Goal: Task Accomplishment & Management: Manage account settings

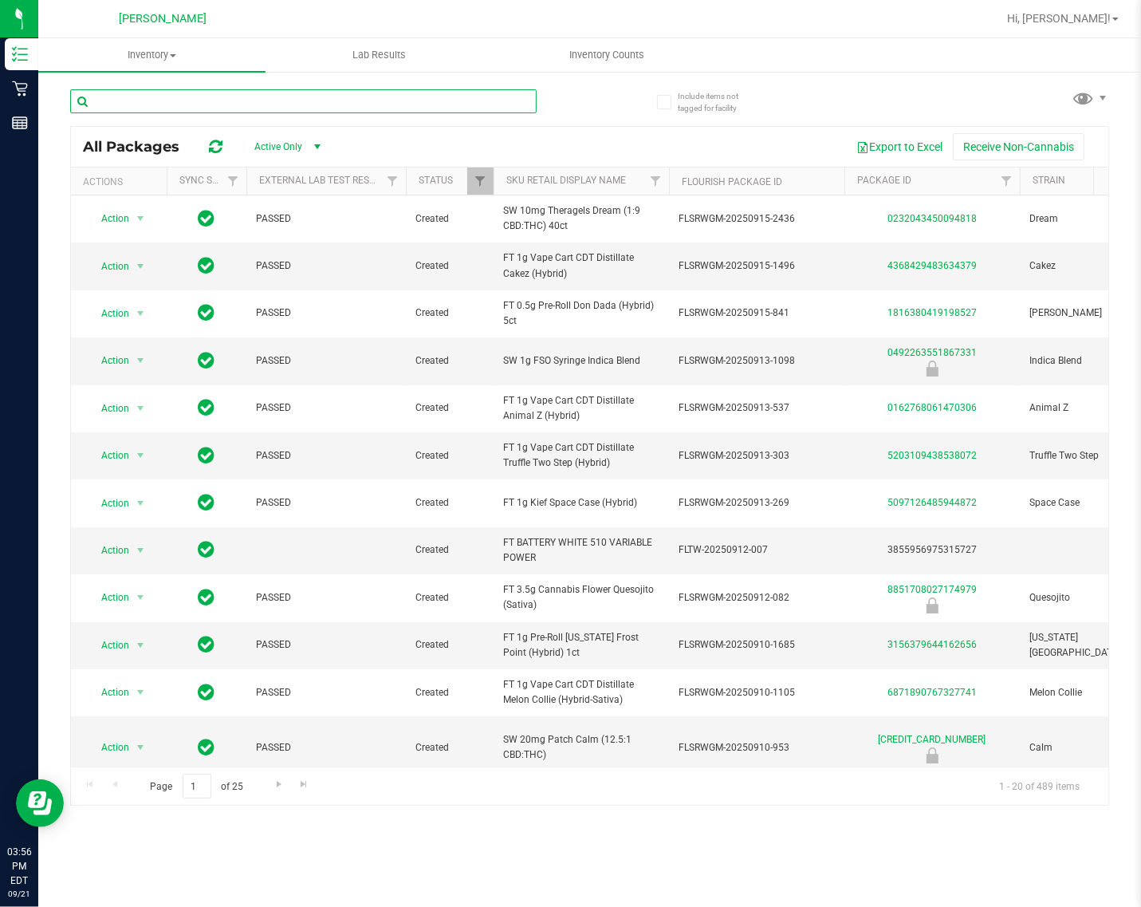
click at [385, 100] on input "text" at bounding box center [303, 101] width 466 height 24
type input "aml"
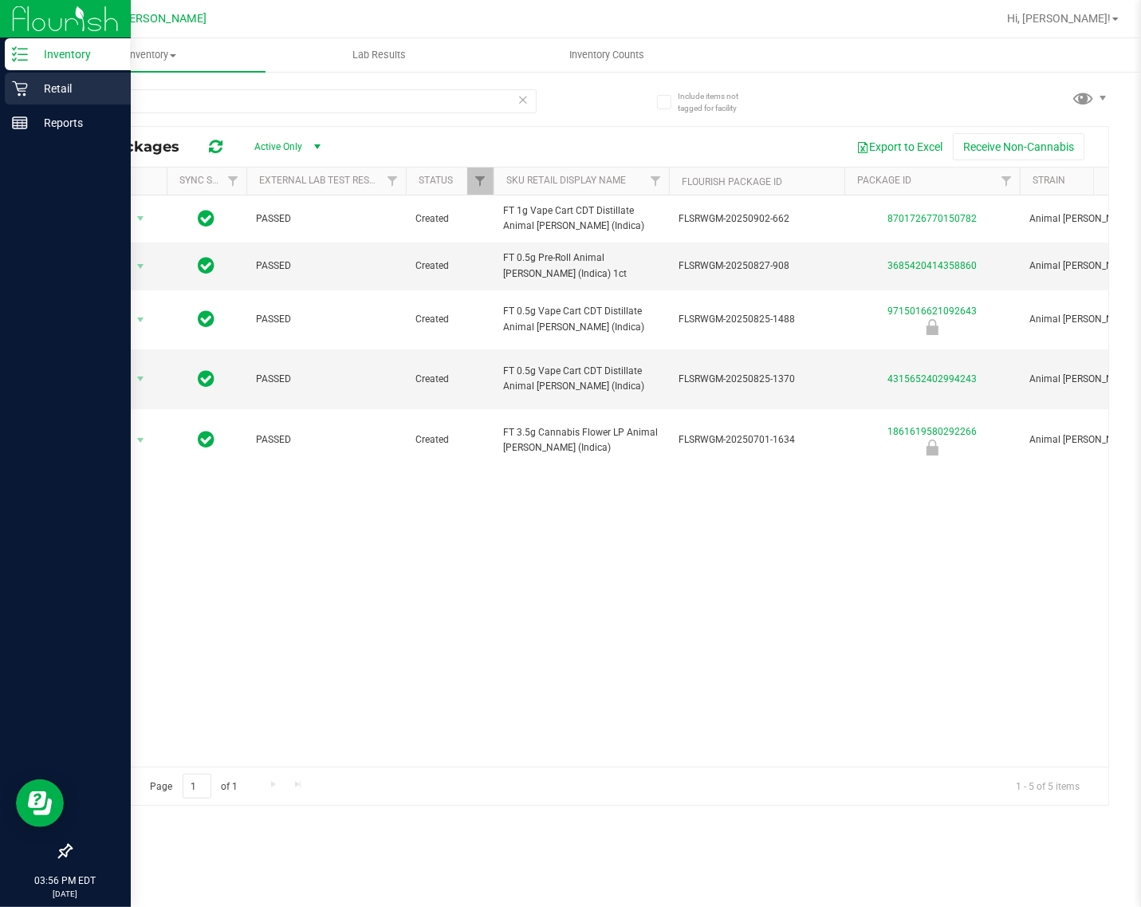
click at [20, 89] on icon at bounding box center [20, 89] width 16 height 16
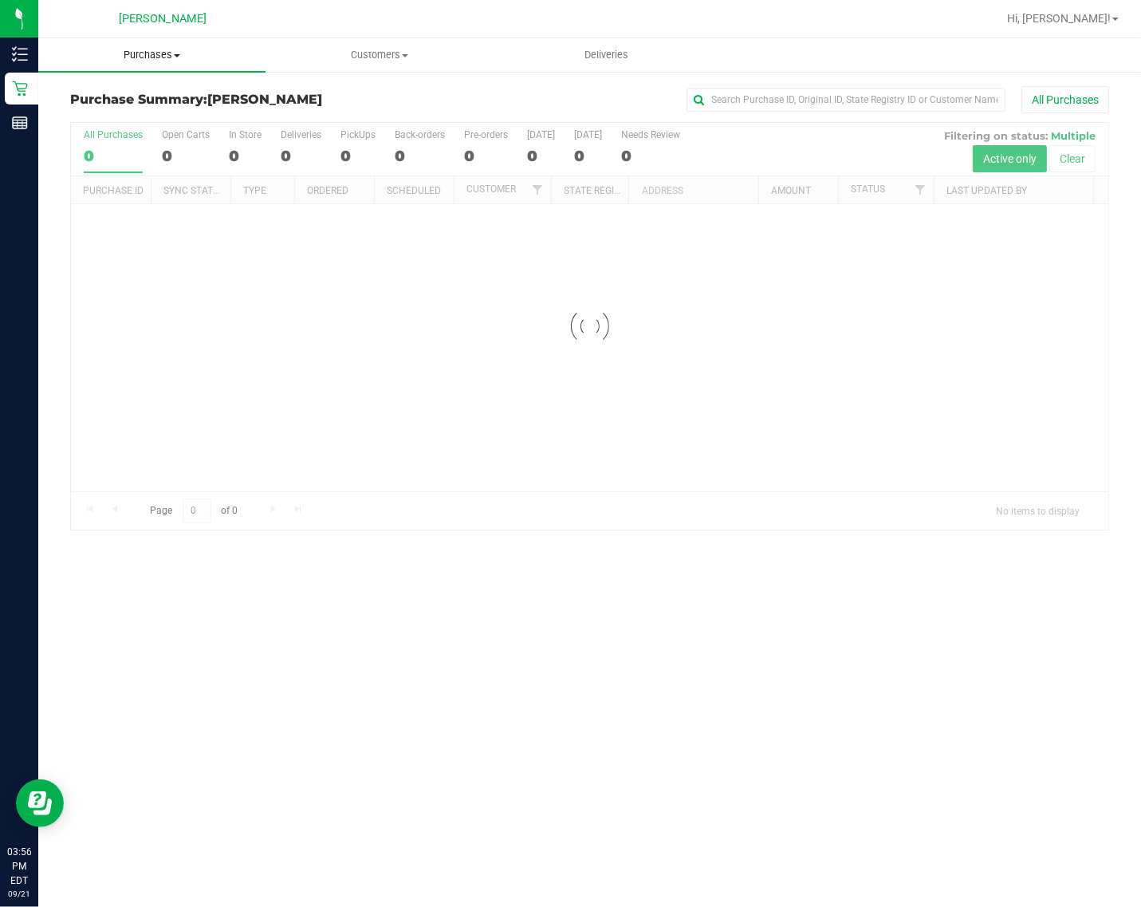
click at [170, 61] on span "Purchases" at bounding box center [151, 55] width 227 height 14
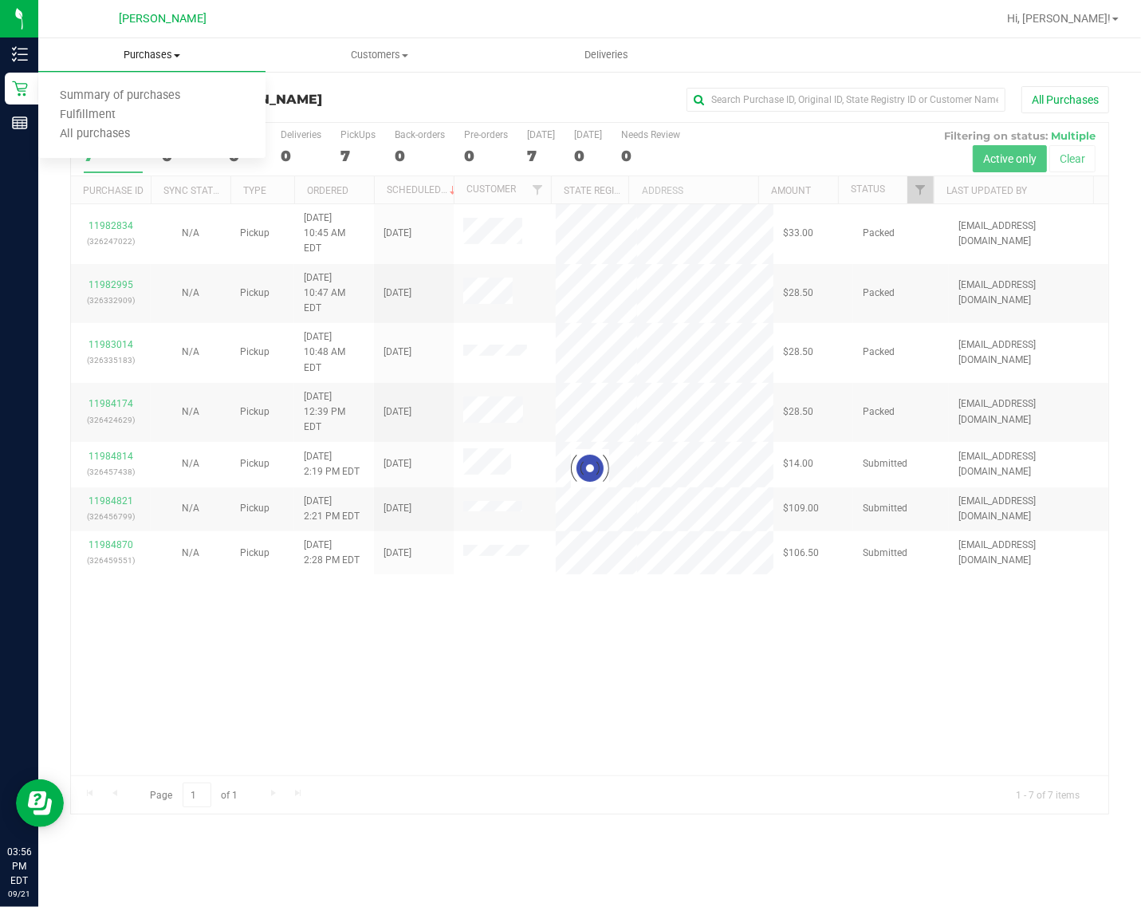
click at [112, 112] on span "Fulfillment" at bounding box center [87, 115] width 99 height 14
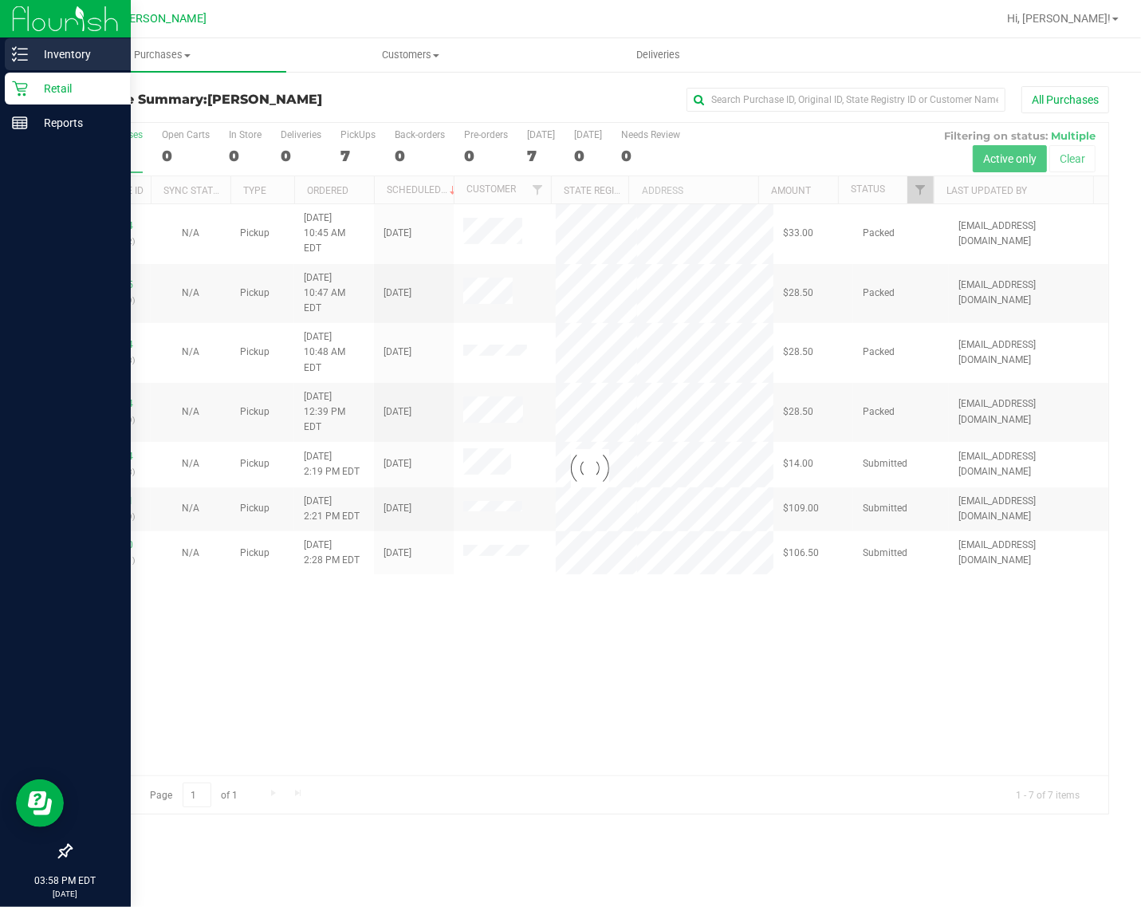
click at [22, 46] on icon at bounding box center [20, 54] width 16 height 16
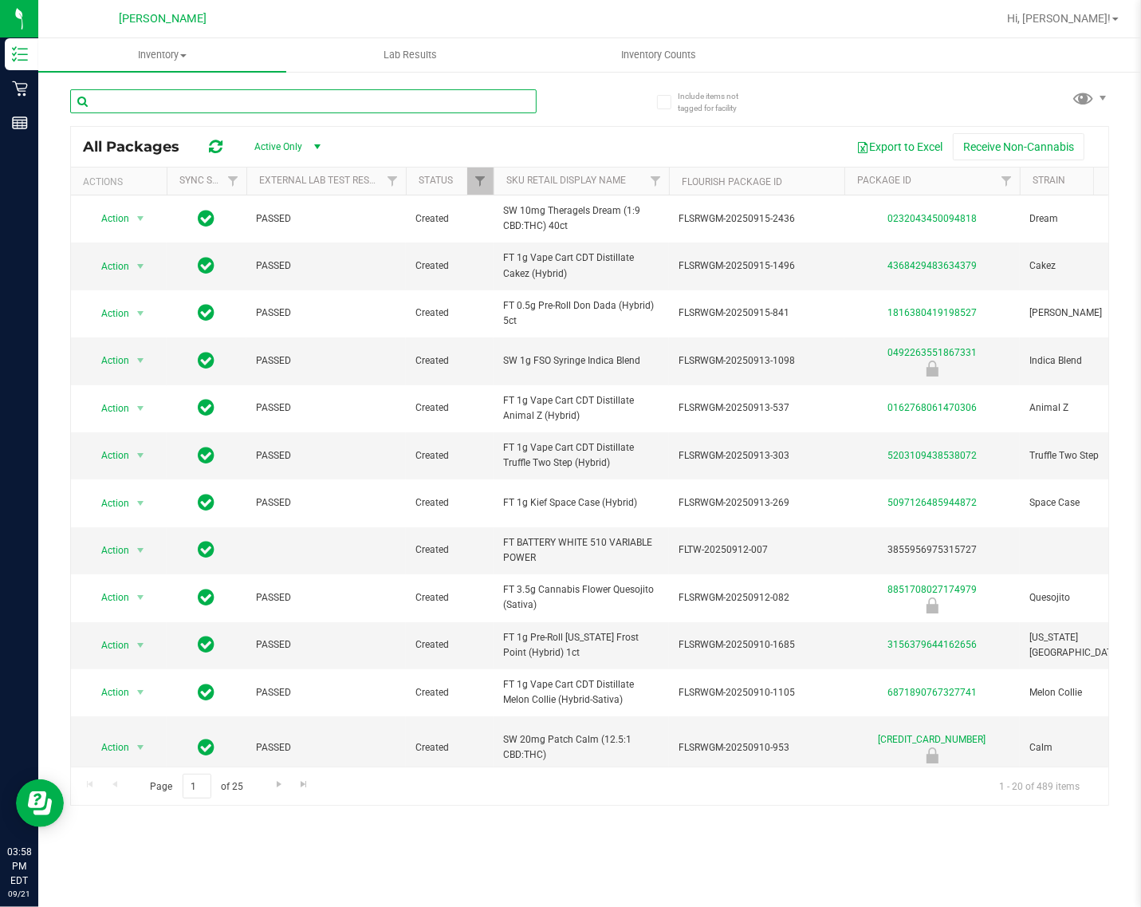
click at [328, 90] on input "text" at bounding box center [303, 101] width 466 height 24
type input "aml"
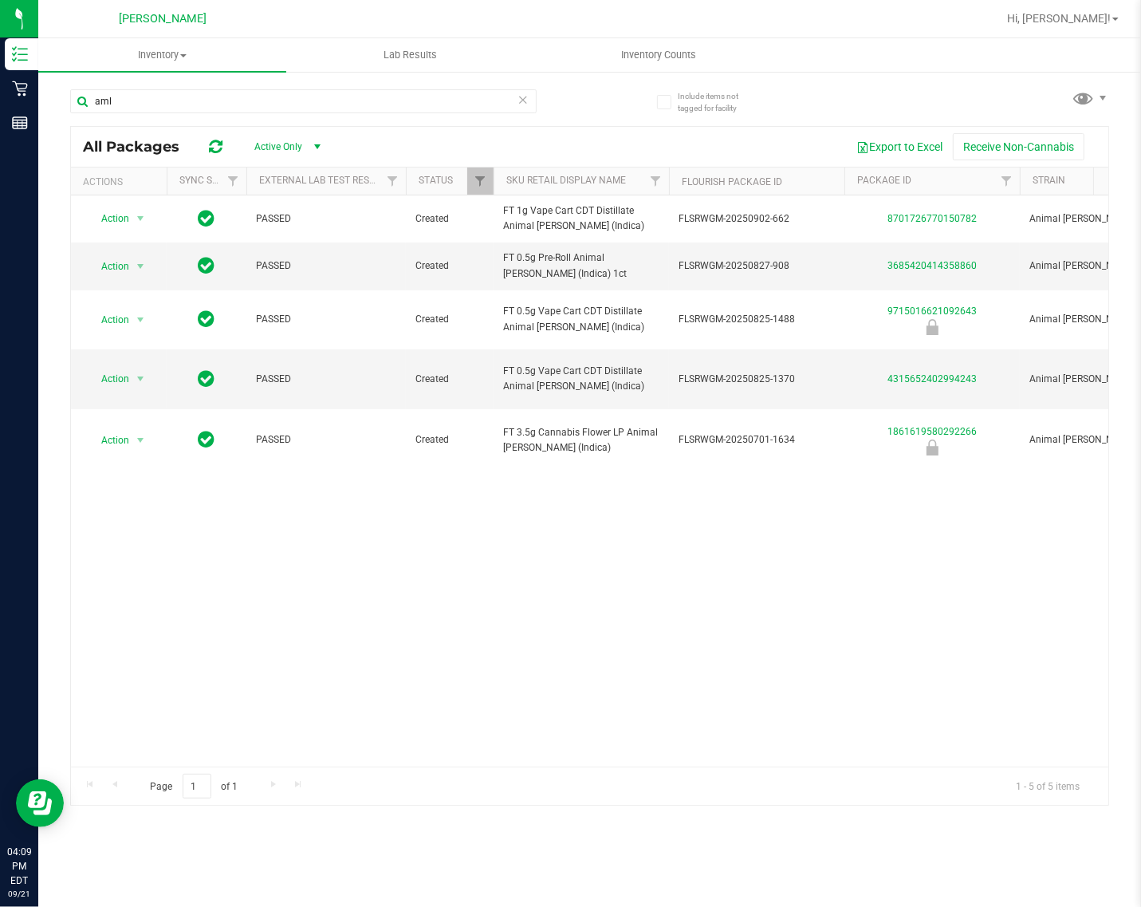
click at [403, 563] on div "Action Action Global inventory Package audit log Print package label Print prod…" at bounding box center [589, 480] width 1037 height 571
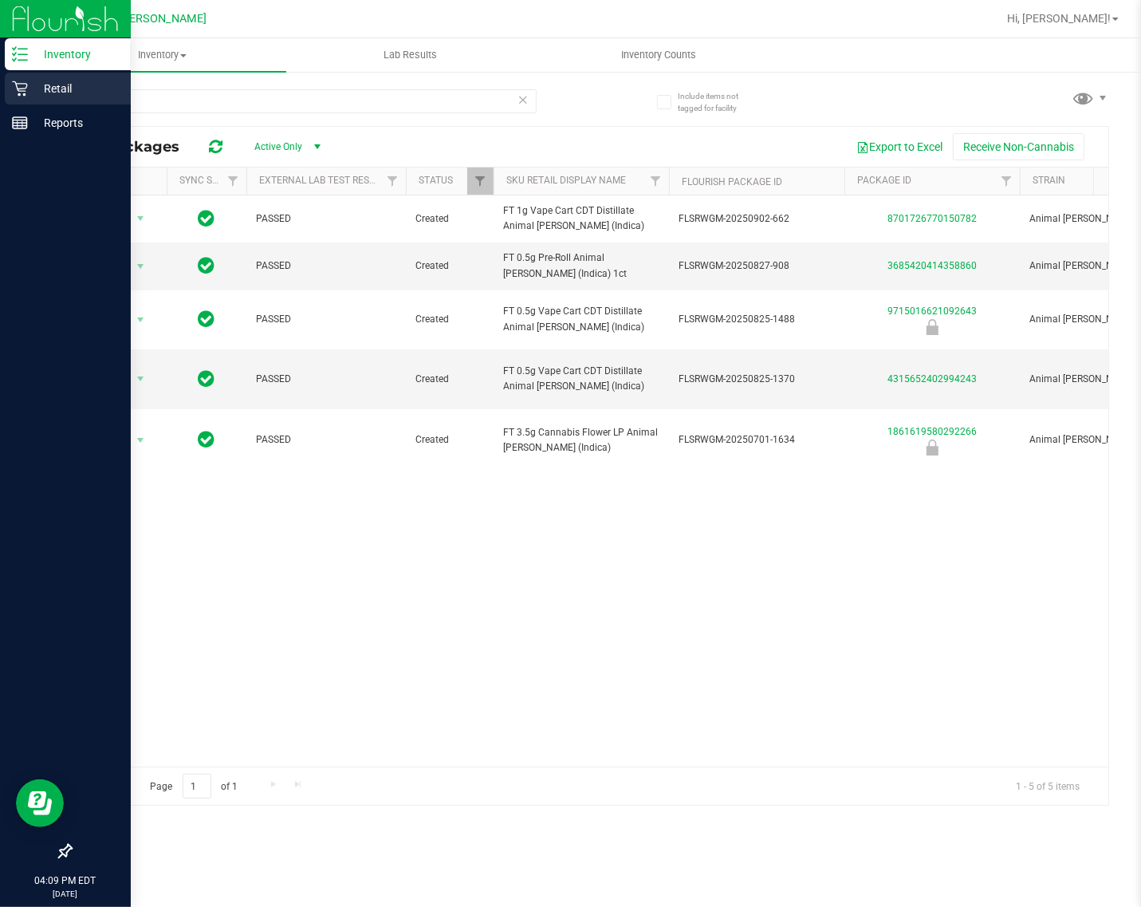
click at [30, 85] on p "Retail" at bounding box center [76, 88] width 96 height 19
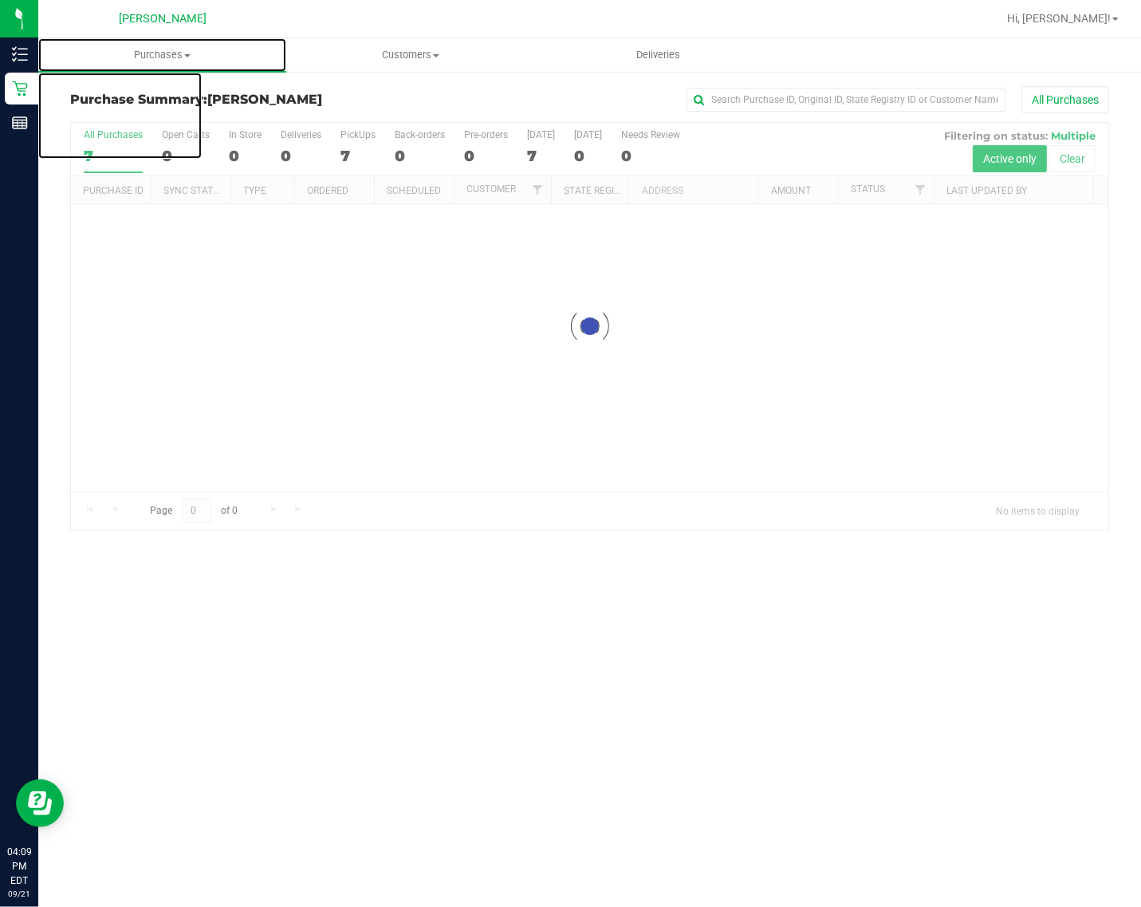
click at [174, 52] on span "Purchases" at bounding box center [162, 55] width 248 height 14
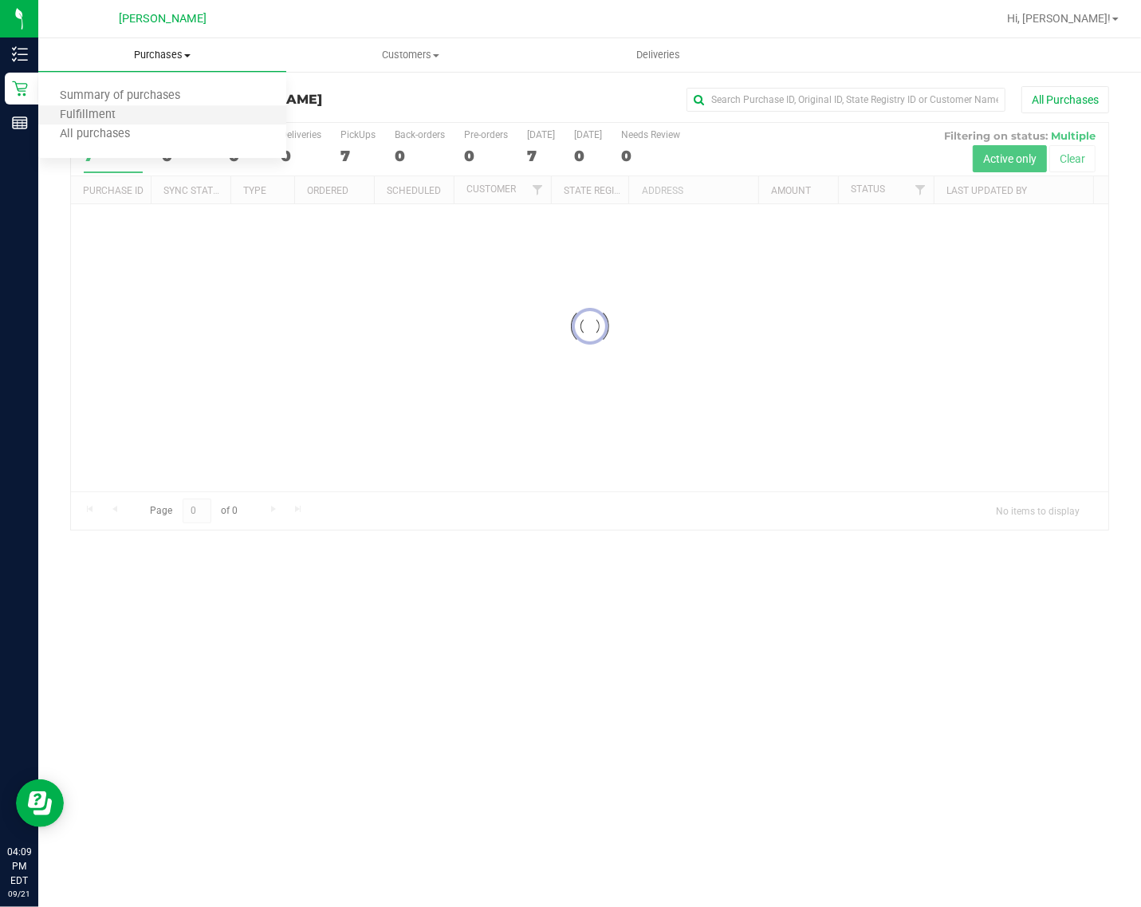
click at [175, 106] on li "Fulfillment" at bounding box center [162, 115] width 248 height 19
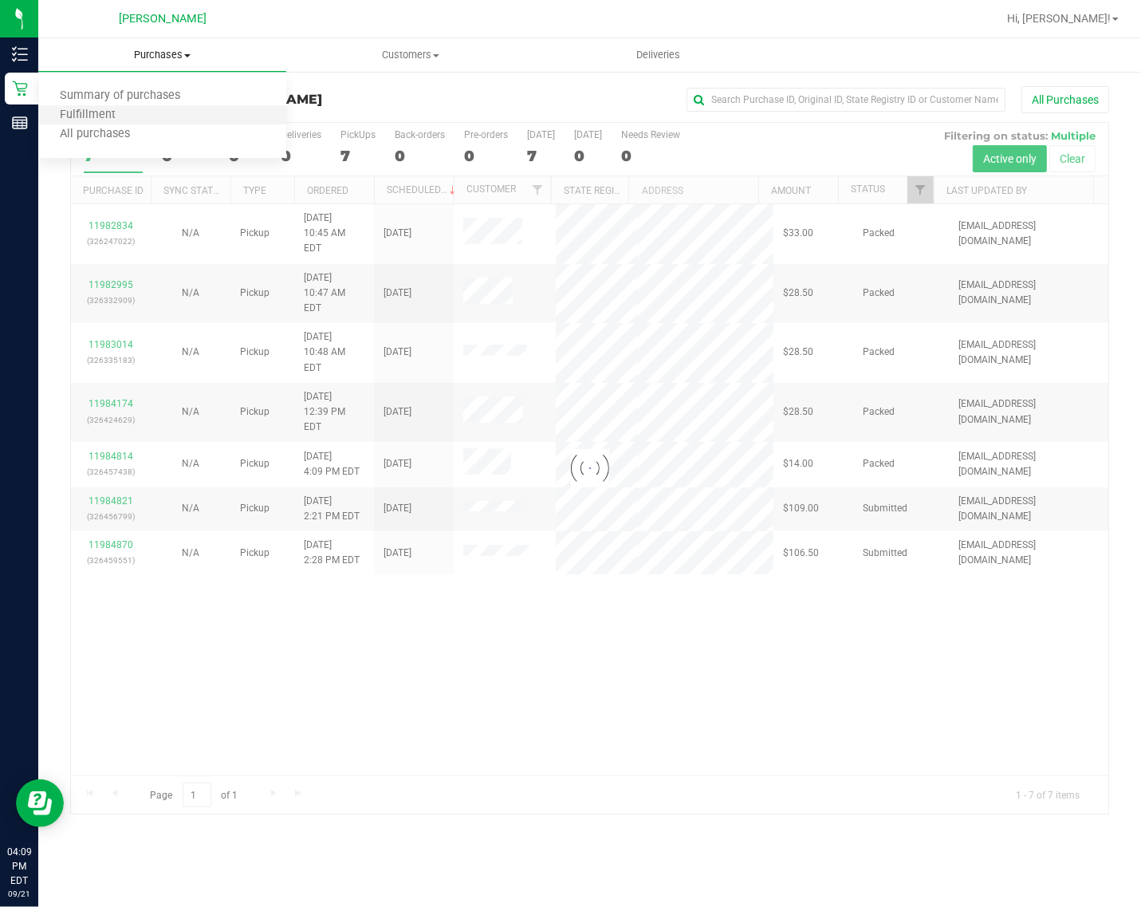
click at [176, 106] on li "Fulfillment" at bounding box center [162, 115] width 248 height 19
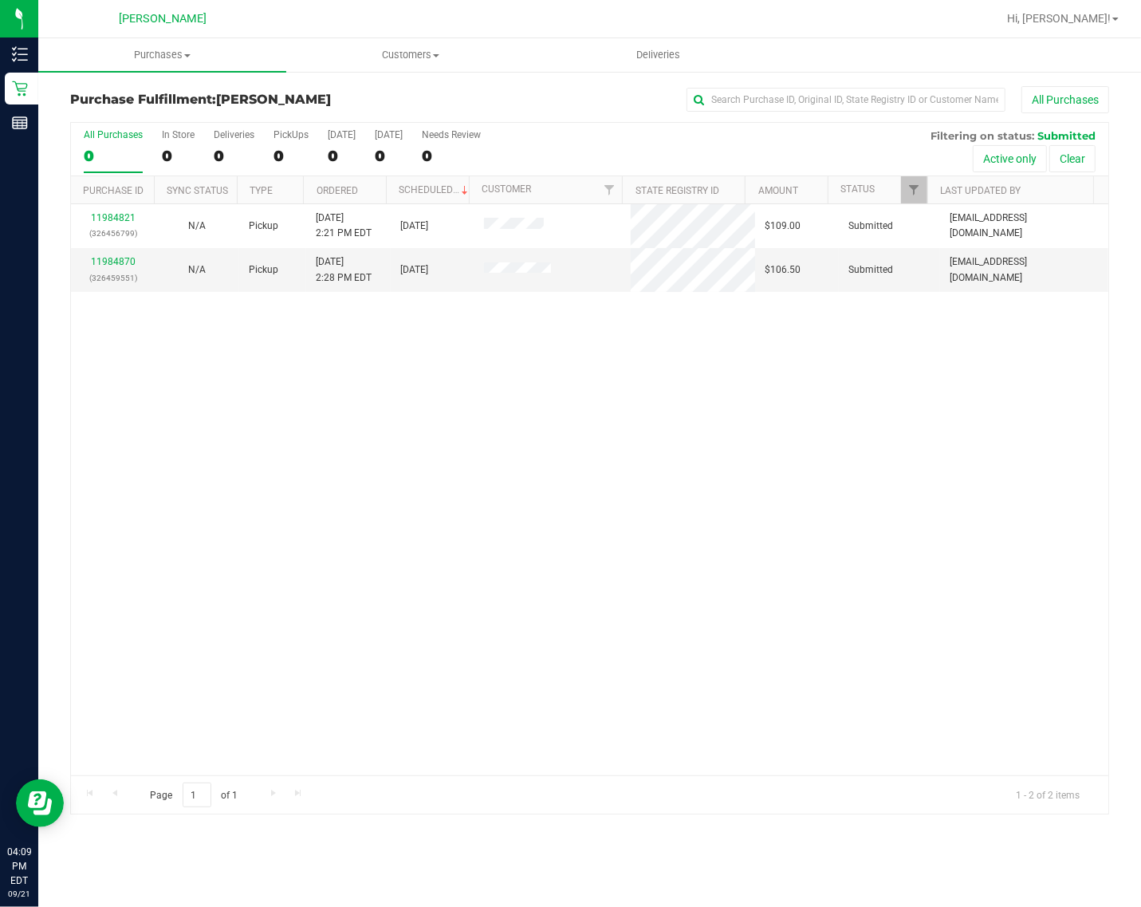
click at [391, 400] on div "11984821 (326456799) N/A Pickup 9/21/2025 2:21 PM EDT 9/21/2025 $109.00 Submitt…" at bounding box center [589, 489] width 1037 height 571
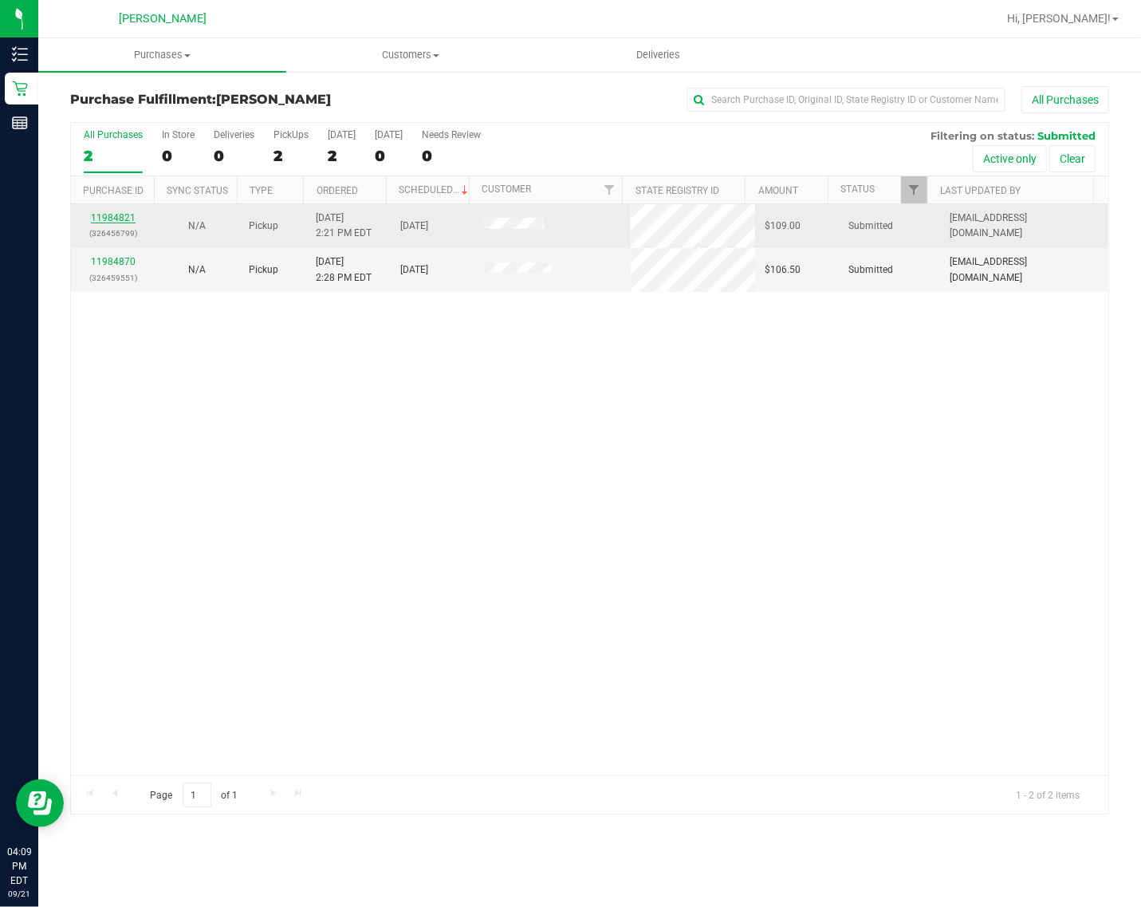
click at [129, 216] on link "11984821" at bounding box center [113, 217] width 45 height 11
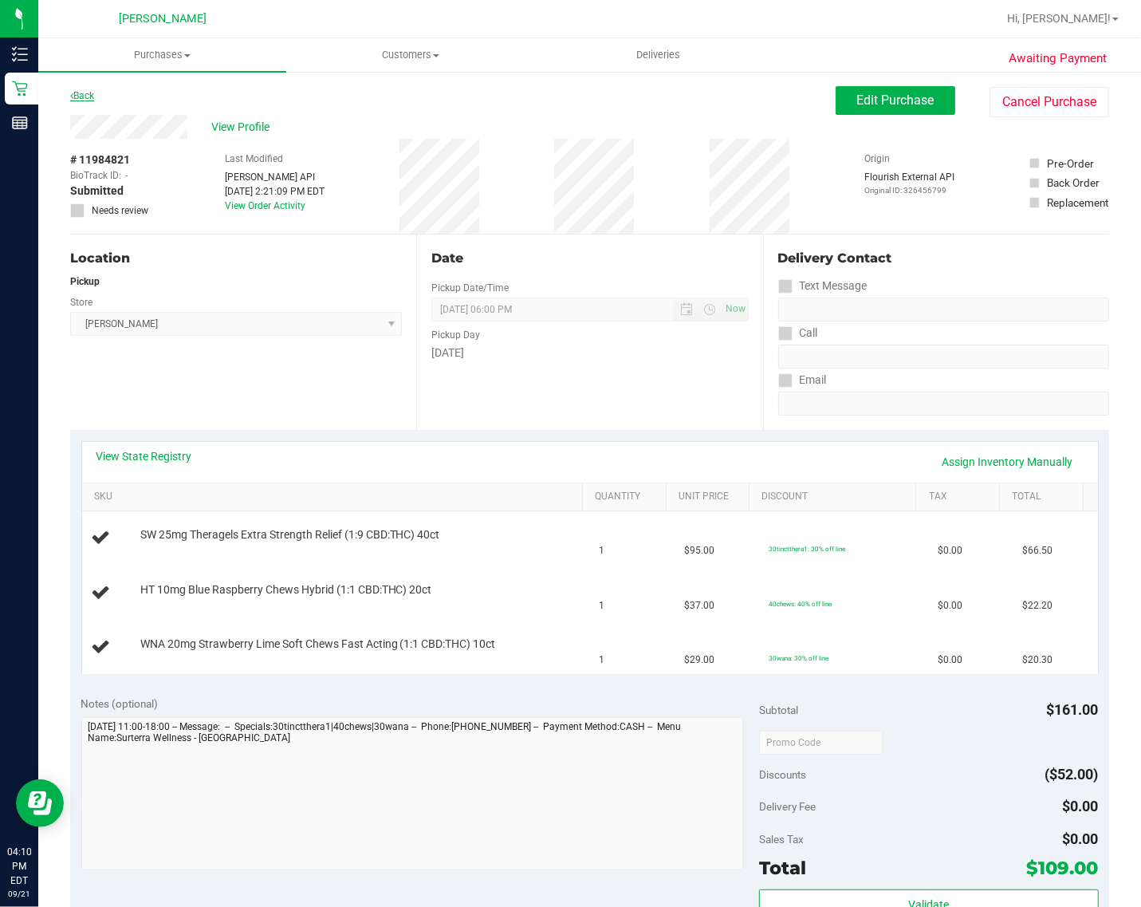
click at [85, 100] on link "Back" at bounding box center [82, 95] width 24 height 11
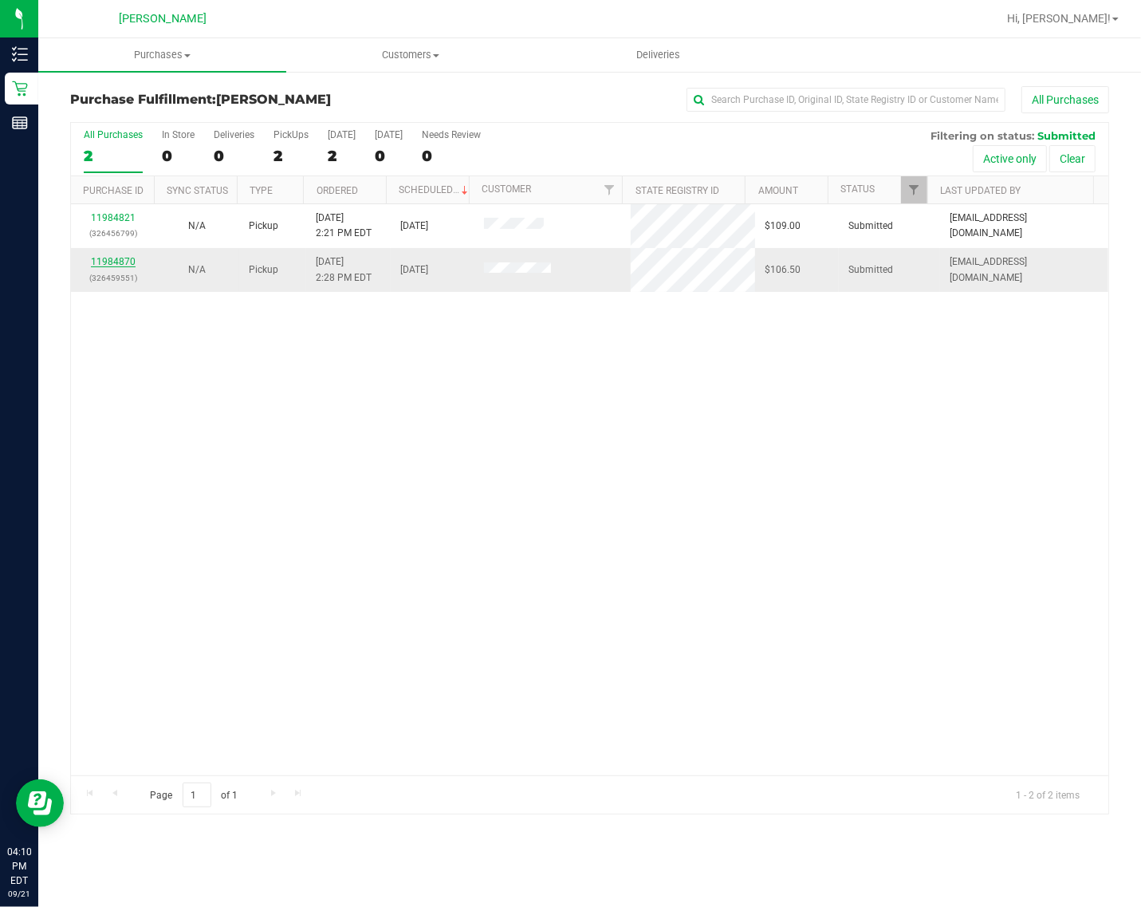
click at [112, 267] on link "11984870" at bounding box center [113, 261] width 45 height 11
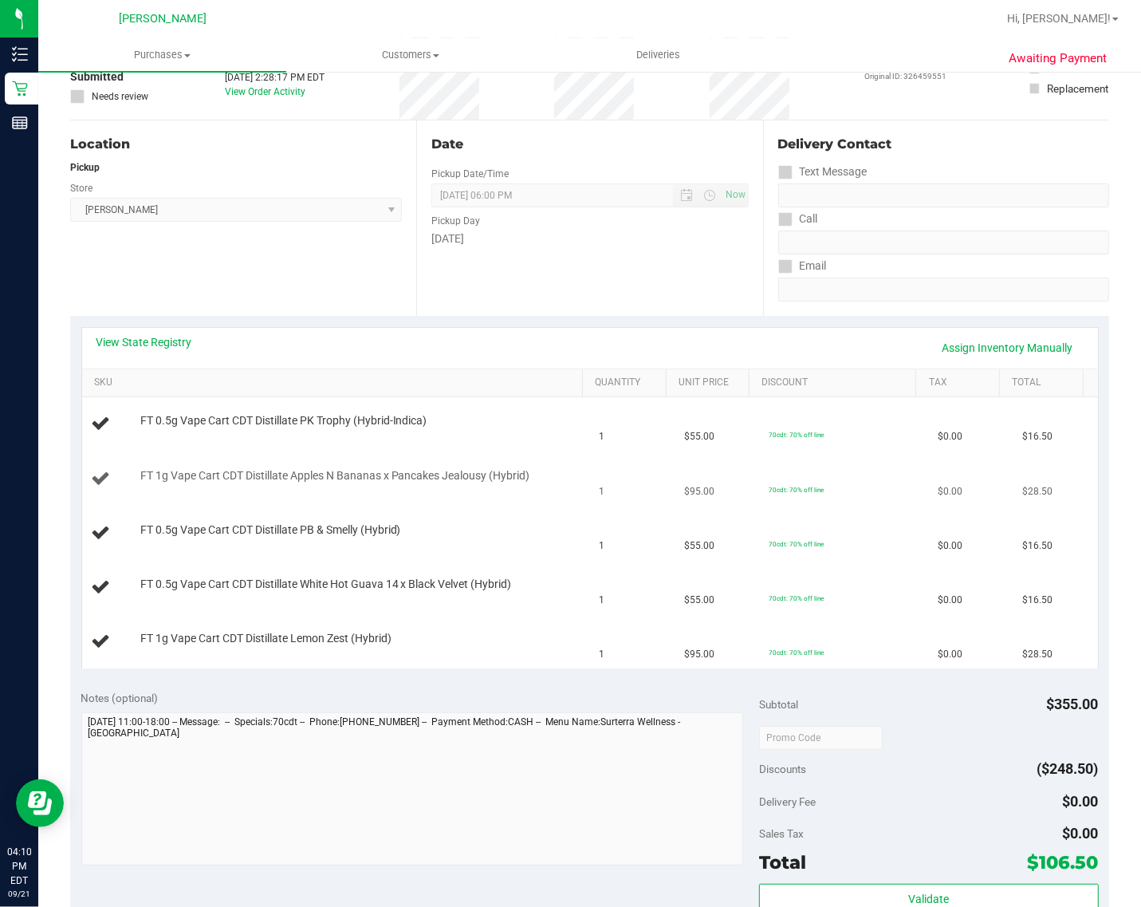
scroll to position [299, 0]
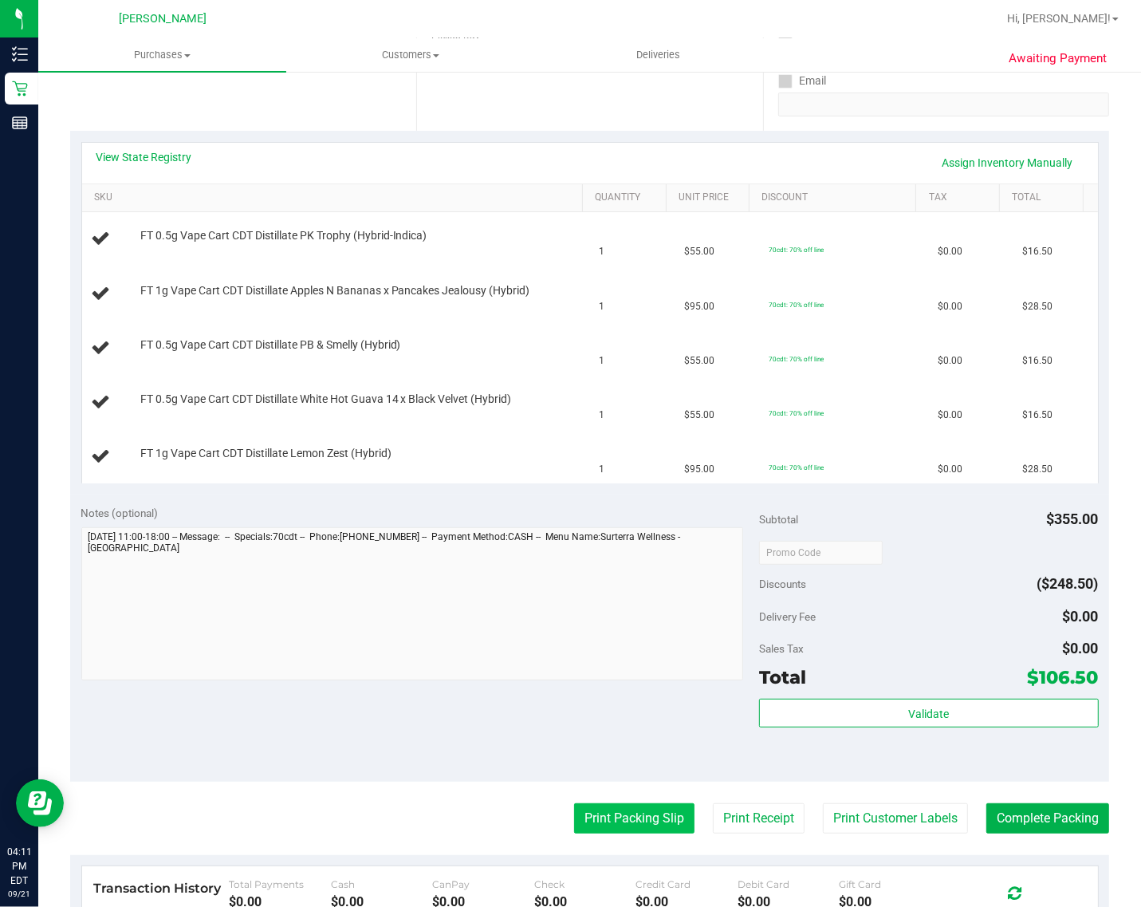
click at [620, 820] on button "Print Packing Slip" at bounding box center [634, 818] width 120 height 30
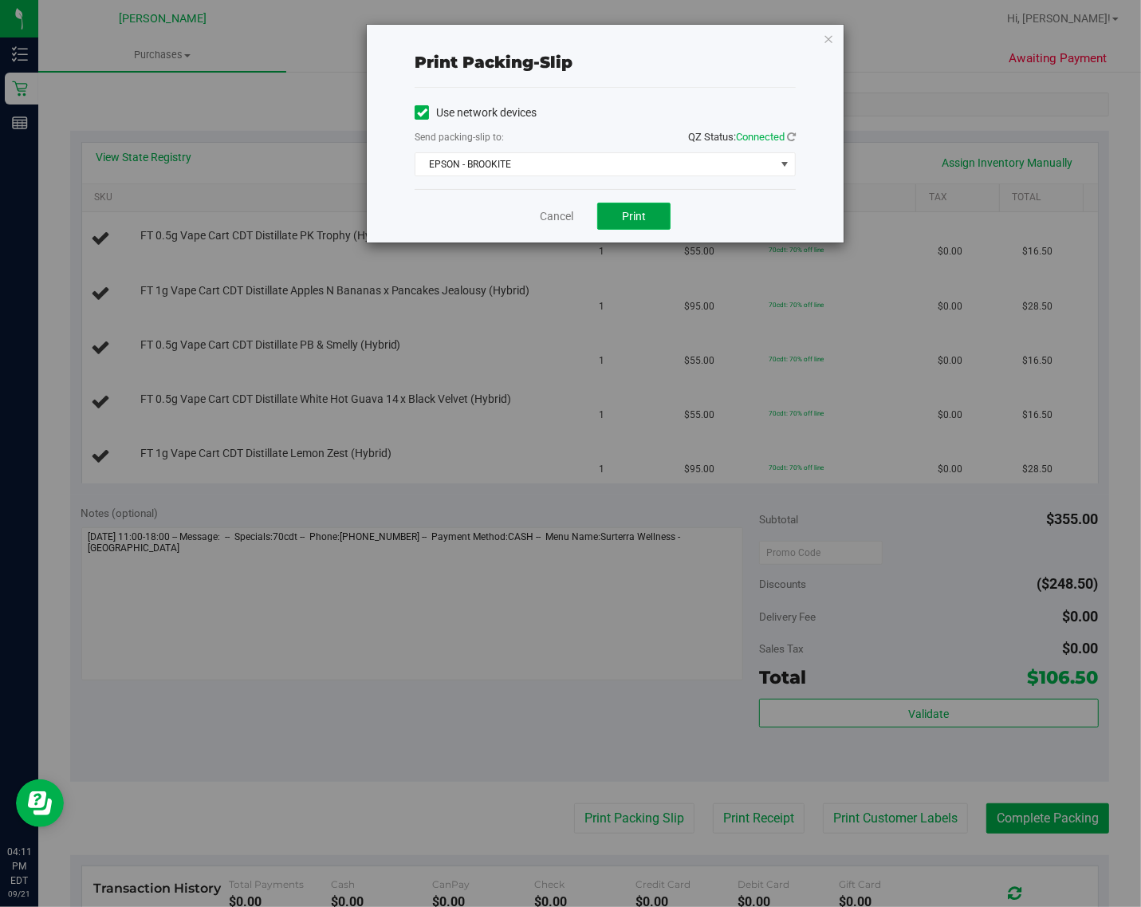
click at [644, 208] on button "Print" at bounding box center [633, 216] width 73 height 27
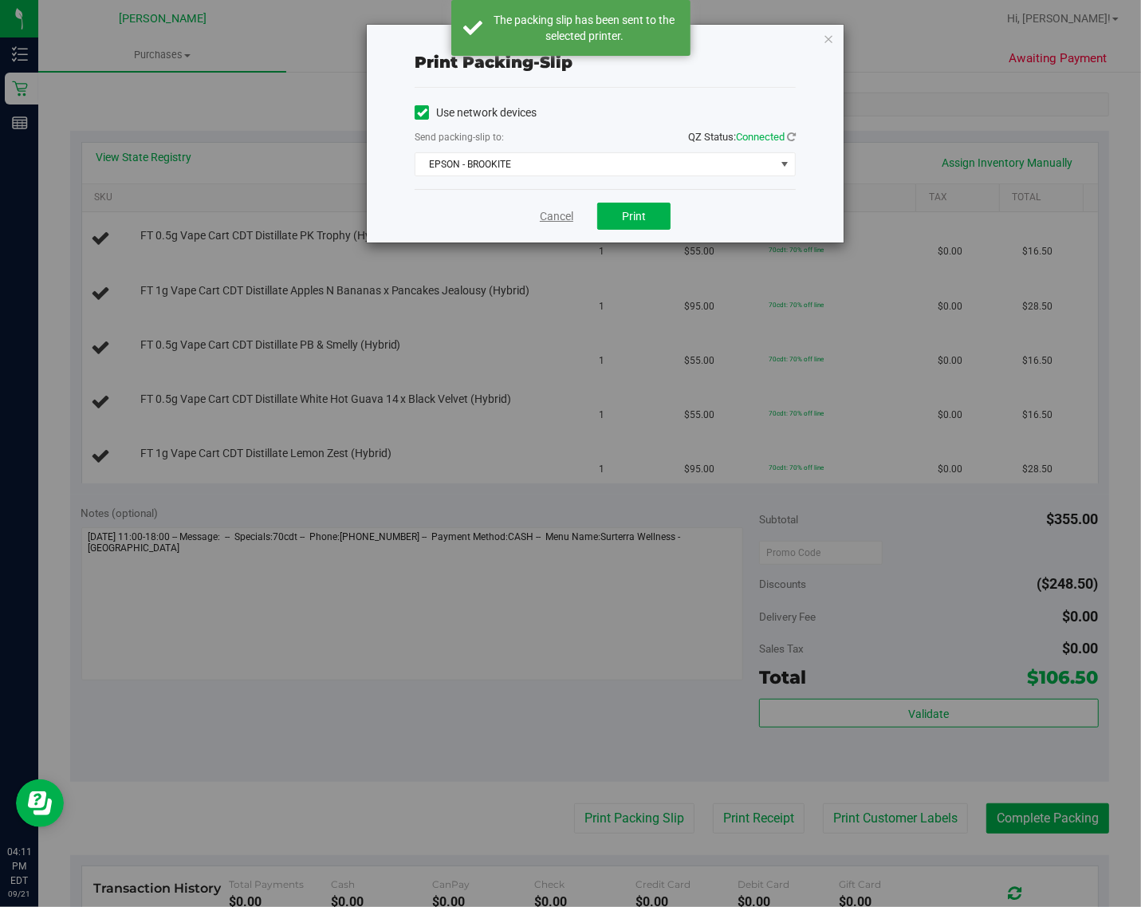
click at [562, 209] on link "Cancel" at bounding box center [556, 216] width 33 height 17
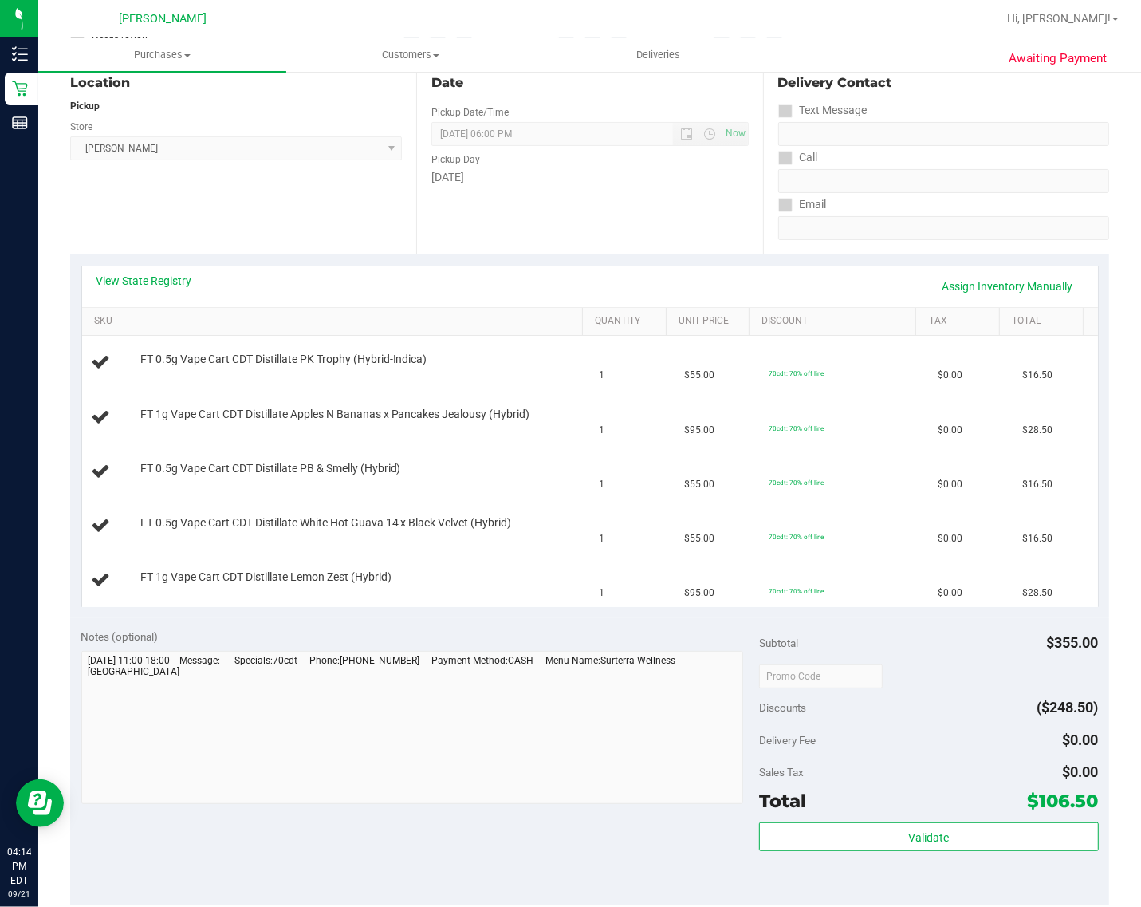
scroll to position [0, 0]
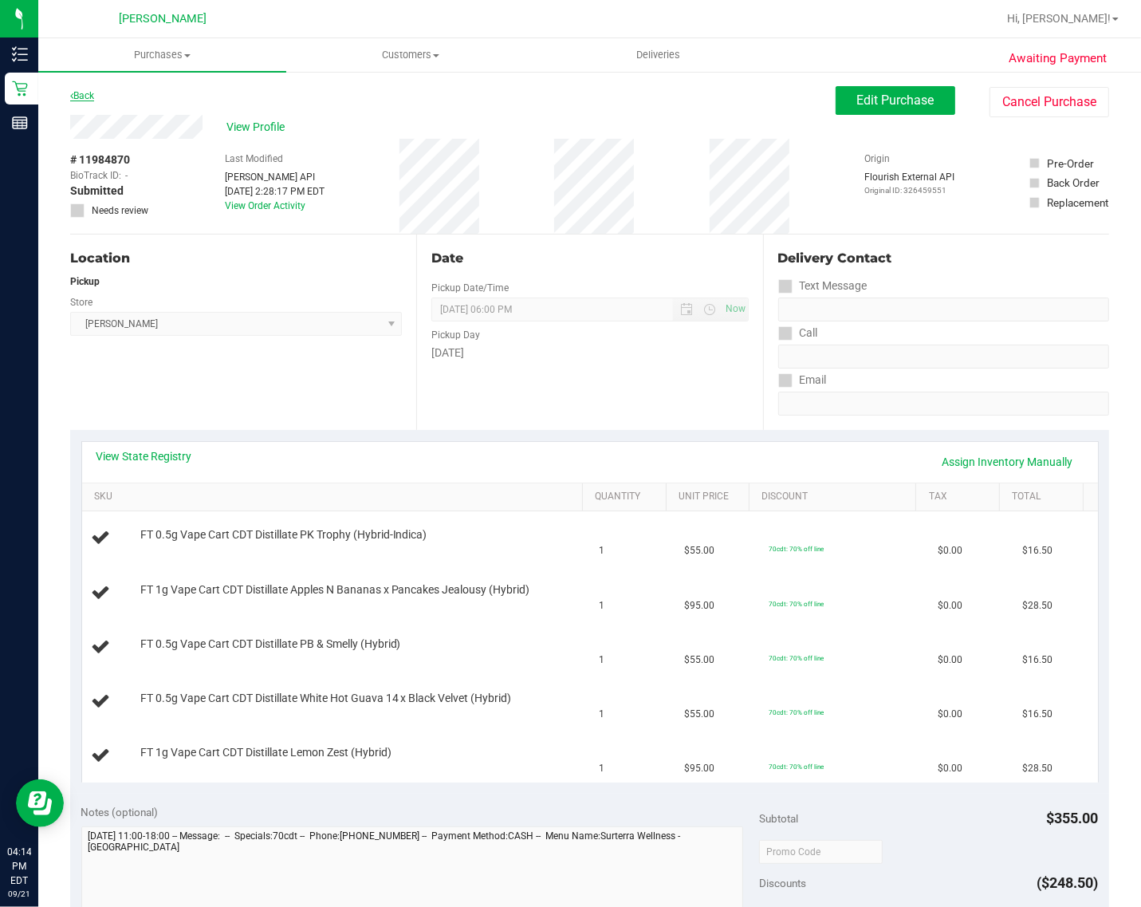
click at [78, 96] on link "Back" at bounding box center [82, 95] width 24 height 11
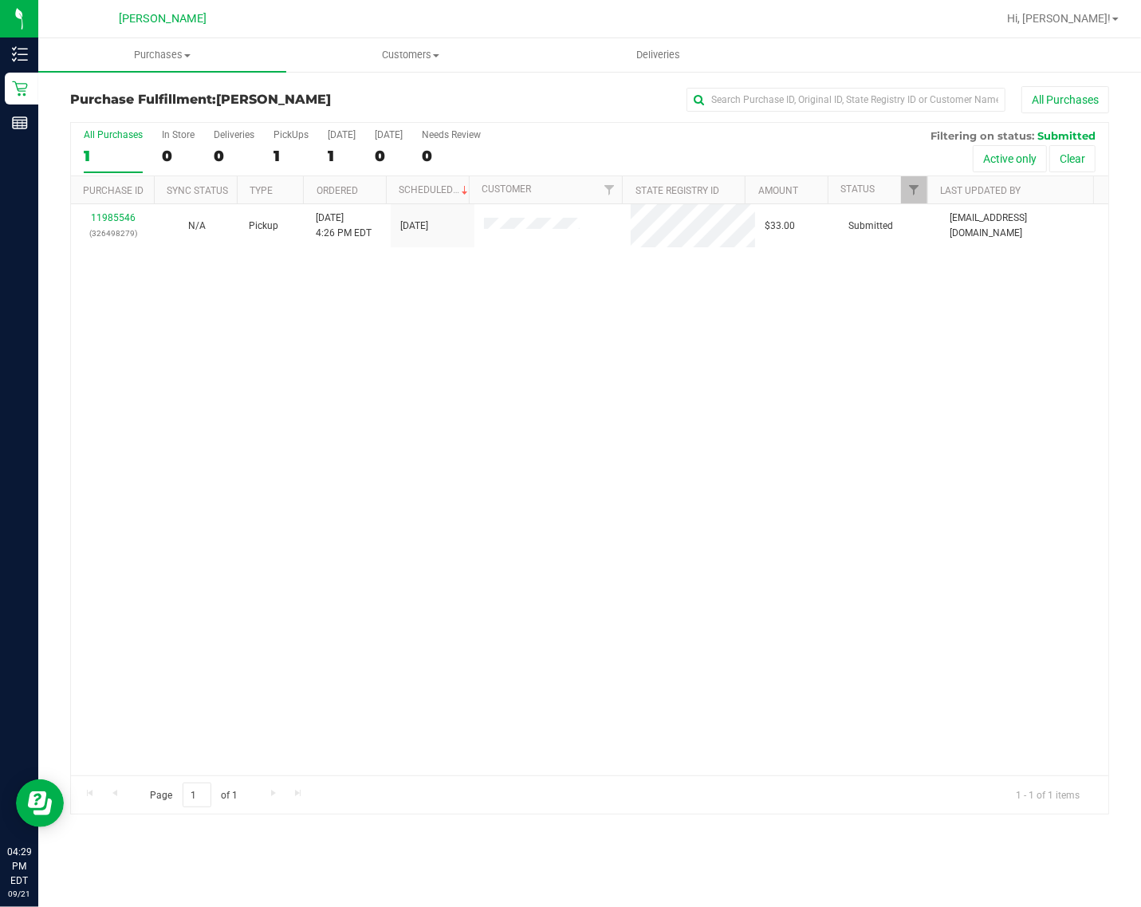
click at [420, 407] on div "11985546 (326498279) N/A Pickup 9/21/2025 4:26 PM EDT 9/21/2025 $33.00 Submitte…" at bounding box center [589, 489] width 1037 height 571
click at [149, 281] on div "11985546 (326498279) N/A Pickup 9/21/2025 4:26 PM EDT 9/21/2025 $33.00 Submitte…" at bounding box center [589, 489] width 1037 height 571
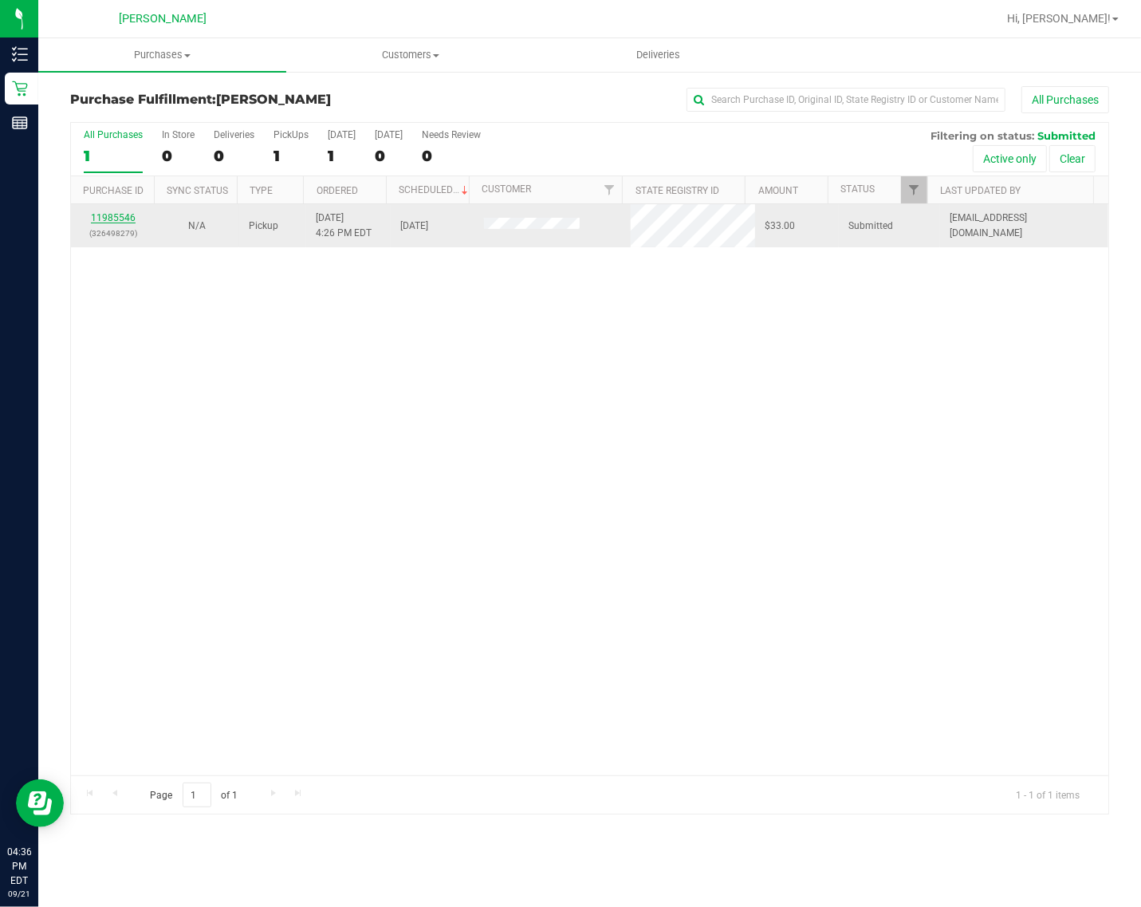
click at [108, 222] on link "11985546" at bounding box center [113, 217] width 45 height 11
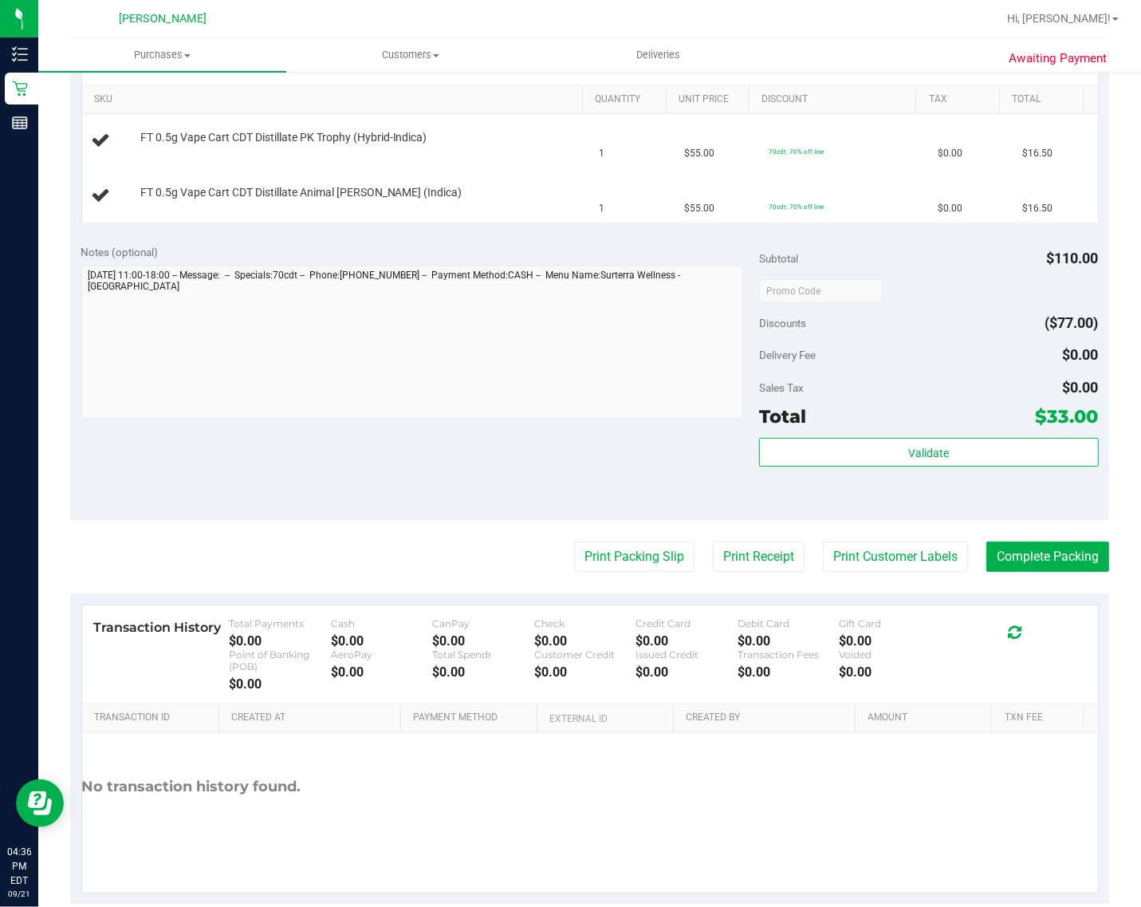
scroll to position [399, 0]
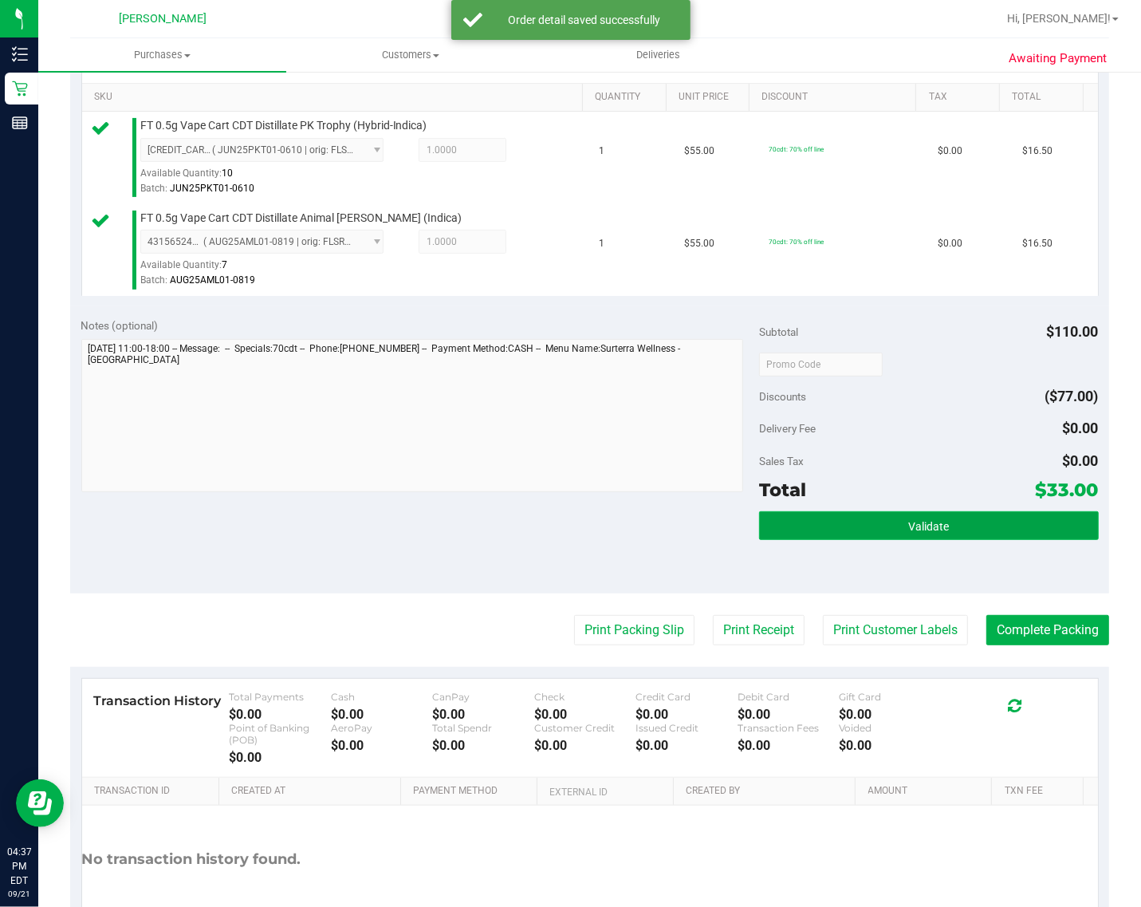
click at [965, 540] on button "Validate" at bounding box center [928, 525] width 339 height 29
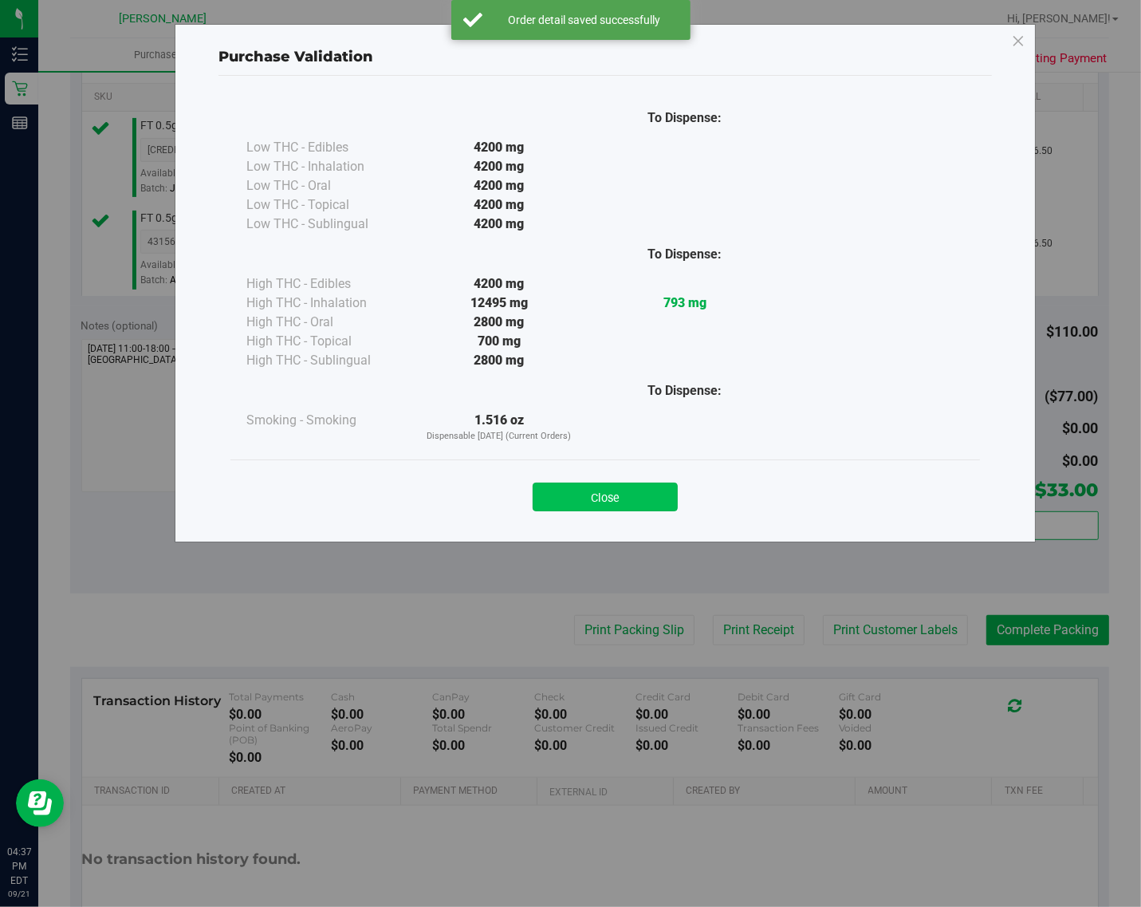
click at [630, 497] on button "Close" at bounding box center [605, 496] width 145 height 29
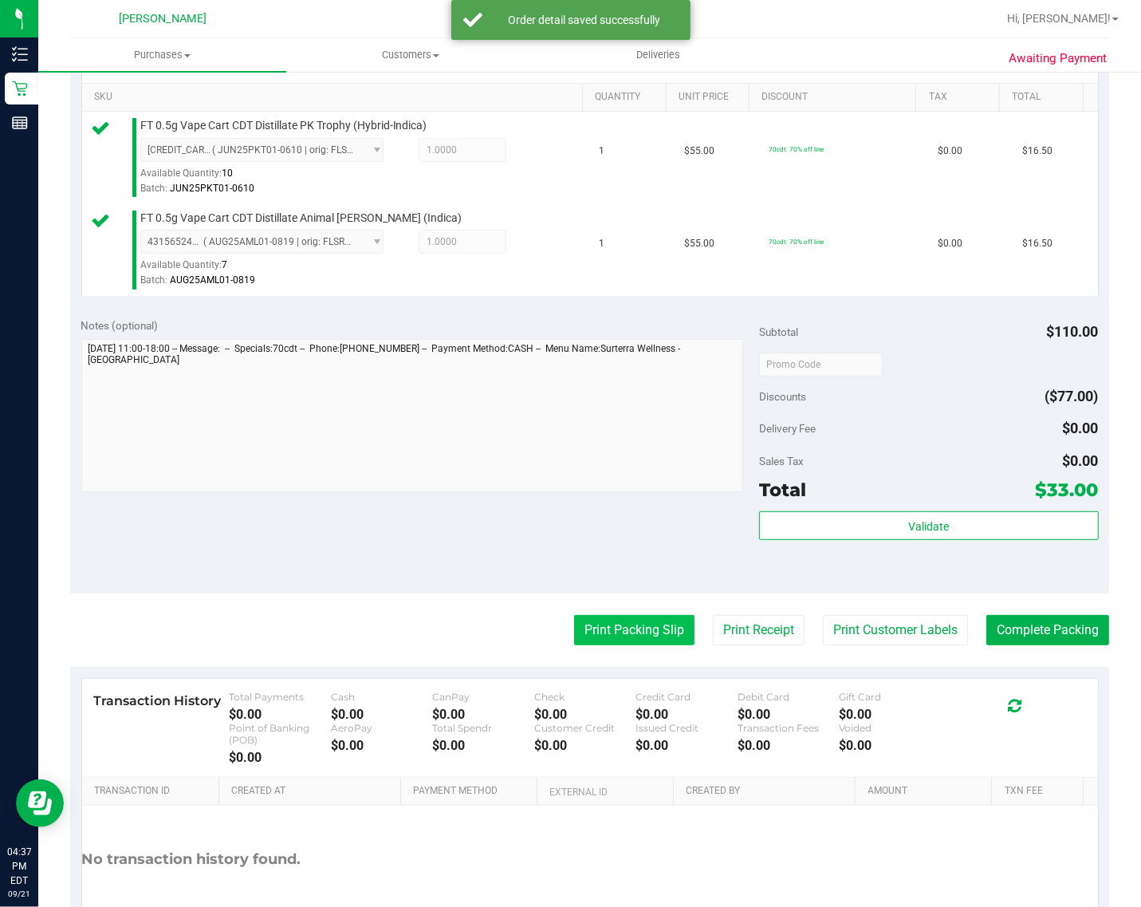
click at [611, 645] on button "Print Packing Slip" at bounding box center [634, 630] width 120 height 30
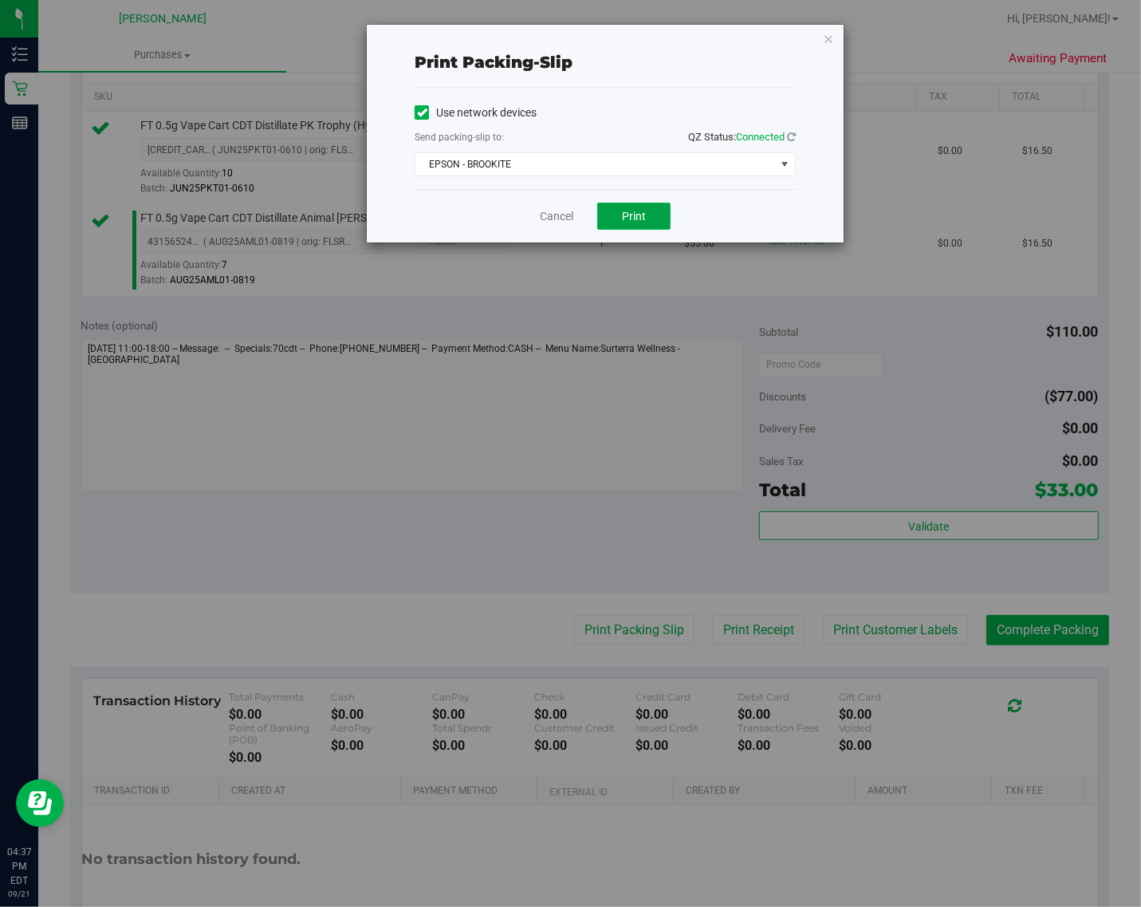
click at [647, 217] on button "Print" at bounding box center [633, 216] width 73 height 27
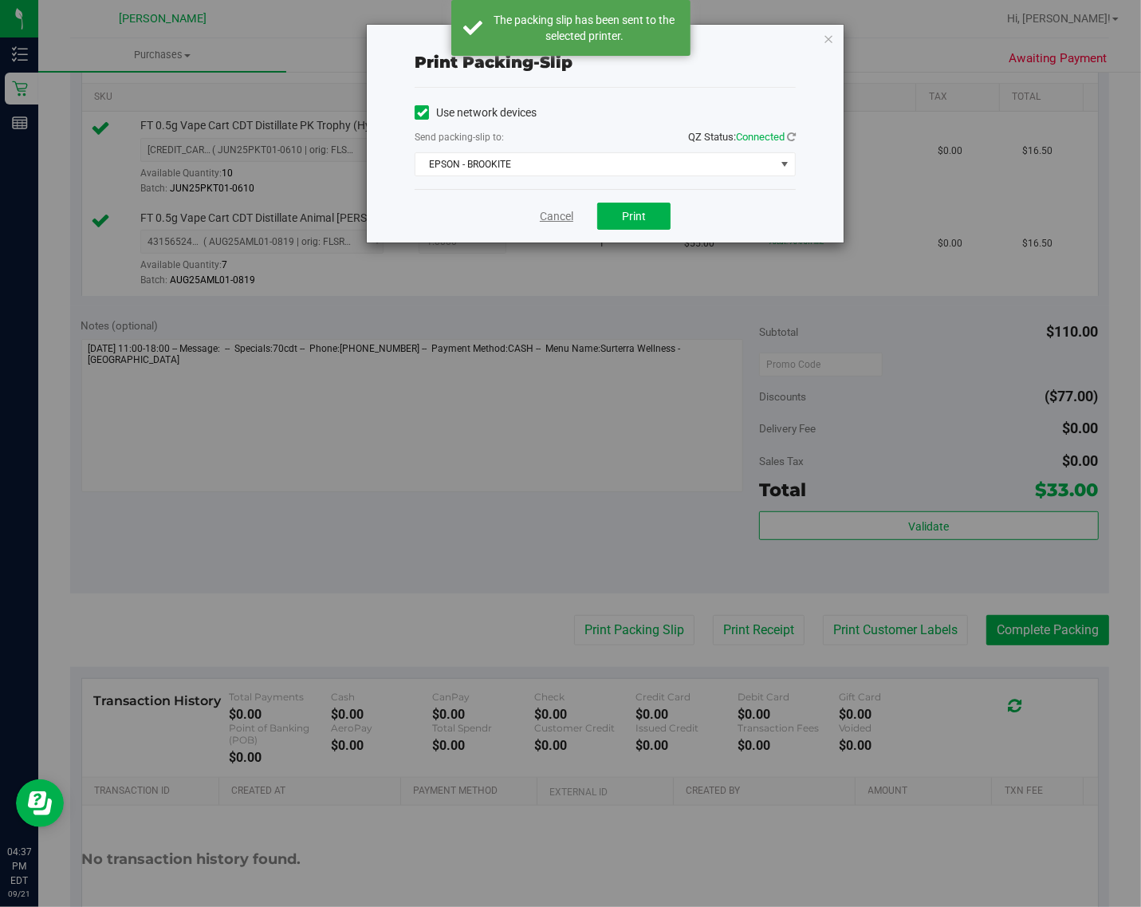
click at [551, 220] on link "Cancel" at bounding box center [556, 216] width 33 height 17
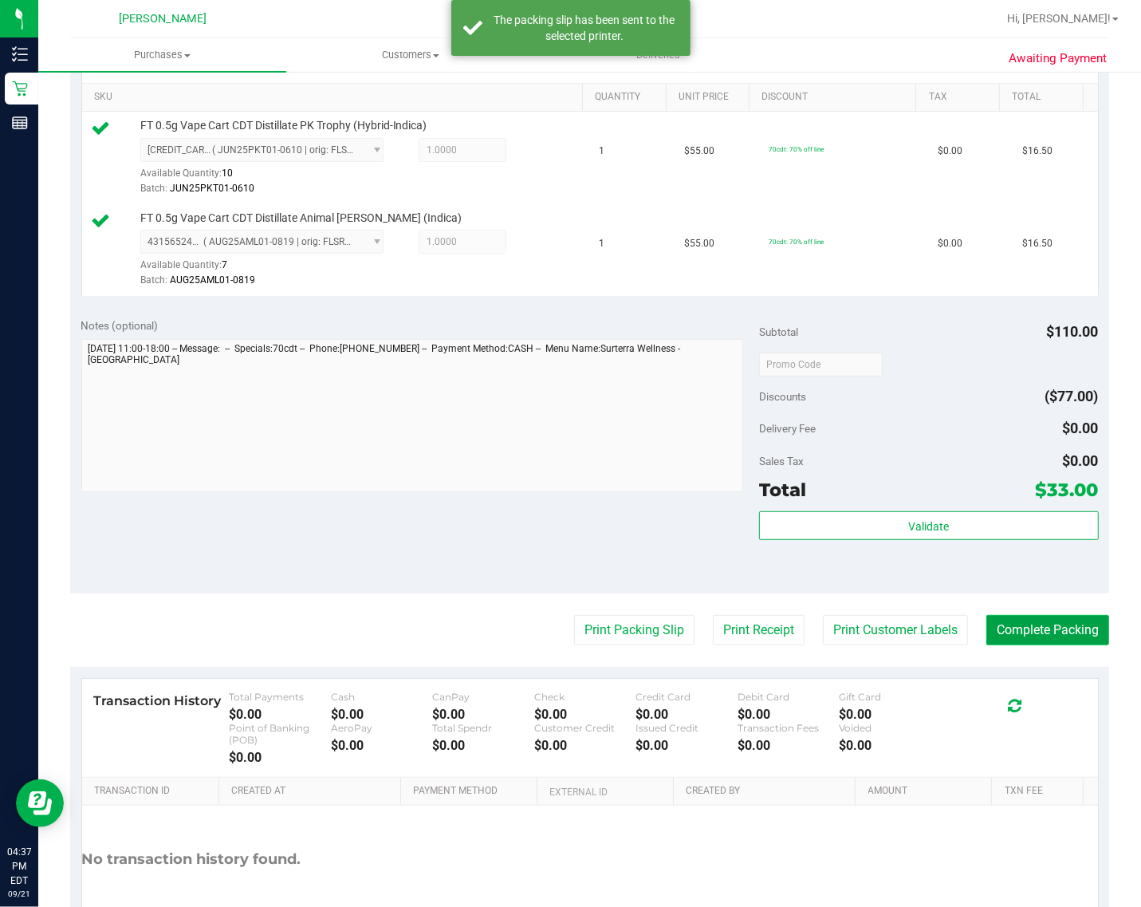
click at [1011, 645] on button "Complete Packing" at bounding box center [1047, 630] width 123 height 30
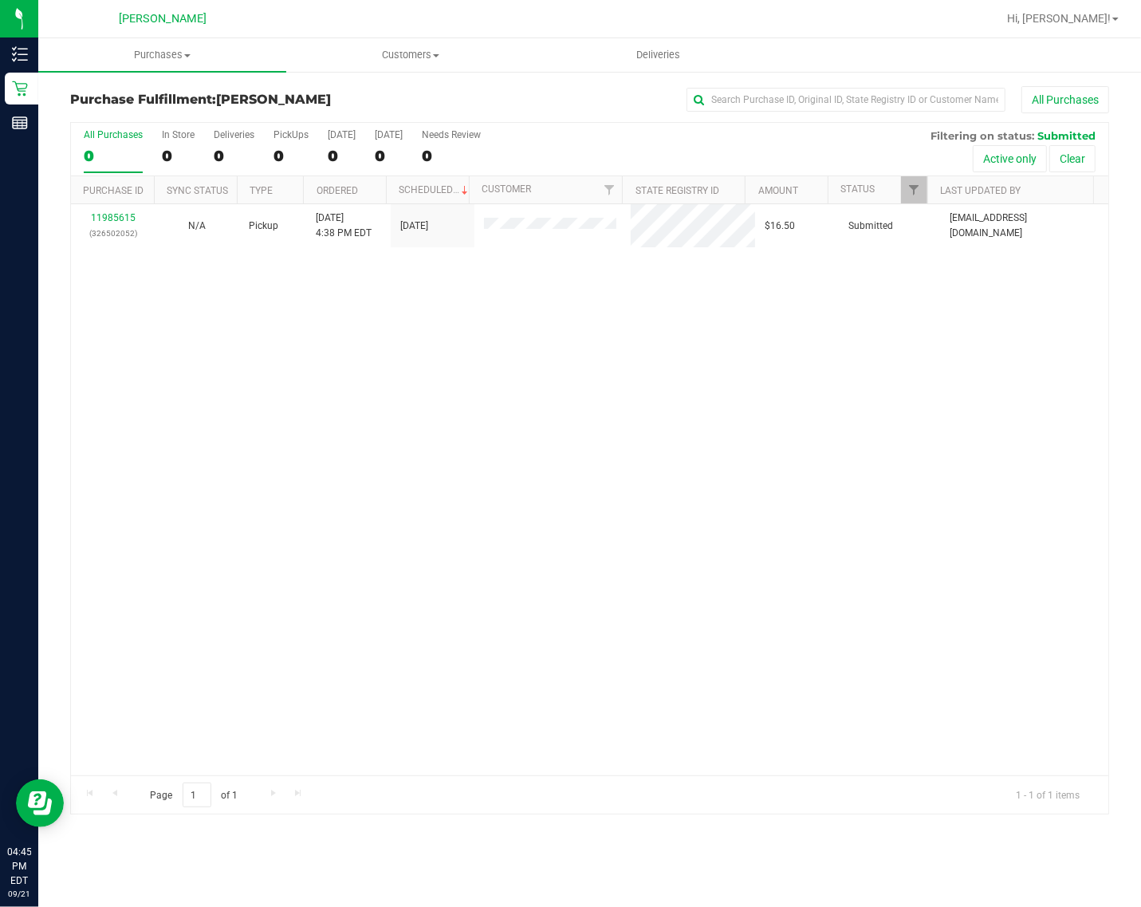
click at [364, 647] on div "11985615 (326502052) N/A Pickup 9/21/2025 4:38 PM EDT 9/21/2025 $16.50 Submitte…" at bounding box center [589, 489] width 1037 height 571
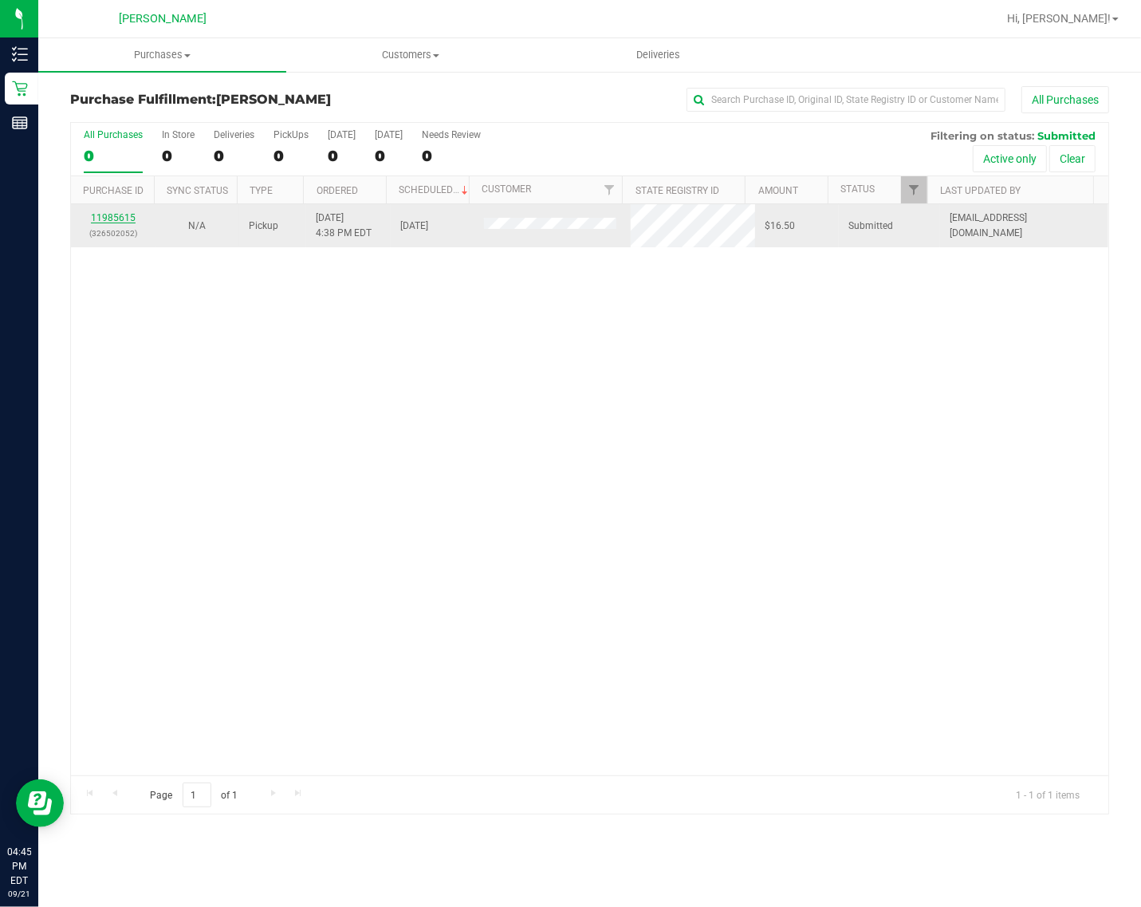
click at [125, 222] on link "11985615" at bounding box center [113, 217] width 45 height 11
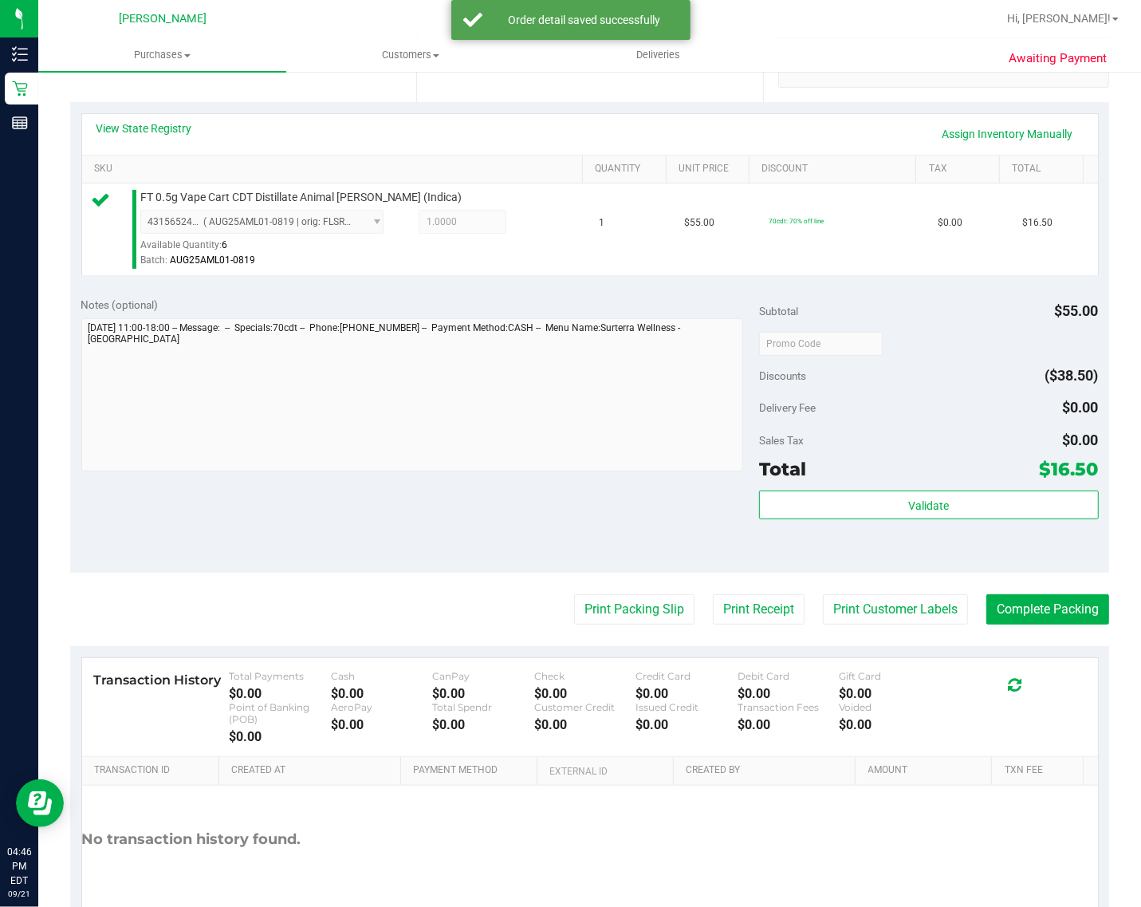
scroll to position [328, 0]
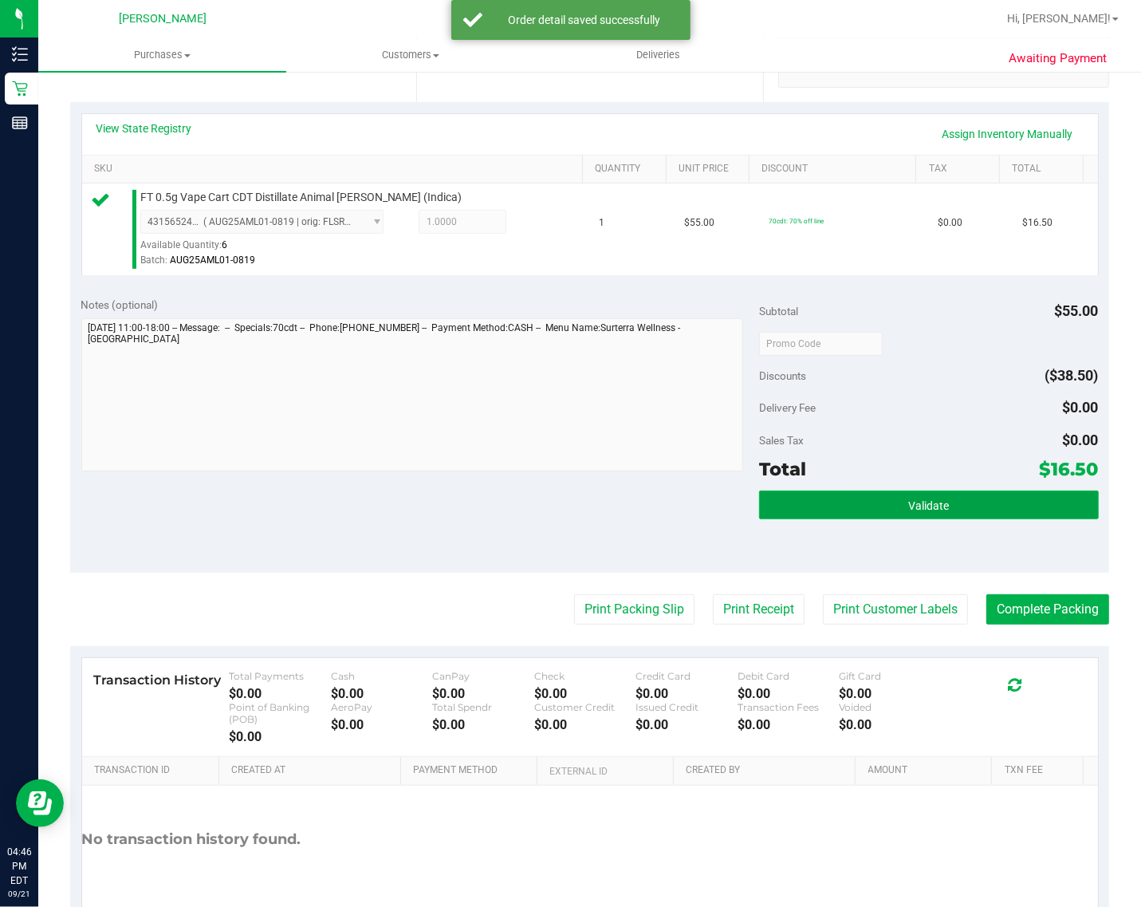
click at [921, 512] on span "Validate" at bounding box center [928, 505] width 41 height 13
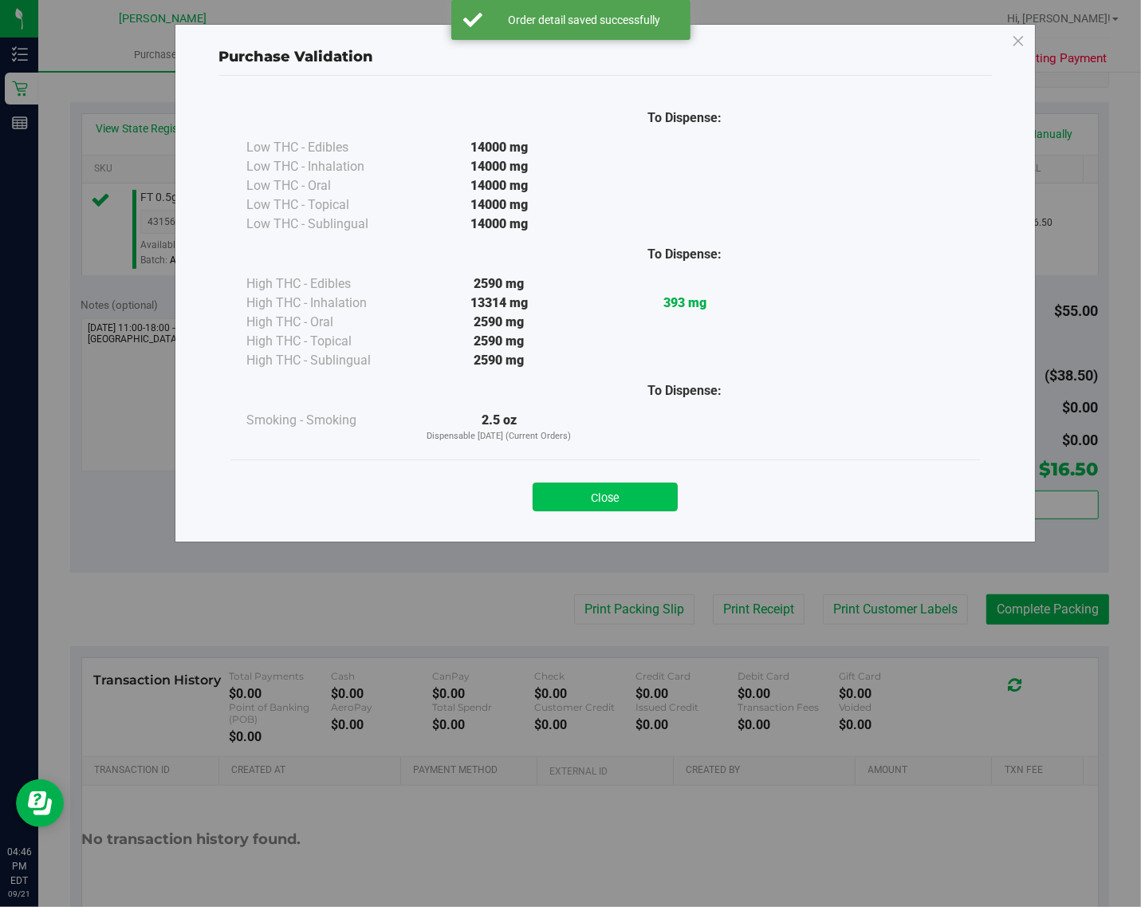
click at [638, 498] on button "Close" at bounding box center [605, 496] width 145 height 29
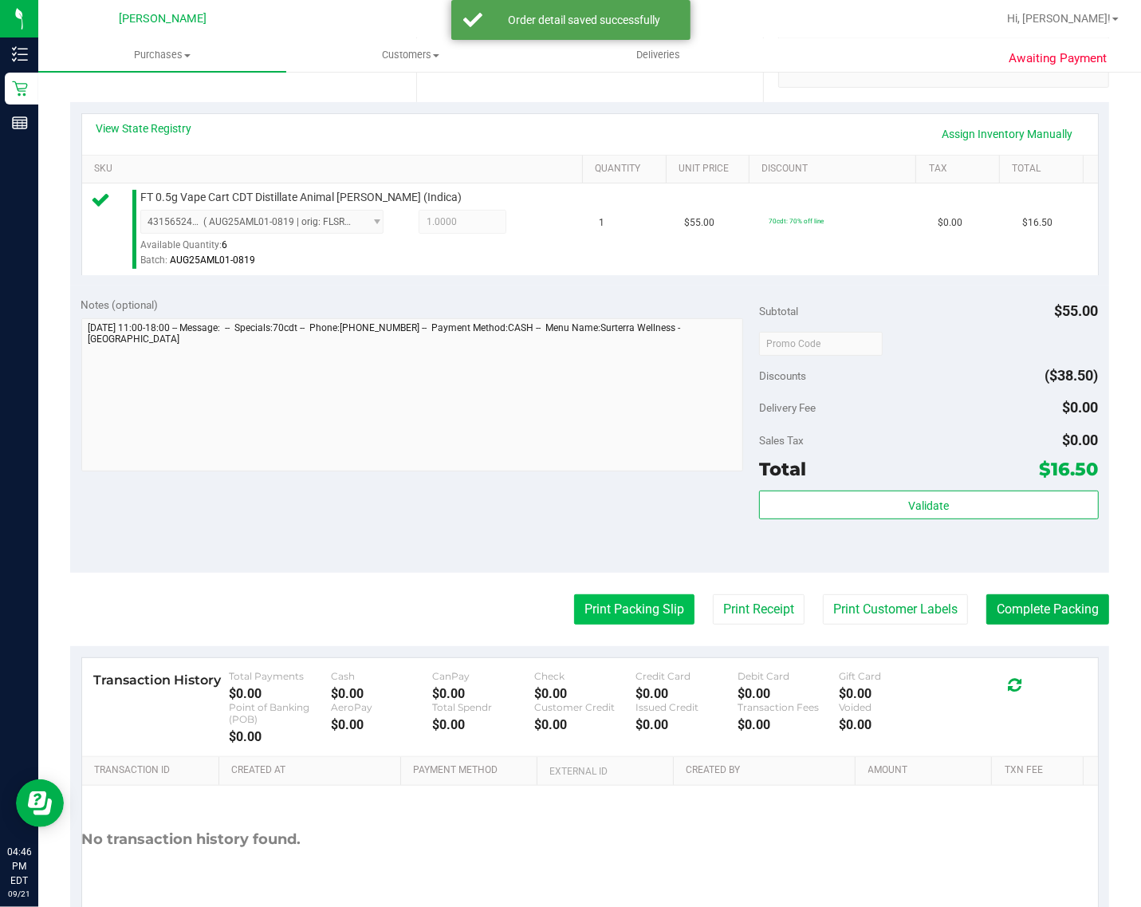
click at [630, 624] on button "Print Packing Slip" at bounding box center [634, 609] width 120 height 30
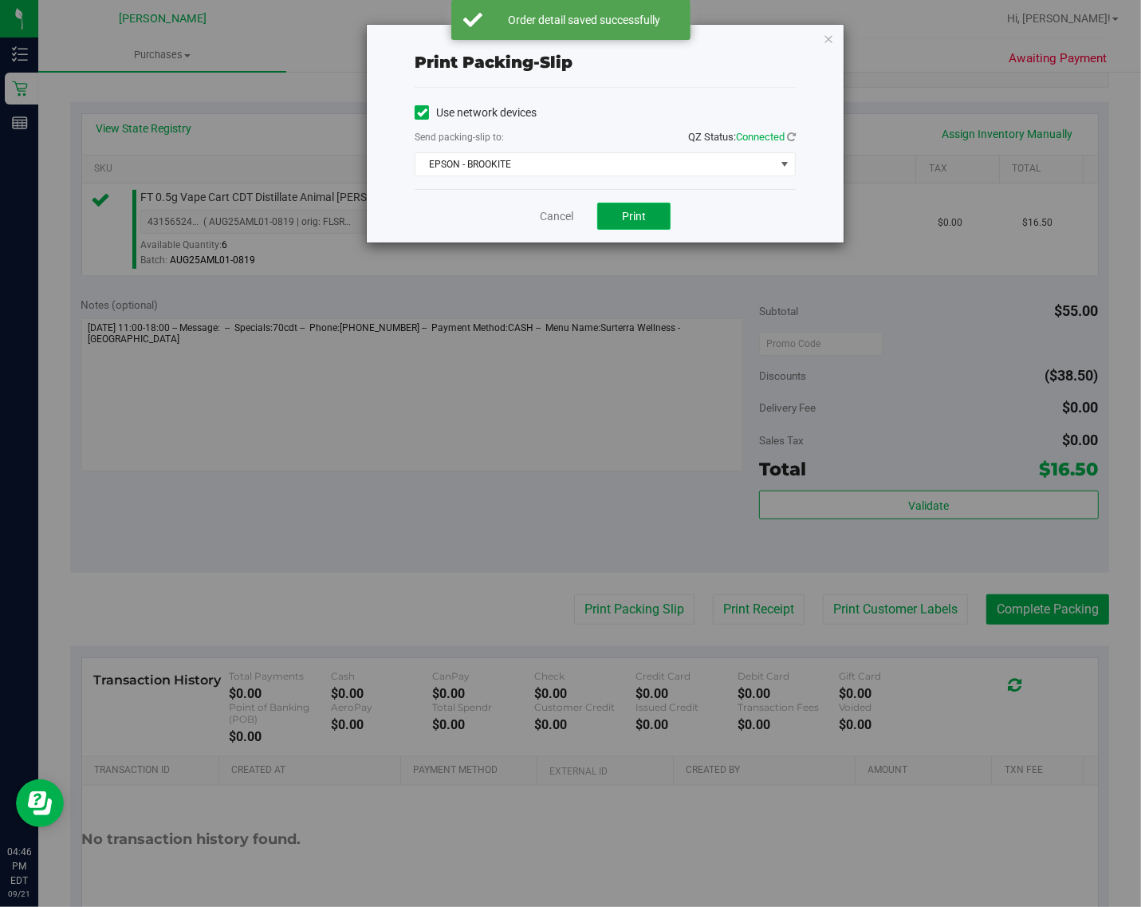
click at [643, 222] on span "Print" at bounding box center [634, 216] width 24 height 13
click at [567, 223] on link "Cancel" at bounding box center [556, 216] width 33 height 17
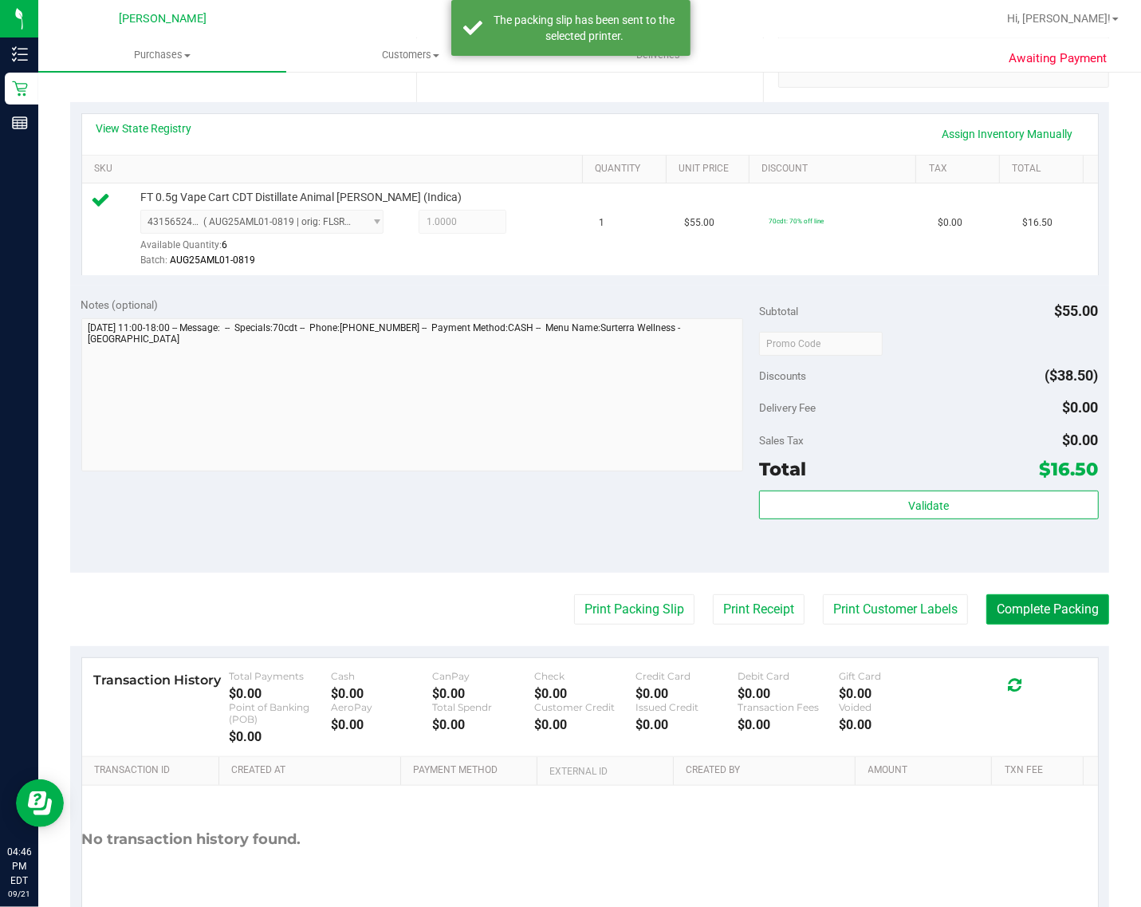
click at [1061, 624] on button "Complete Packing" at bounding box center [1047, 609] width 123 height 30
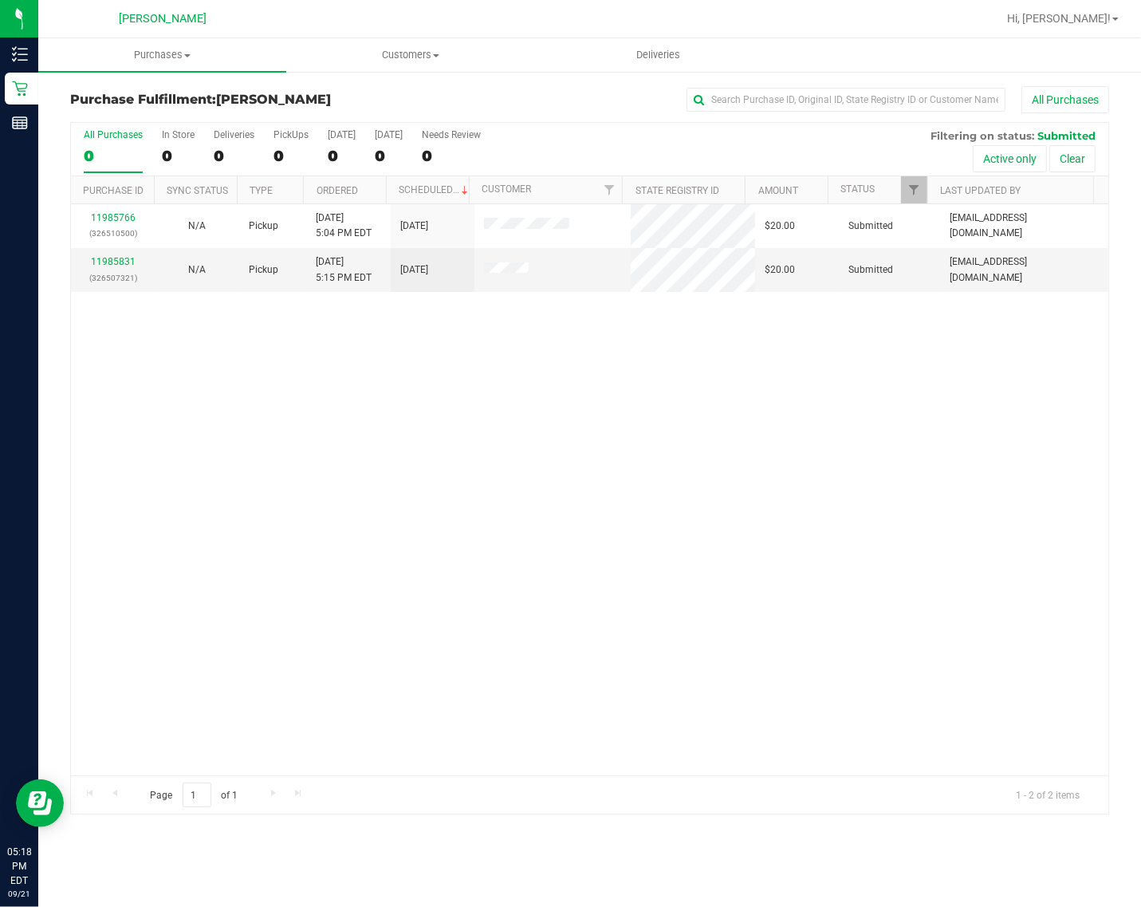
click at [590, 454] on div "11985766 (326510500) N/A Pickup 9/21/2025 5:04 PM EDT 9/21/2025 $20.00 Submitte…" at bounding box center [589, 489] width 1037 height 571
click at [112, 259] on link "11985831" at bounding box center [113, 261] width 45 height 11
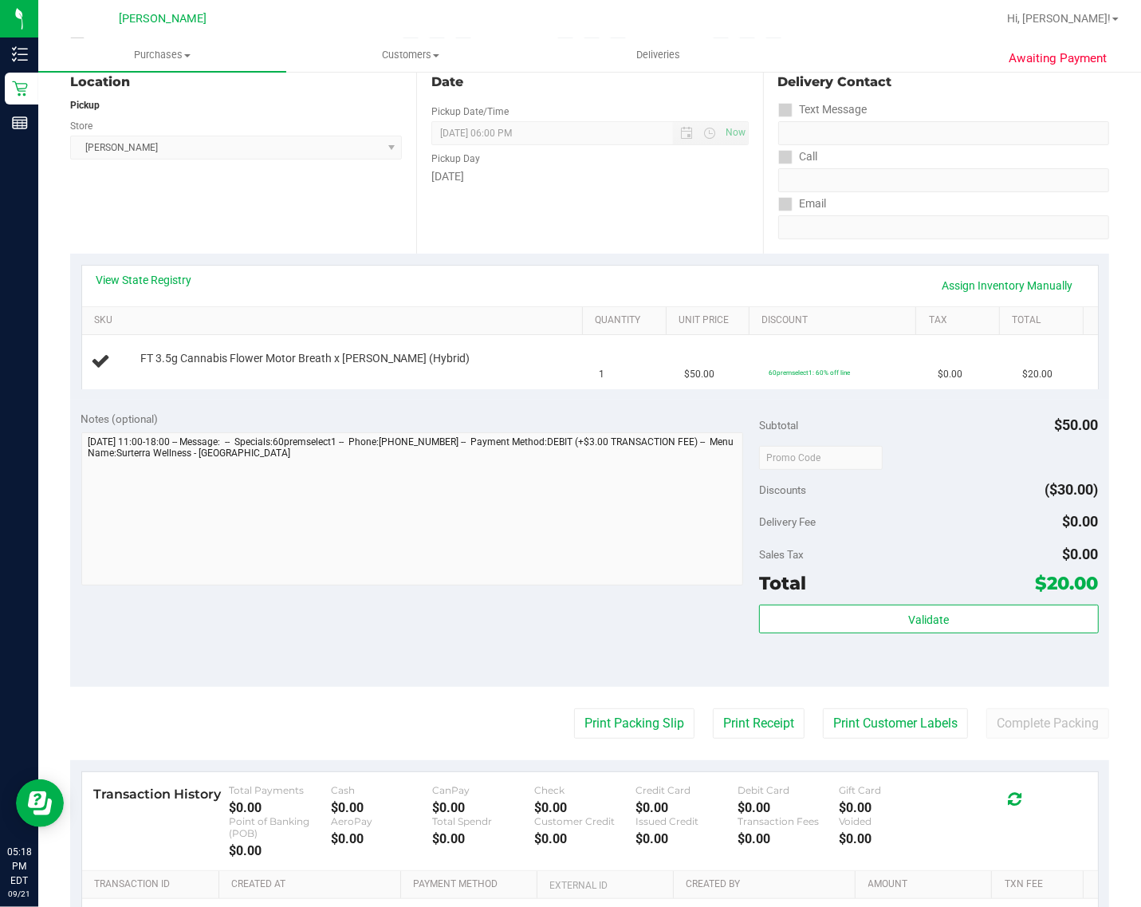
scroll to position [208, 0]
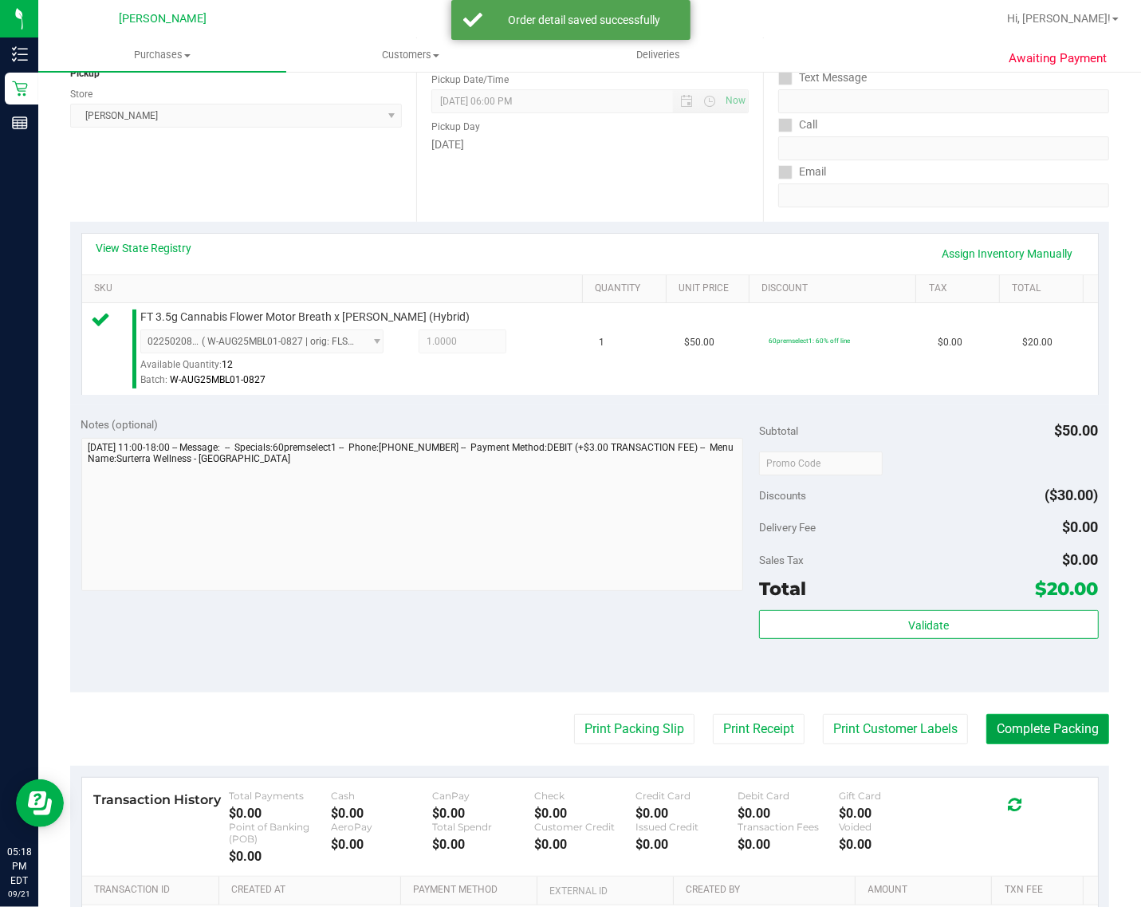
click at [1029, 744] on button "Complete Packing" at bounding box center [1047, 729] width 123 height 30
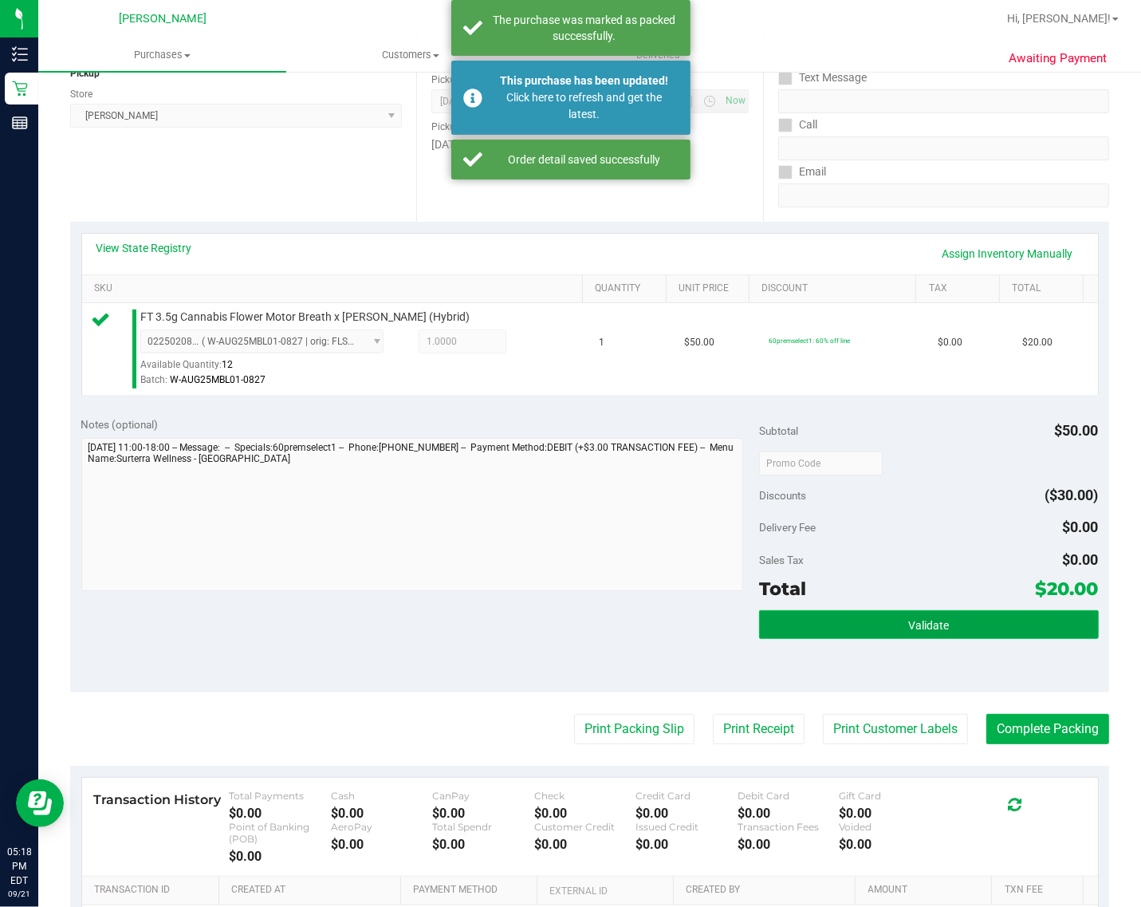
click at [835, 639] on button "Validate" at bounding box center [928, 624] width 339 height 29
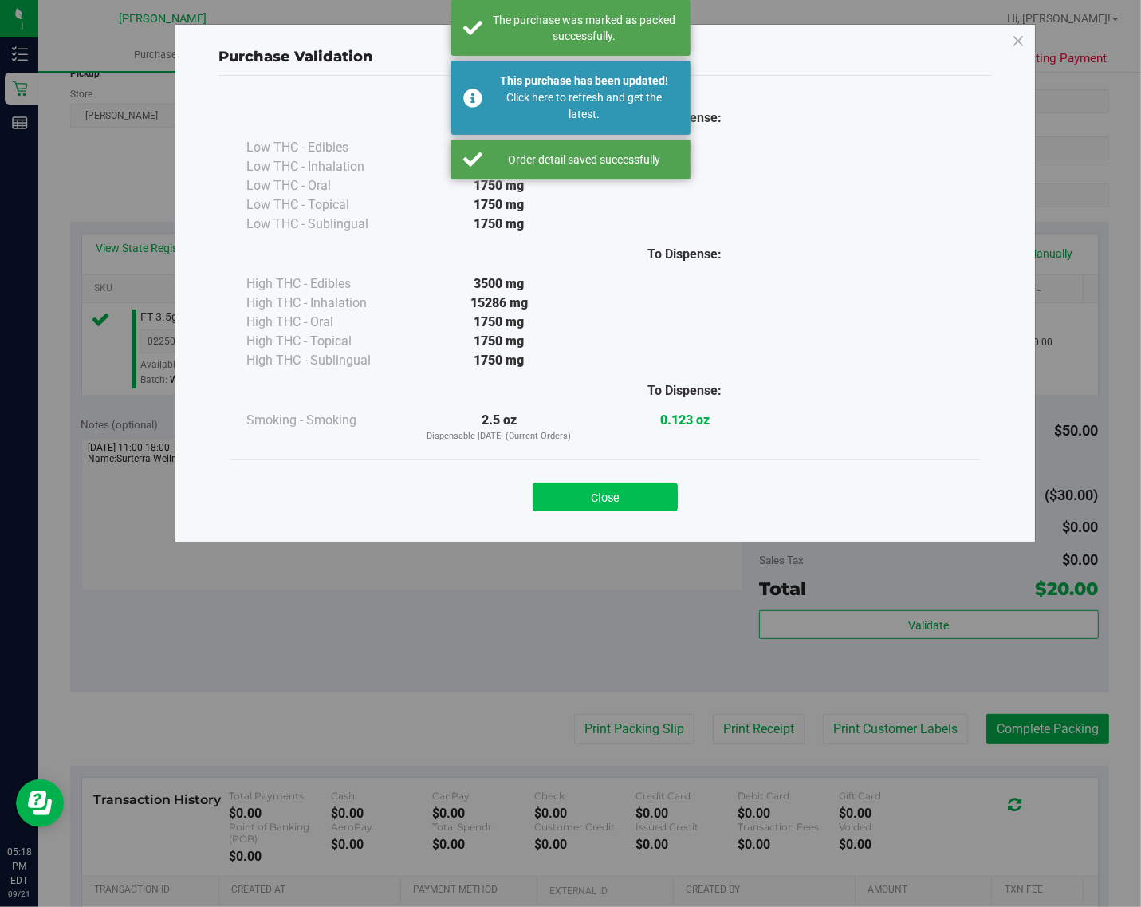
click at [630, 500] on button "Close" at bounding box center [605, 496] width 145 height 29
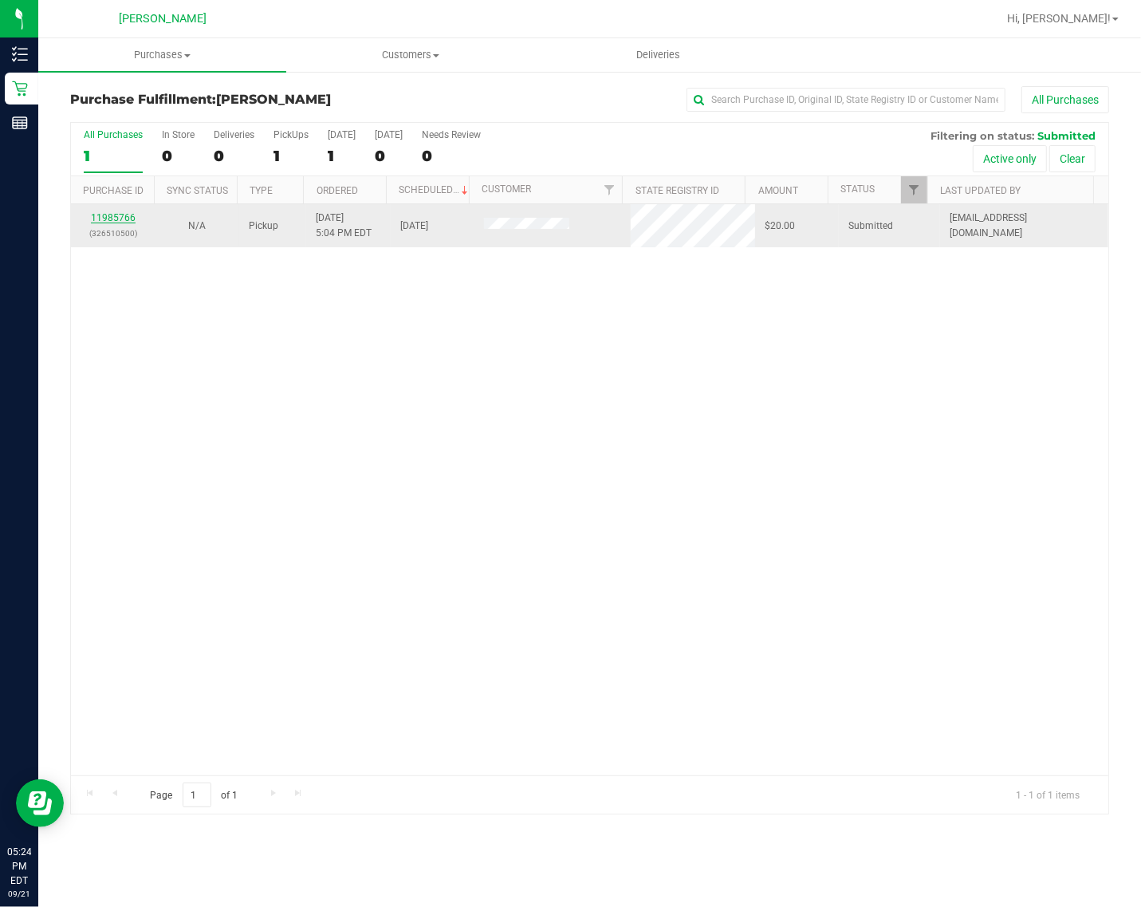
click at [124, 214] on link "11985766" at bounding box center [113, 217] width 45 height 11
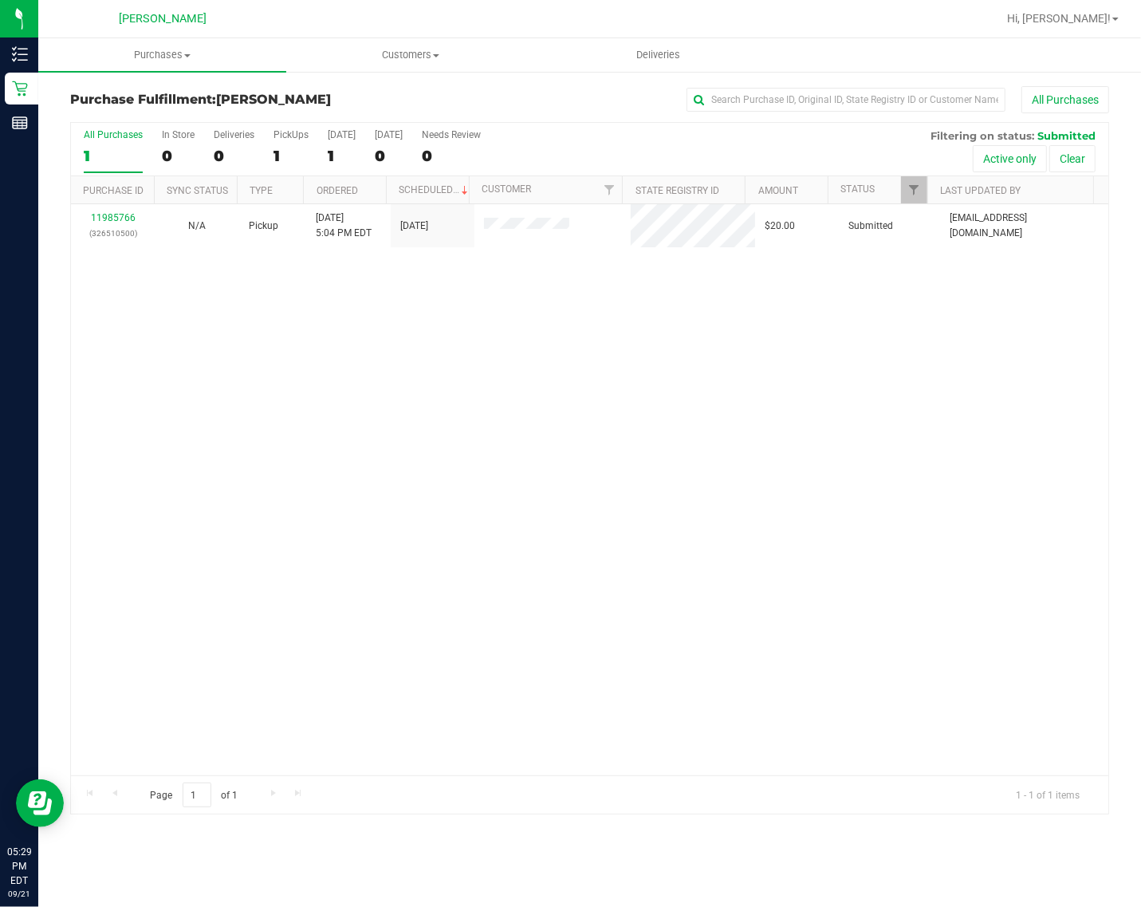
click at [684, 344] on div "11985766 (326510500) N/A Pickup 9/21/2025 5:04 PM EDT 9/21/2025 $20.00 Submitte…" at bounding box center [589, 489] width 1037 height 571
click at [614, 509] on div "11985766 (326510500) N/A Pickup 9/21/2025 5:04 PM EDT 9/21/2025 $20.00 Submitte…" at bounding box center [589, 489] width 1037 height 571
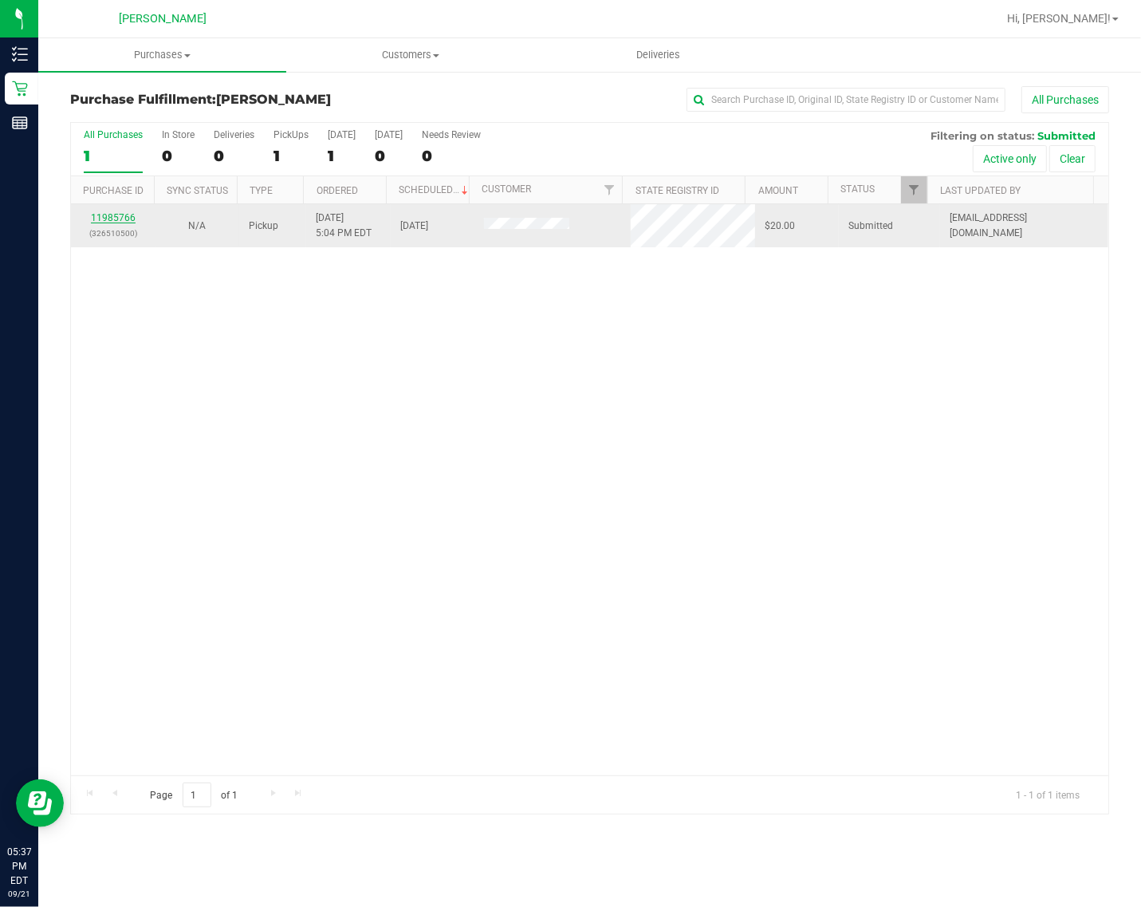
click at [122, 216] on link "11985766" at bounding box center [113, 217] width 45 height 11
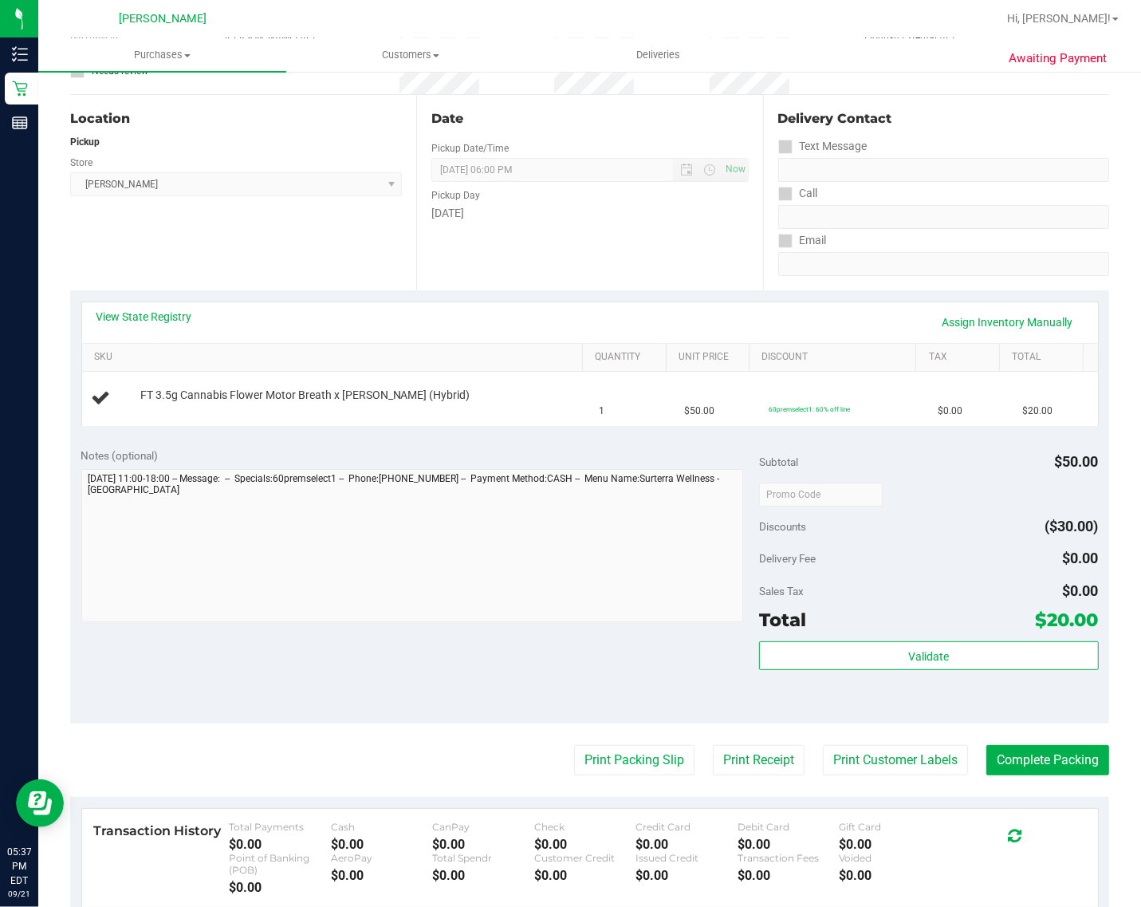
scroll to position [163, 0]
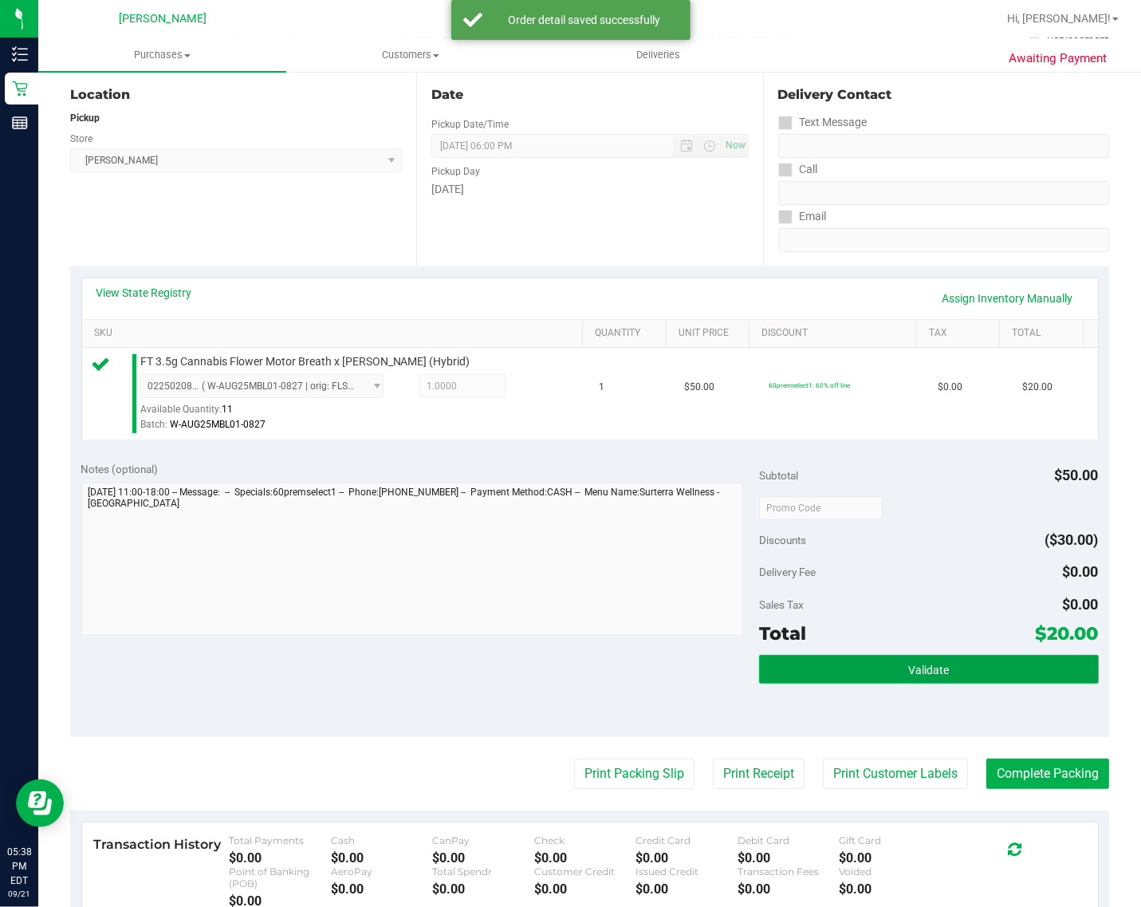
click at [889, 679] on button "Validate" at bounding box center [928, 669] width 339 height 29
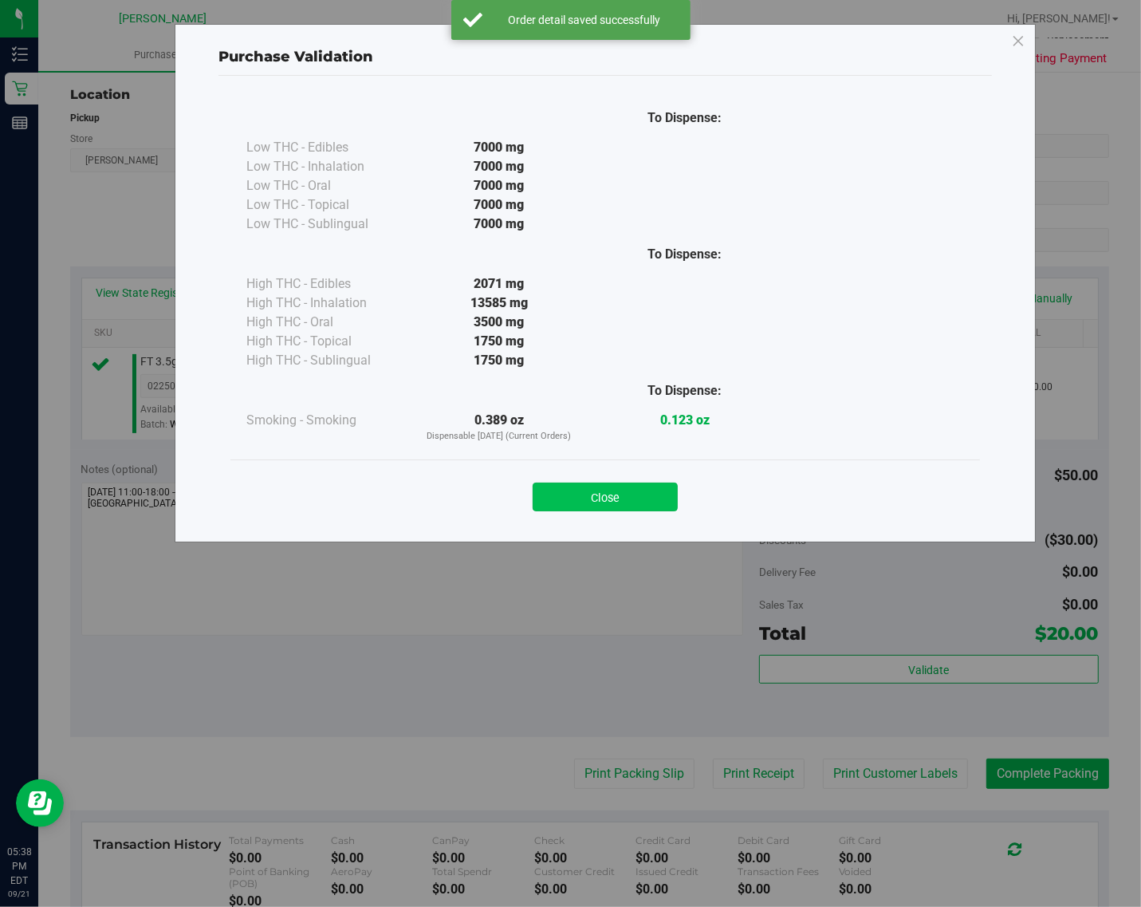
click at [634, 497] on button "Close" at bounding box center [605, 496] width 145 height 29
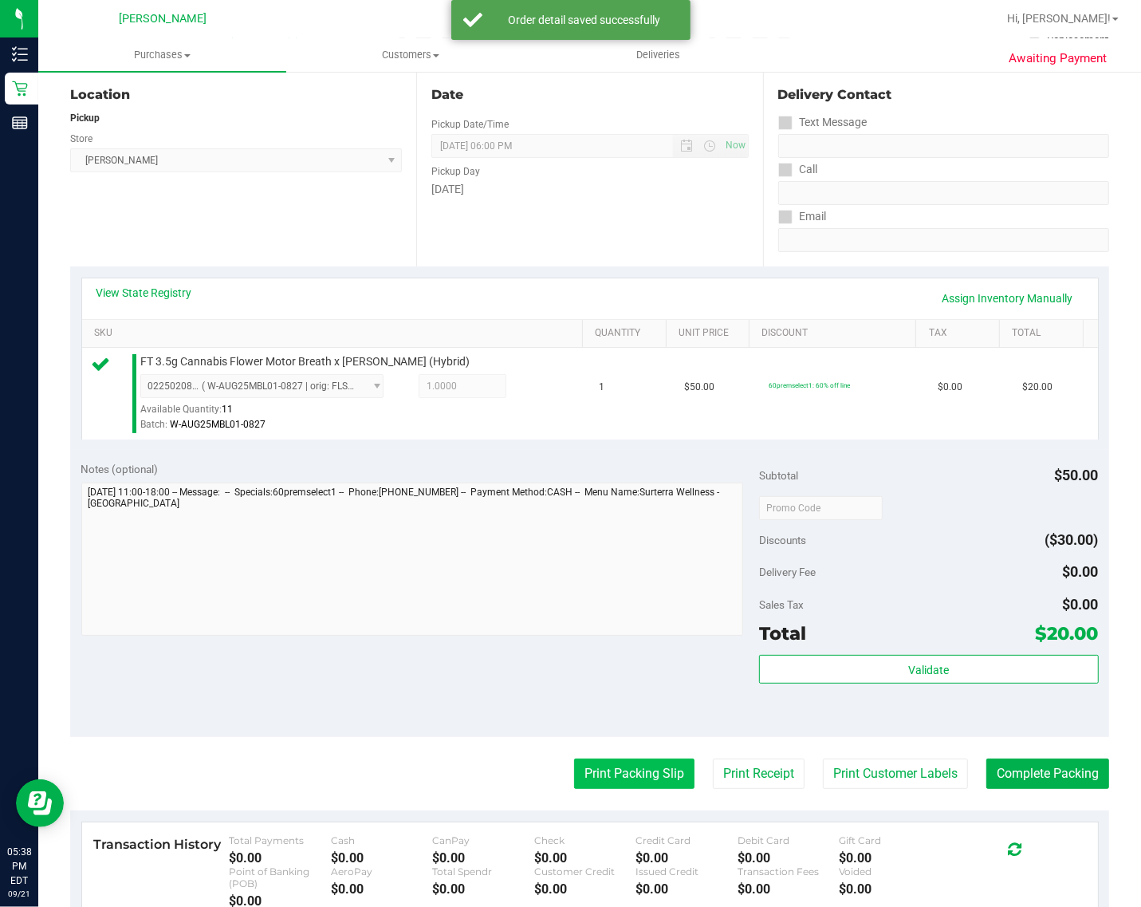
click at [660, 786] on button "Print Packing Slip" at bounding box center [634, 773] width 120 height 30
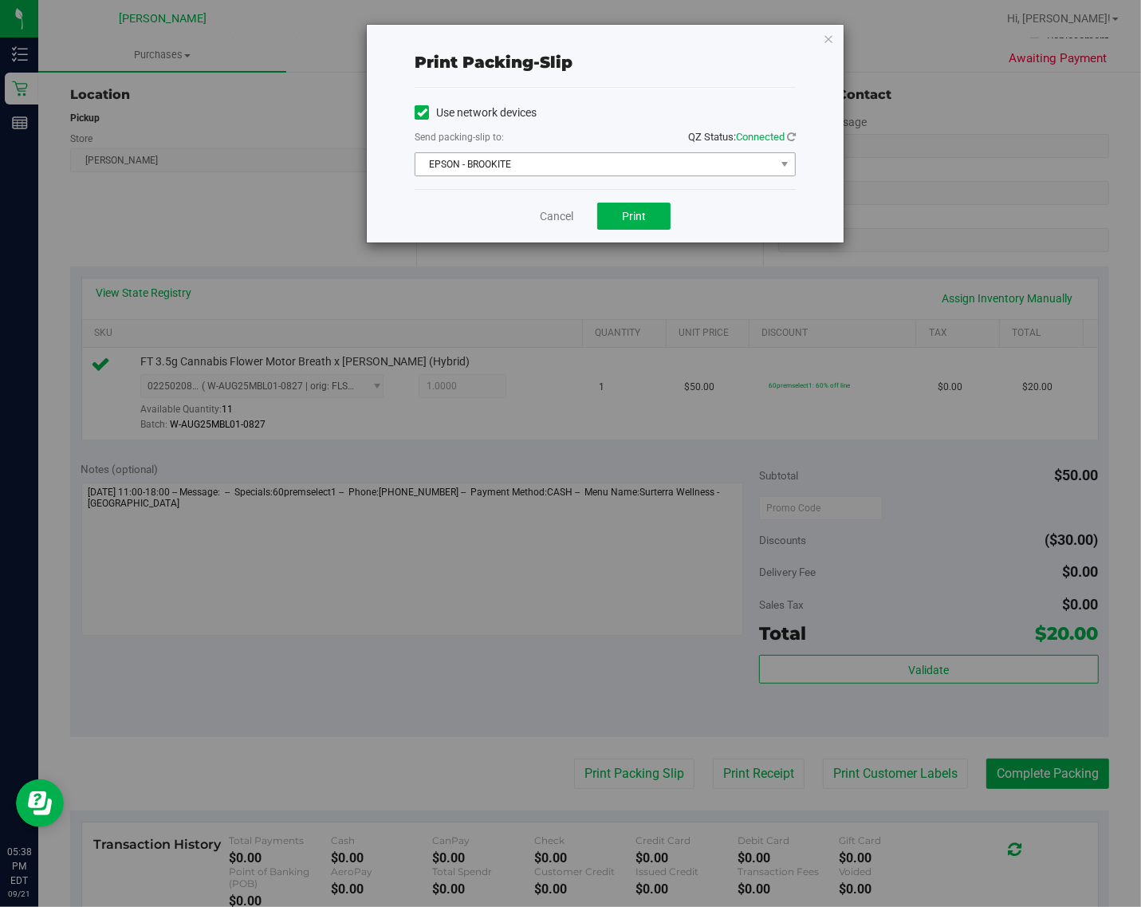
click at [602, 155] on span "EPSON - BROOKITE" at bounding box center [595, 164] width 360 height 22
click at [662, 96] on div "Use network devices Send packing-slip to: QZ Status: Connected EPSON - BROOKITE…" at bounding box center [605, 138] width 381 height 101
click at [636, 220] on span "Print" at bounding box center [634, 216] width 24 height 13
click at [551, 215] on link "Cancel" at bounding box center [556, 216] width 33 height 17
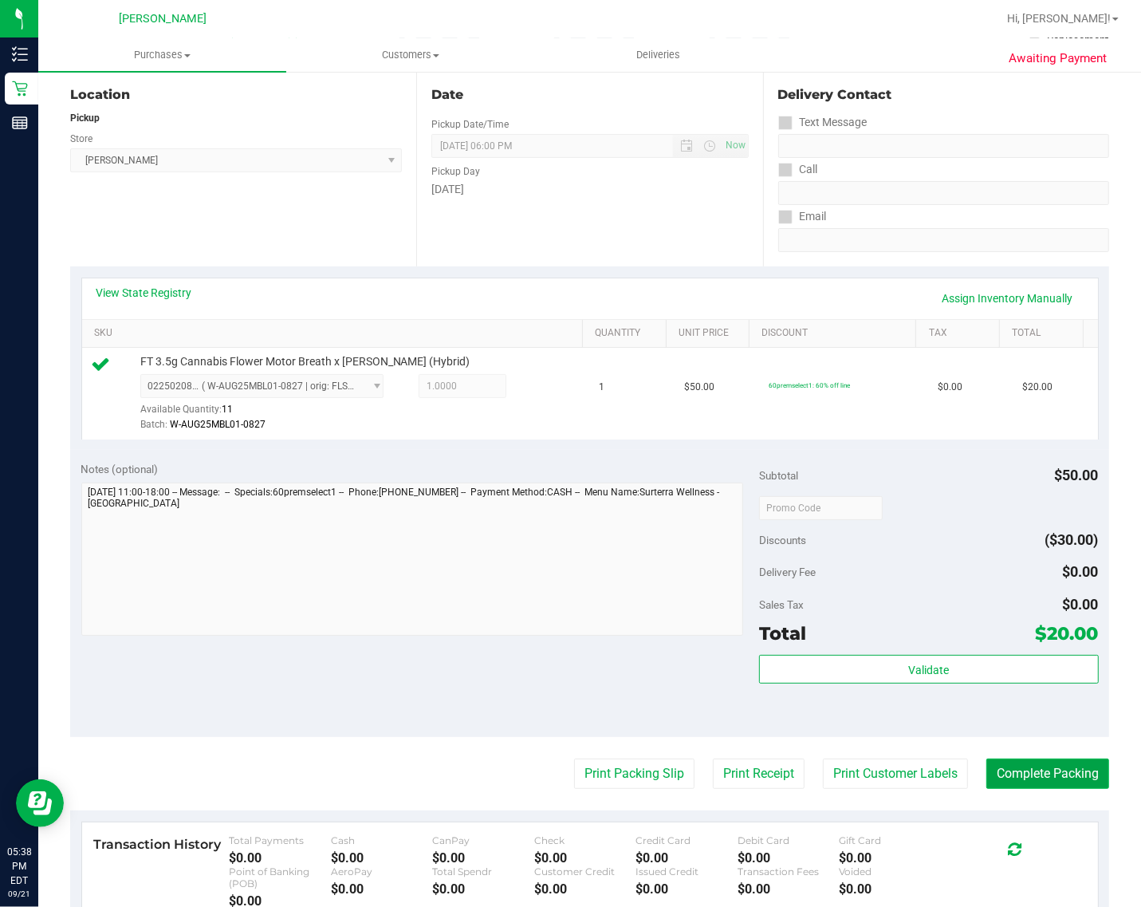
click at [1023, 789] on button "Complete Packing" at bounding box center [1047, 773] width 123 height 30
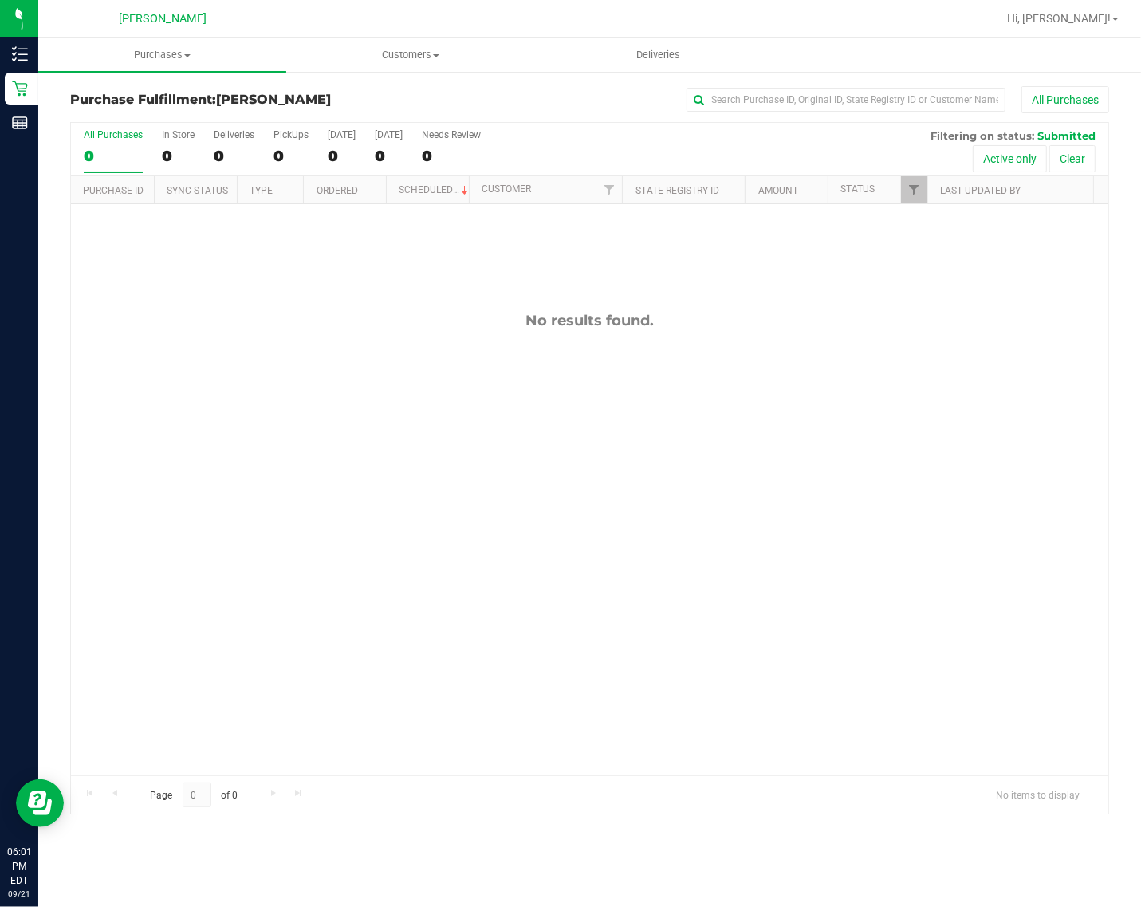
click at [352, 424] on div "No results found." at bounding box center [589, 543] width 1037 height 679
click at [173, 58] on span "Purchases" at bounding box center [162, 55] width 248 height 14
click at [174, 117] on li "Fulfillment" at bounding box center [162, 115] width 248 height 19
click at [154, 53] on span "Purchases" at bounding box center [162, 55] width 248 height 14
click at [132, 92] on span "Summary of purchases" at bounding box center [119, 96] width 163 height 14
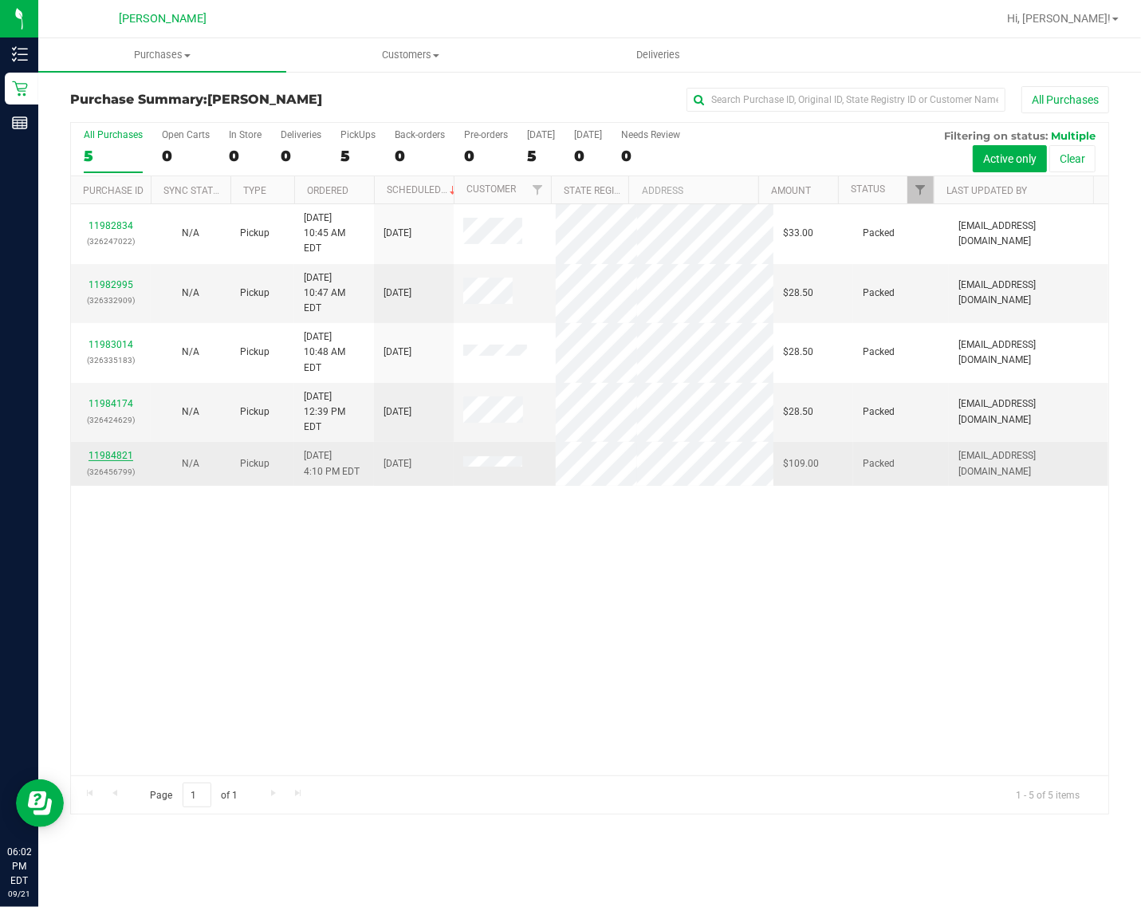
click at [96, 450] on link "11984821" at bounding box center [111, 455] width 45 height 11
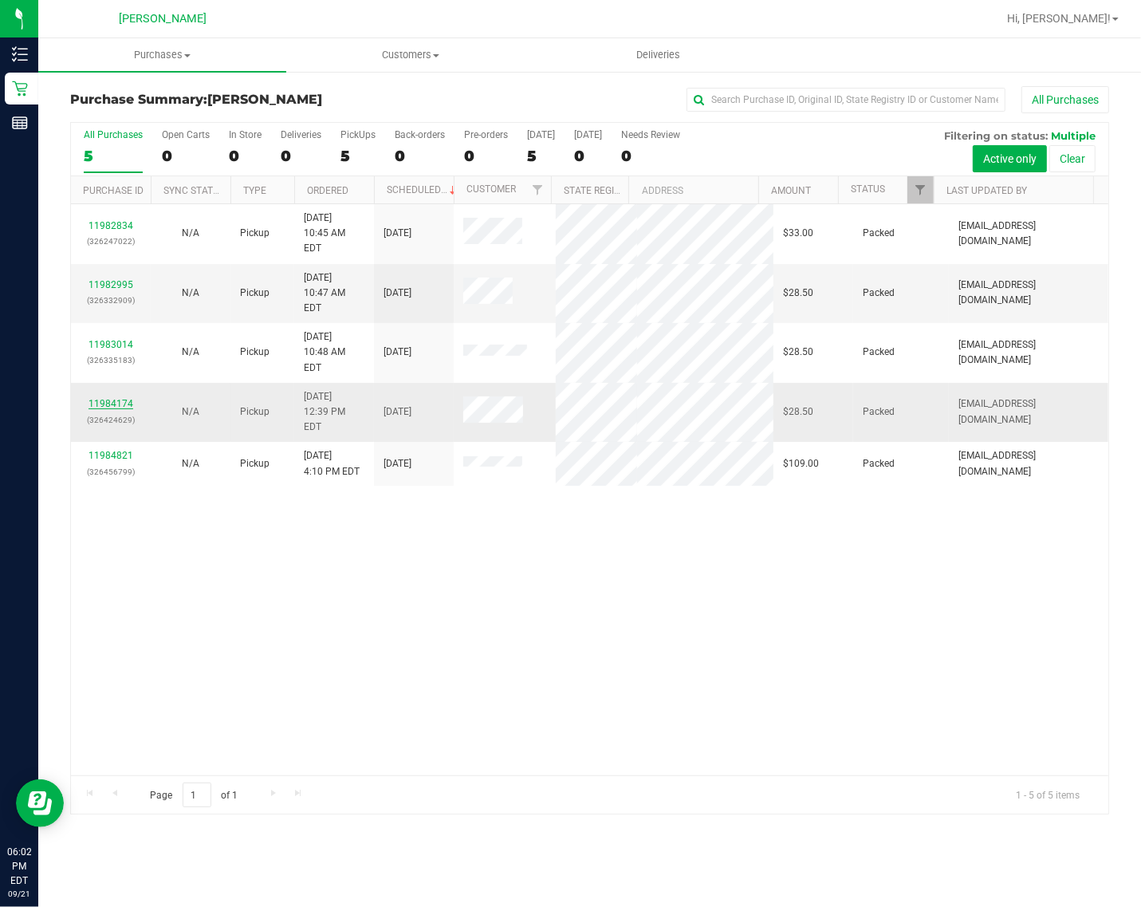
click at [108, 398] on link "11984174" at bounding box center [111, 403] width 45 height 11
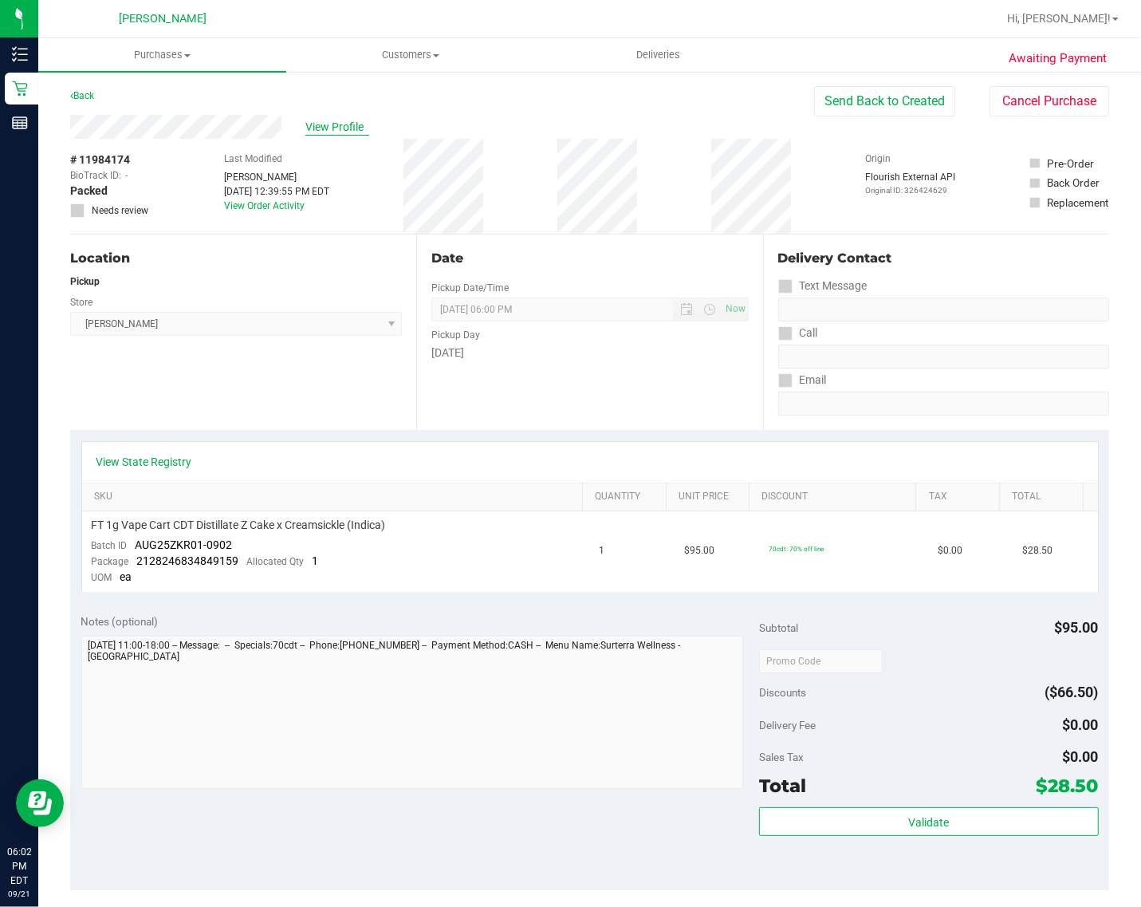
click at [345, 132] on span "View Profile" at bounding box center [337, 127] width 64 height 17
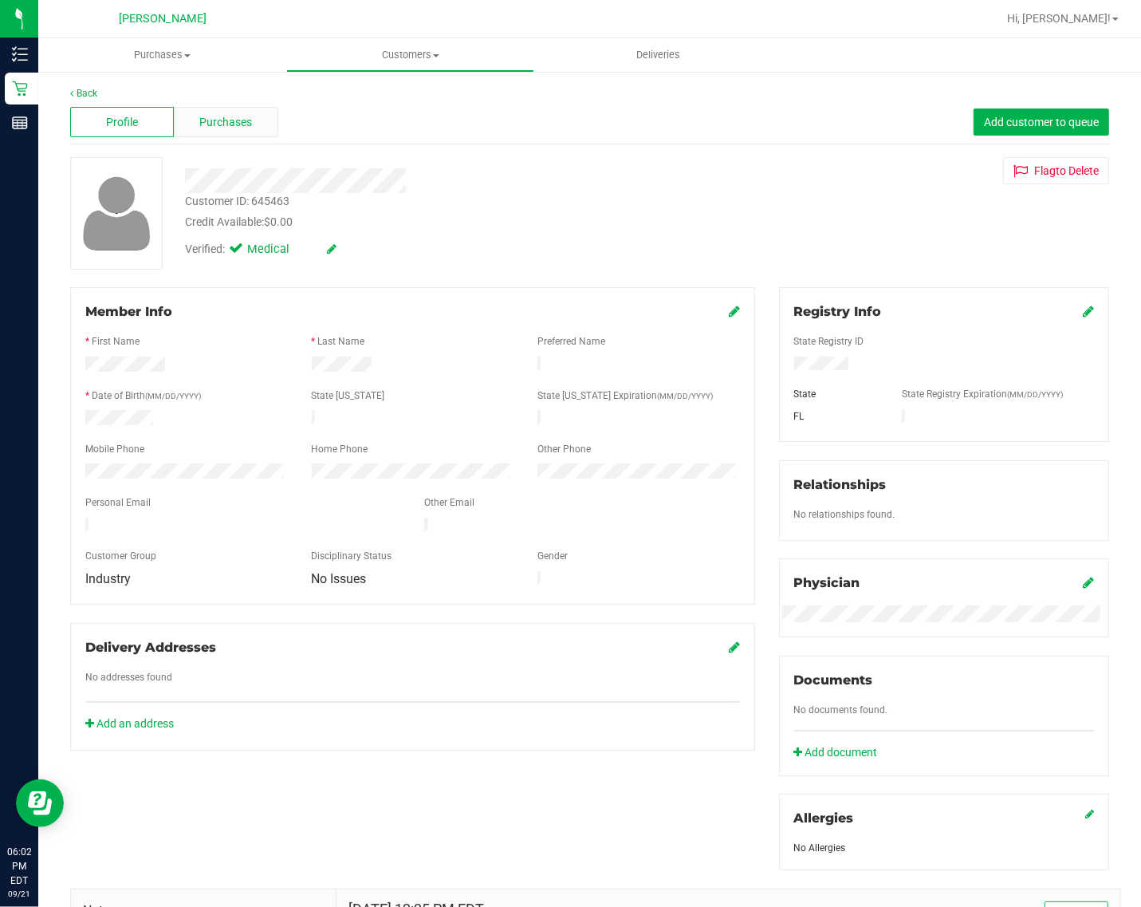
click at [239, 133] on div "Purchases" at bounding box center [226, 122] width 104 height 30
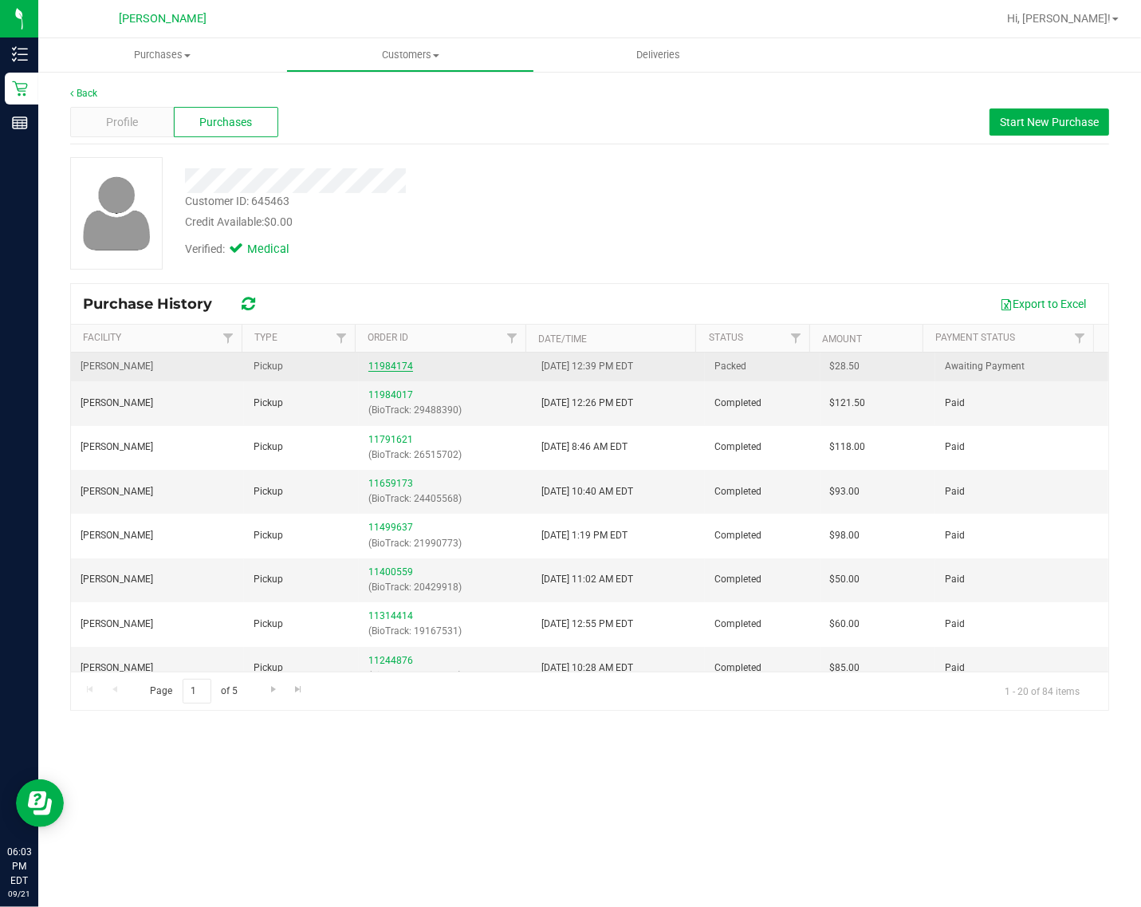
click at [389, 367] on link "11984174" at bounding box center [390, 365] width 45 height 11
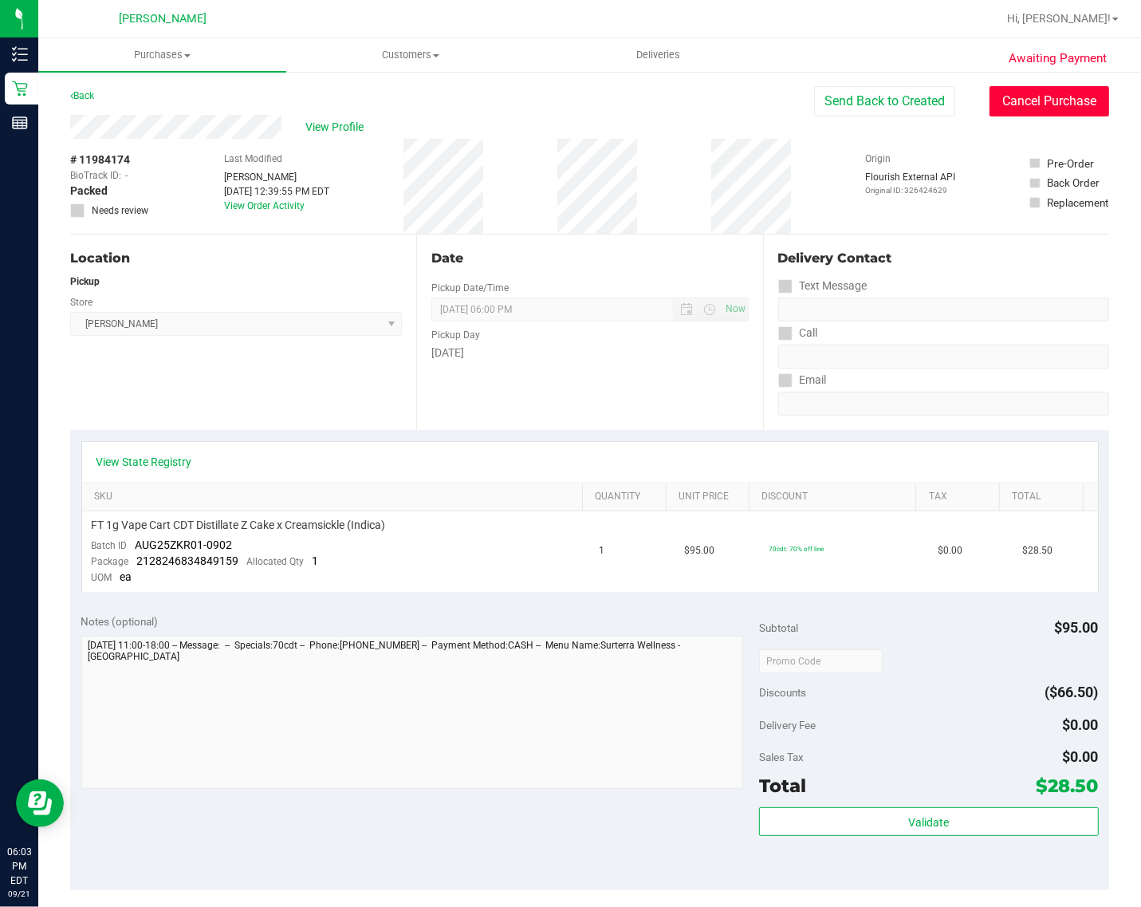
click at [1056, 100] on button "Cancel Purchase" at bounding box center [1049, 101] width 120 height 30
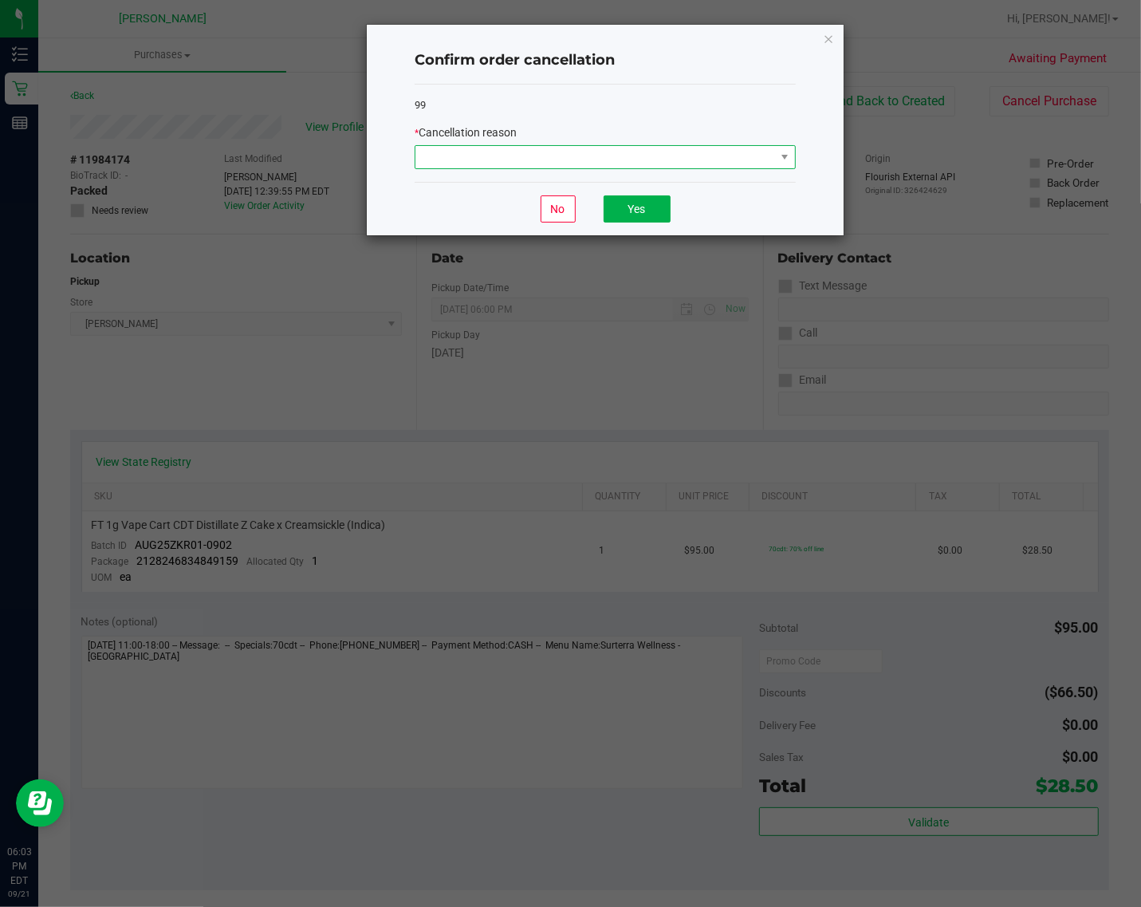
click at [712, 152] on span at bounding box center [595, 157] width 360 height 22
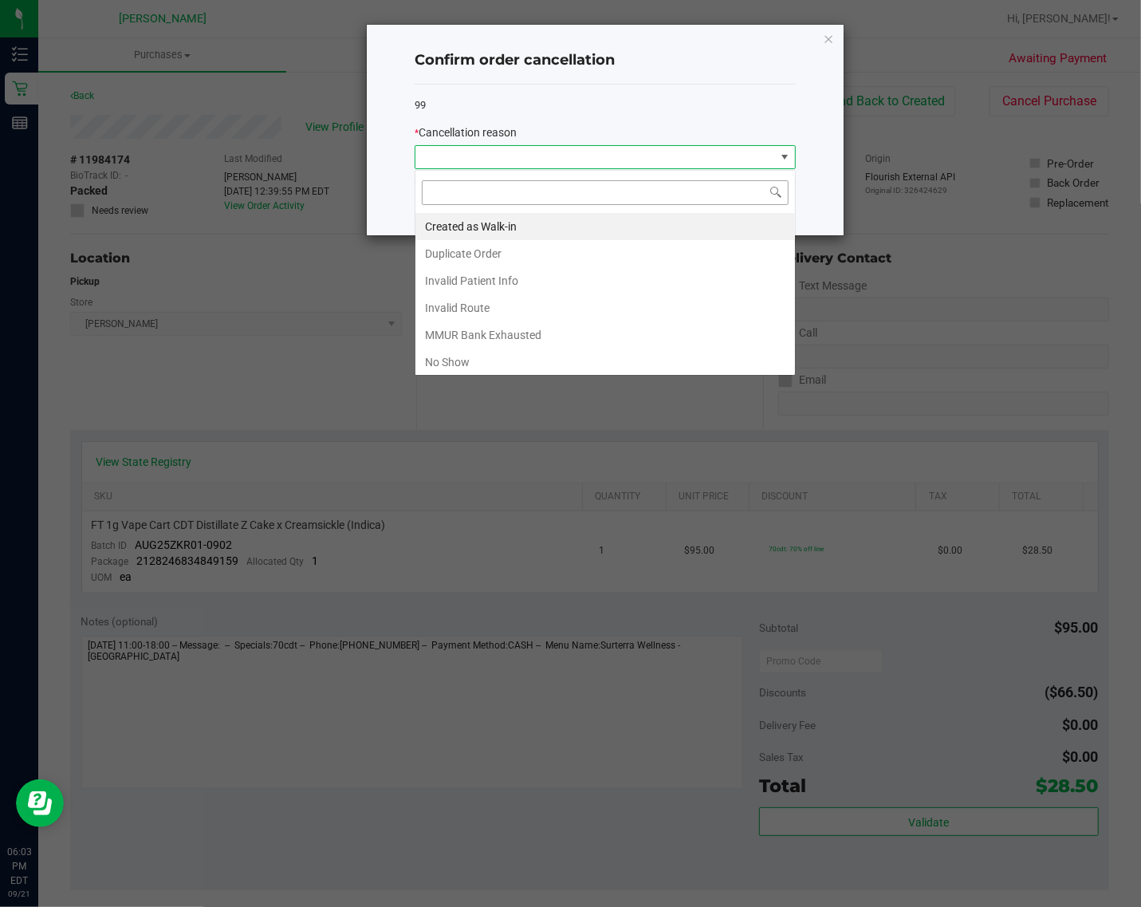
scroll to position [25, 380]
click at [584, 261] on li "Duplicate Order" at bounding box center [605, 253] width 380 height 27
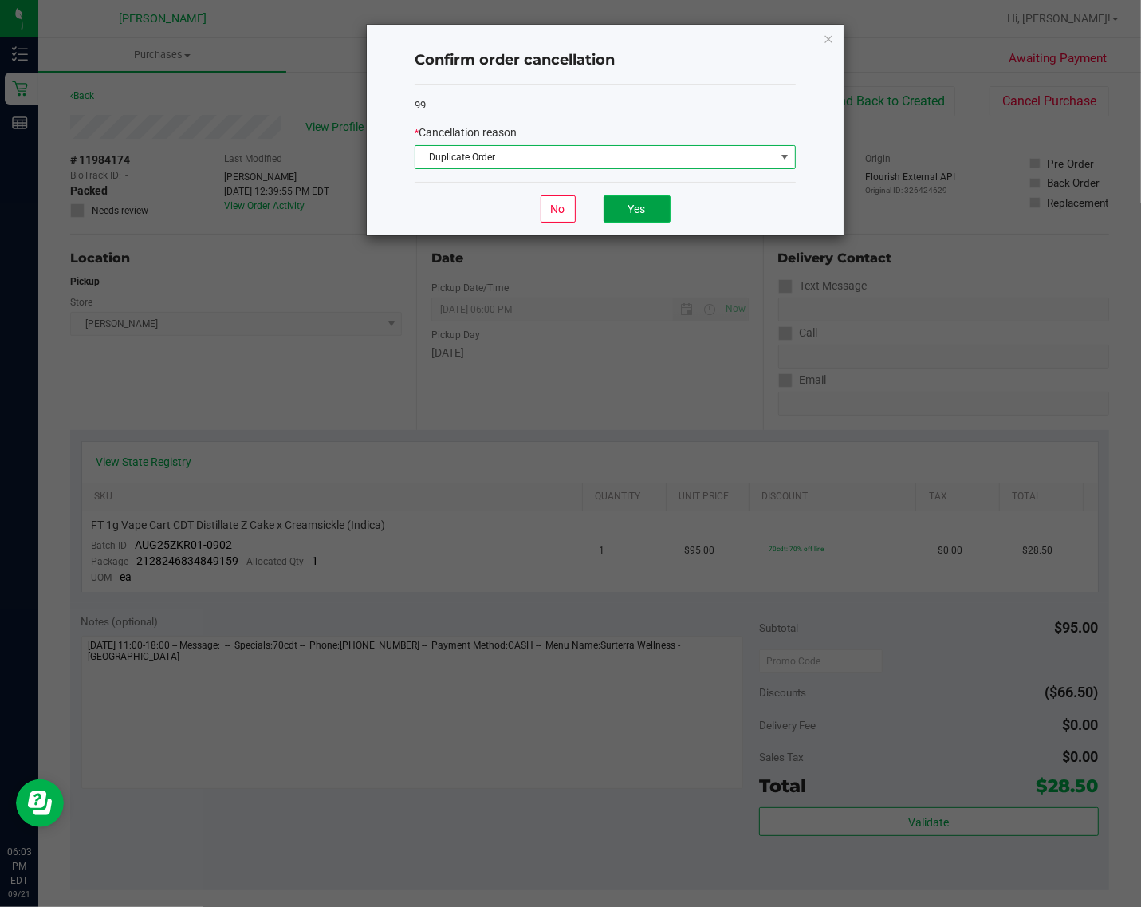
click at [650, 215] on button "Yes" at bounding box center [637, 208] width 67 height 27
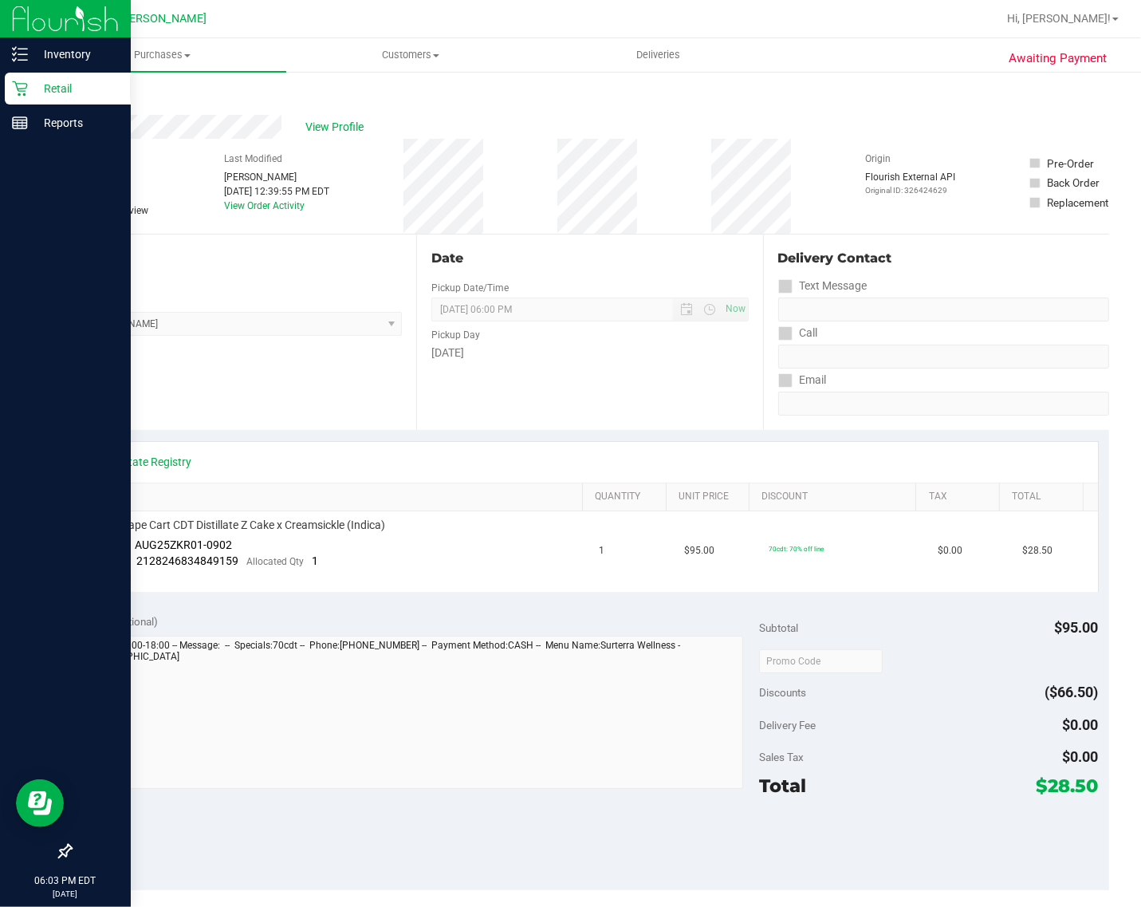
click at [22, 89] on icon at bounding box center [20, 89] width 16 height 16
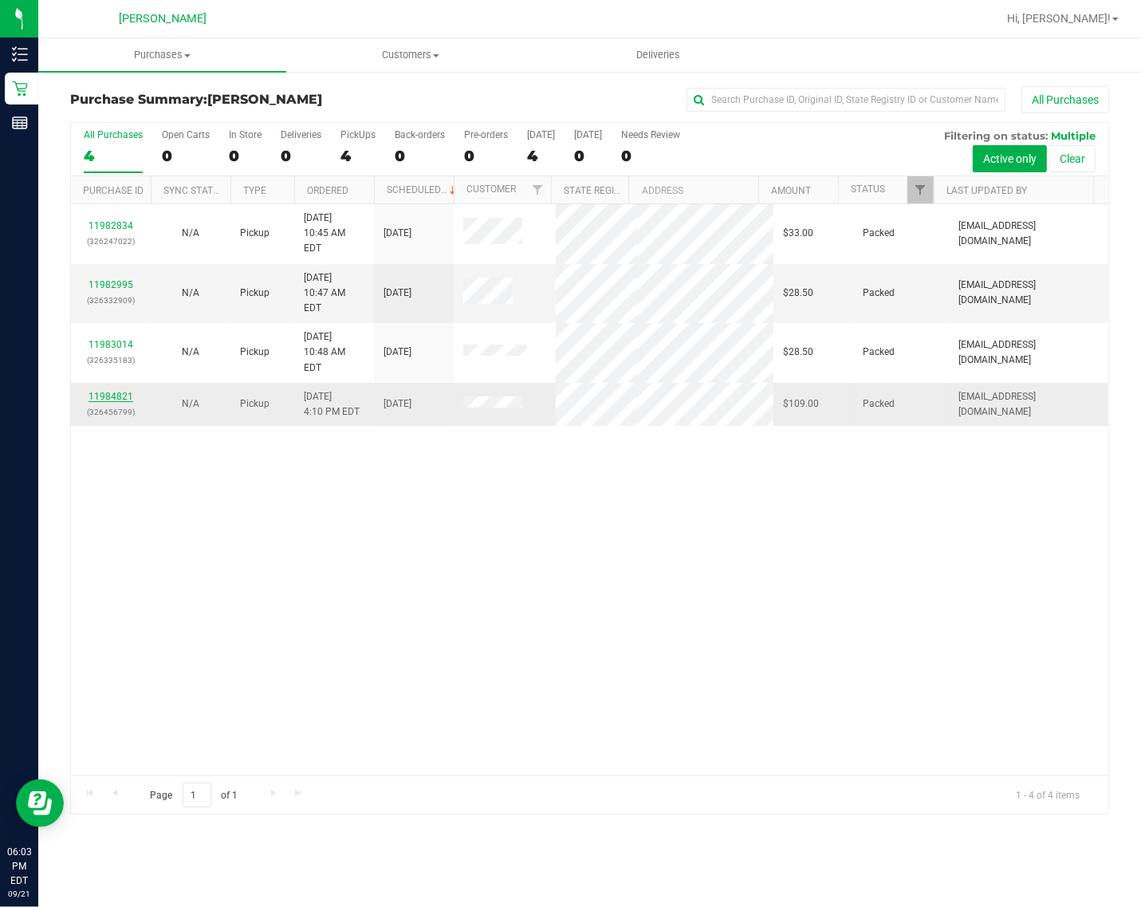
click at [112, 391] on link "11984821" at bounding box center [111, 396] width 45 height 11
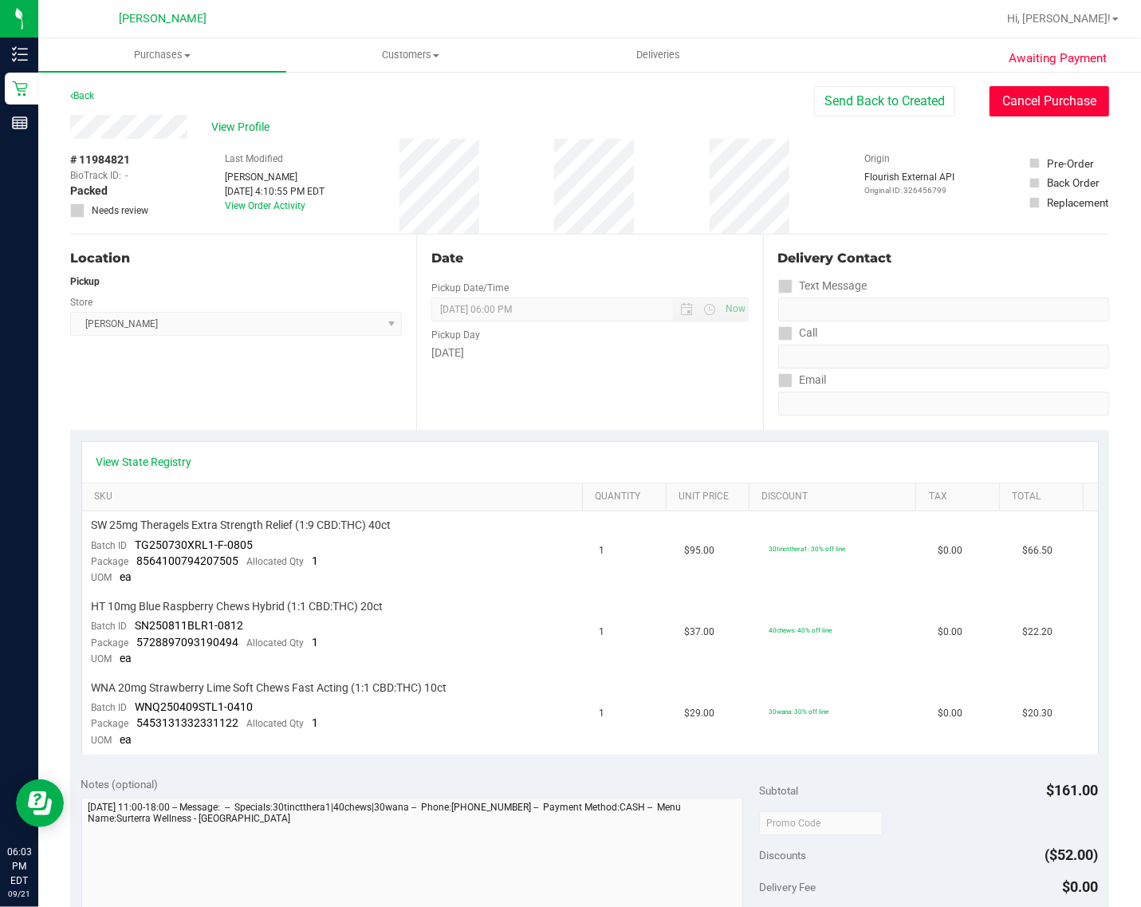
click at [1049, 98] on button "Cancel Purchase" at bounding box center [1049, 101] width 120 height 30
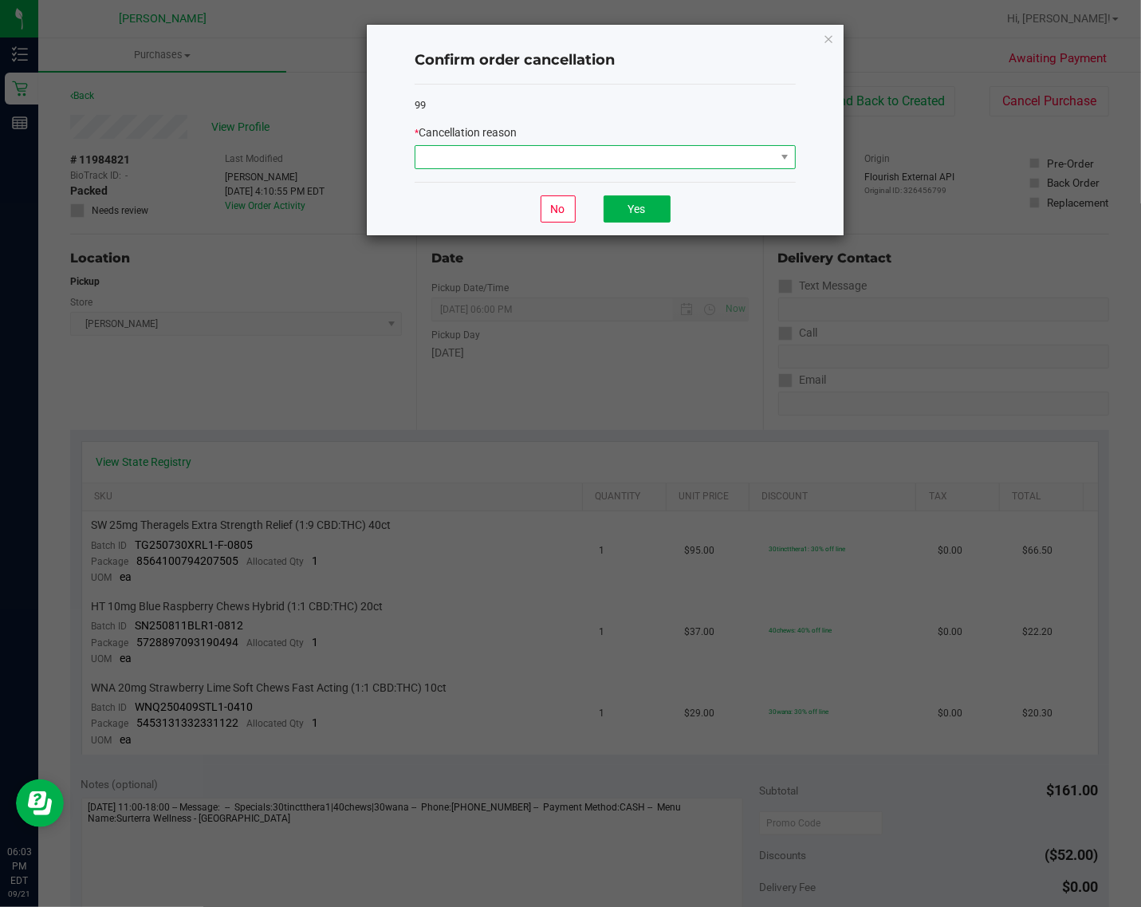
click at [682, 164] on span at bounding box center [595, 157] width 360 height 22
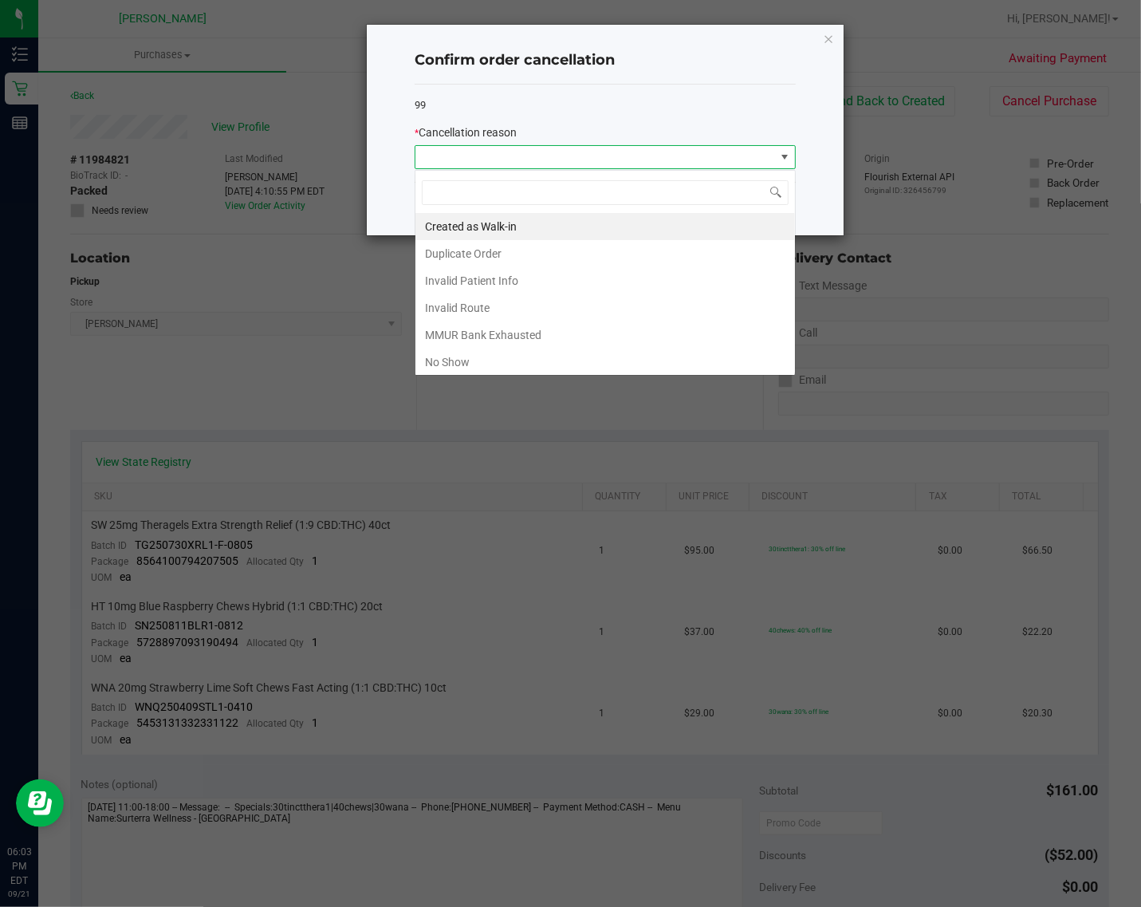
scroll to position [25, 380]
click at [612, 363] on li "No Show" at bounding box center [605, 361] width 380 height 27
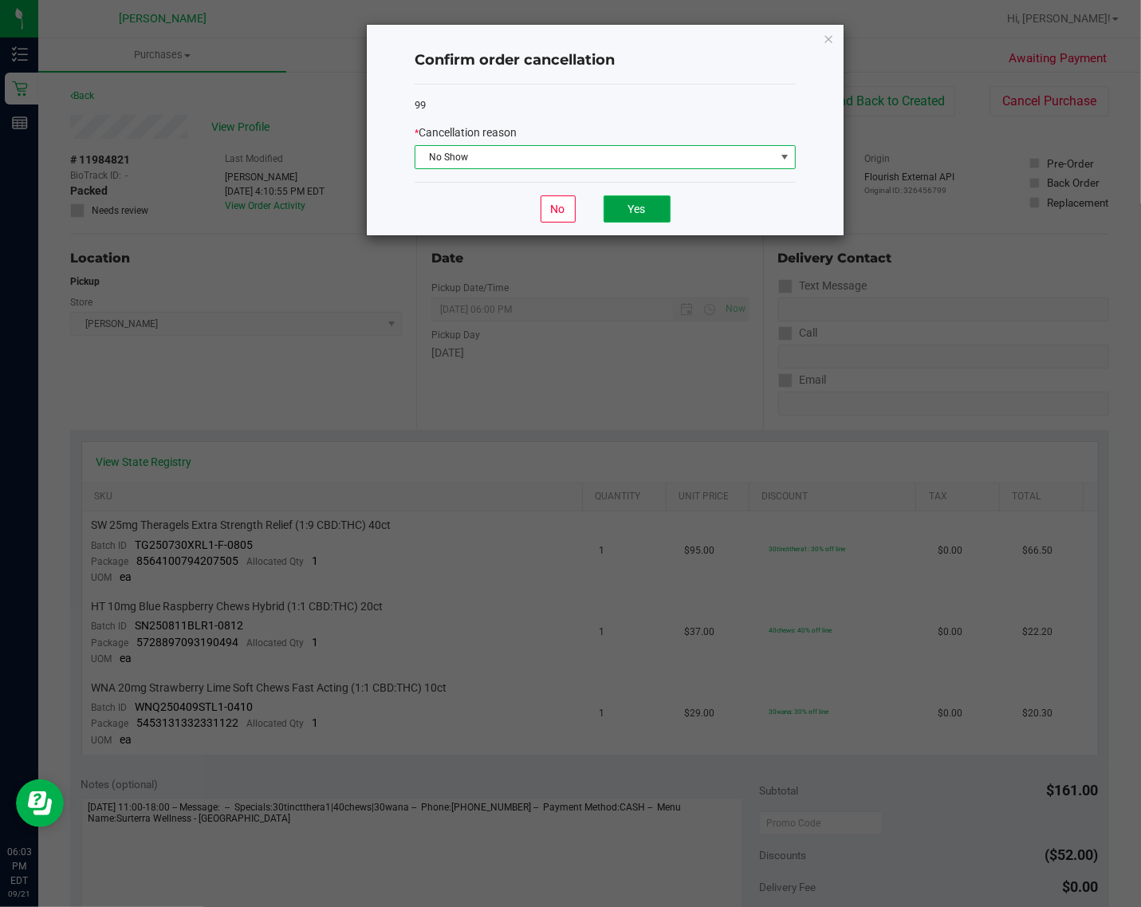
click at [639, 208] on button "Yes" at bounding box center [637, 208] width 67 height 27
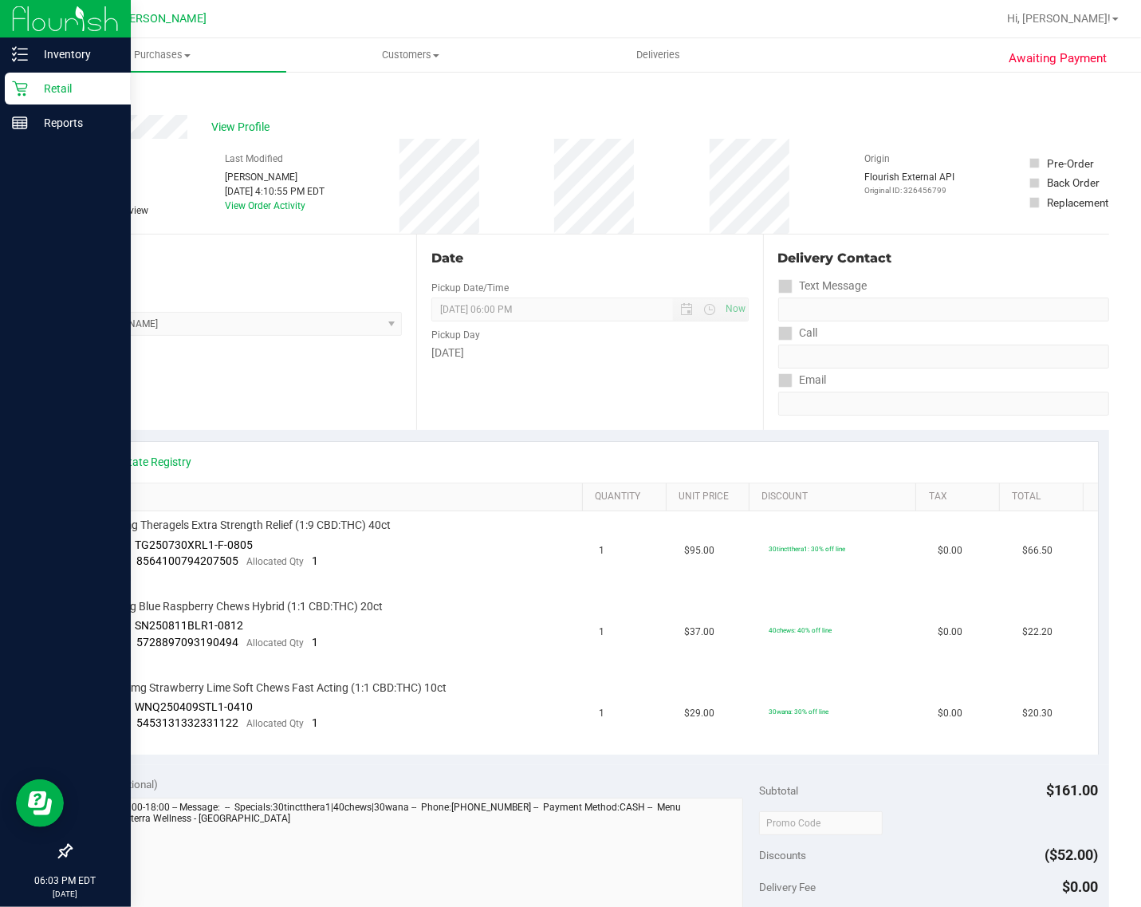
click at [33, 85] on p "Retail" at bounding box center [76, 88] width 96 height 19
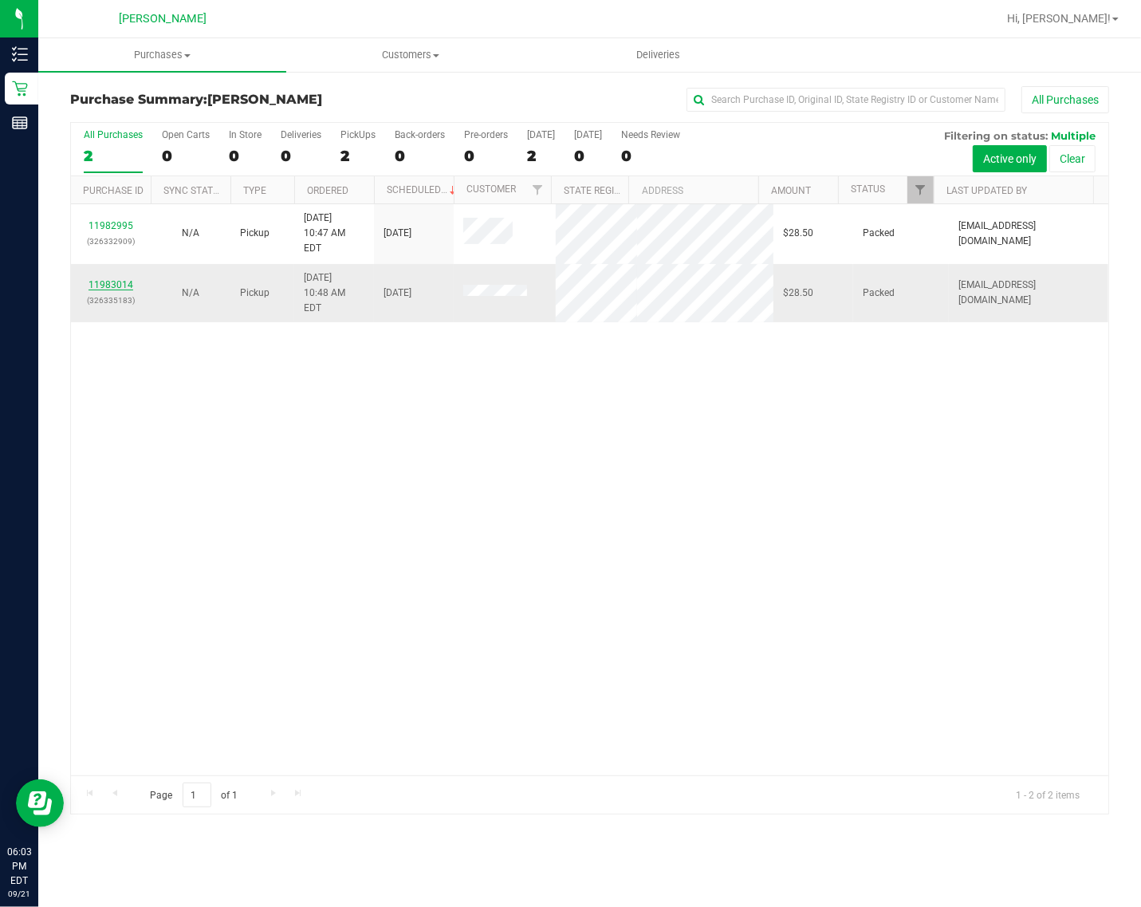
click at [117, 279] on link "11983014" at bounding box center [111, 284] width 45 height 11
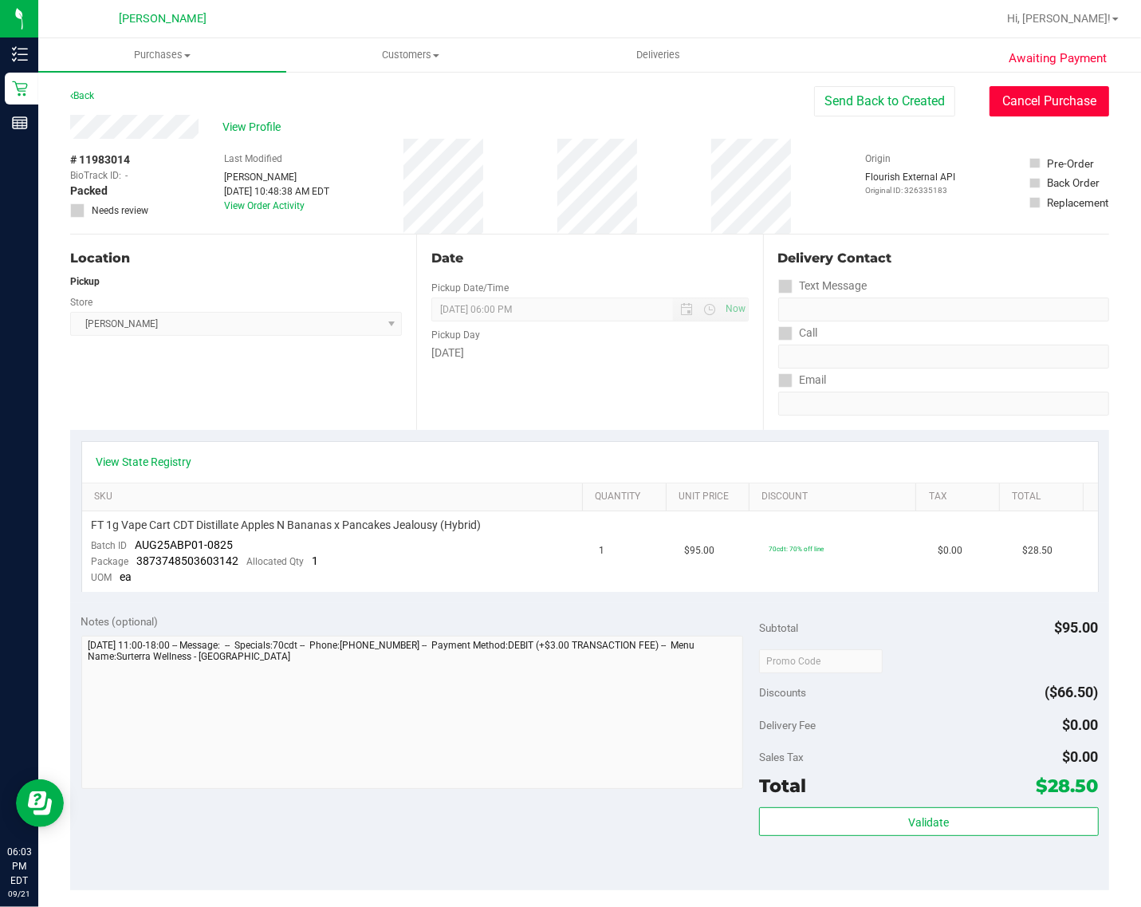
click at [1037, 92] on button "Cancel Purchase" at bounding box center [1049, 101] width 120 height 30
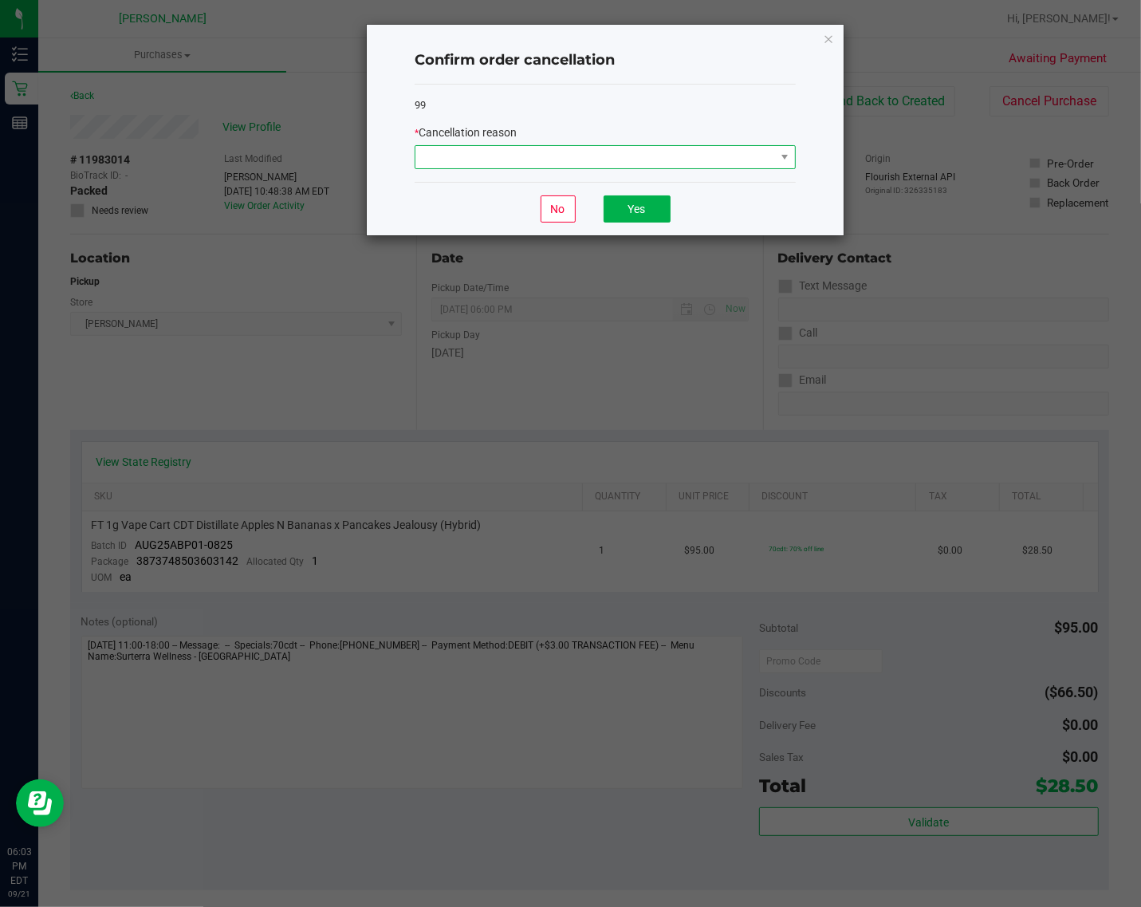
click at [732, 155] on span at bounding box center [595, 157] width 360 height 22
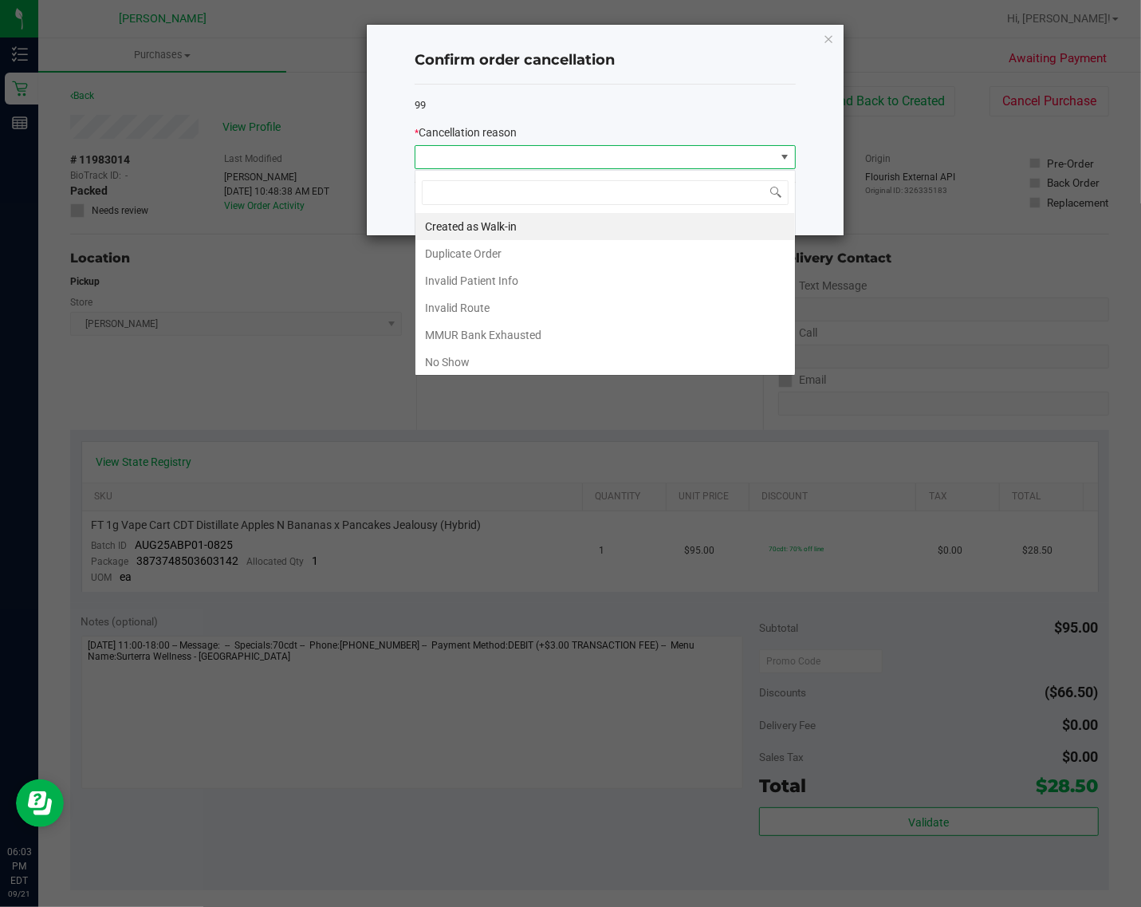
scroll to position [25, 380]
click at [525, 372] on li "No Show" at bounding box center [605, 361] width 380 height 27
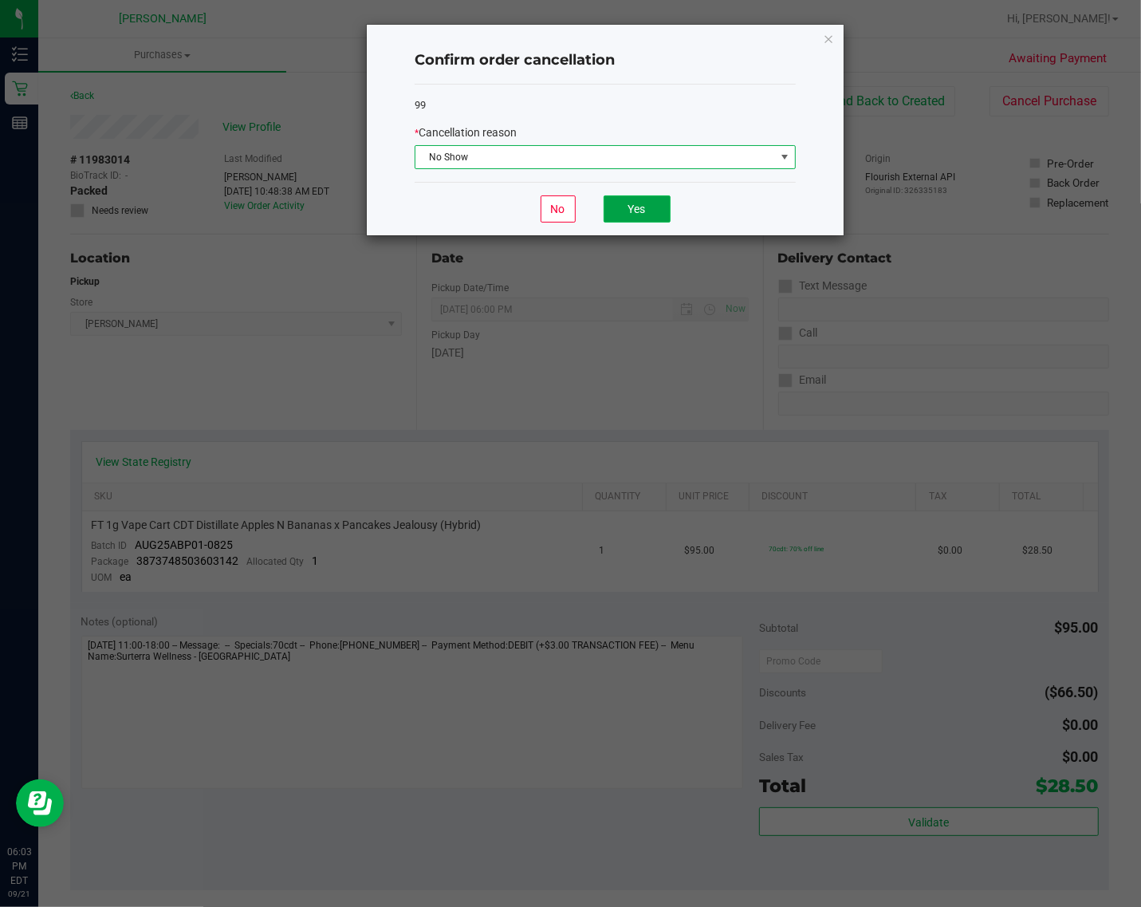
click at [623, 211] on button "Yes" at bounding box center [637, 208] width 67 height 27
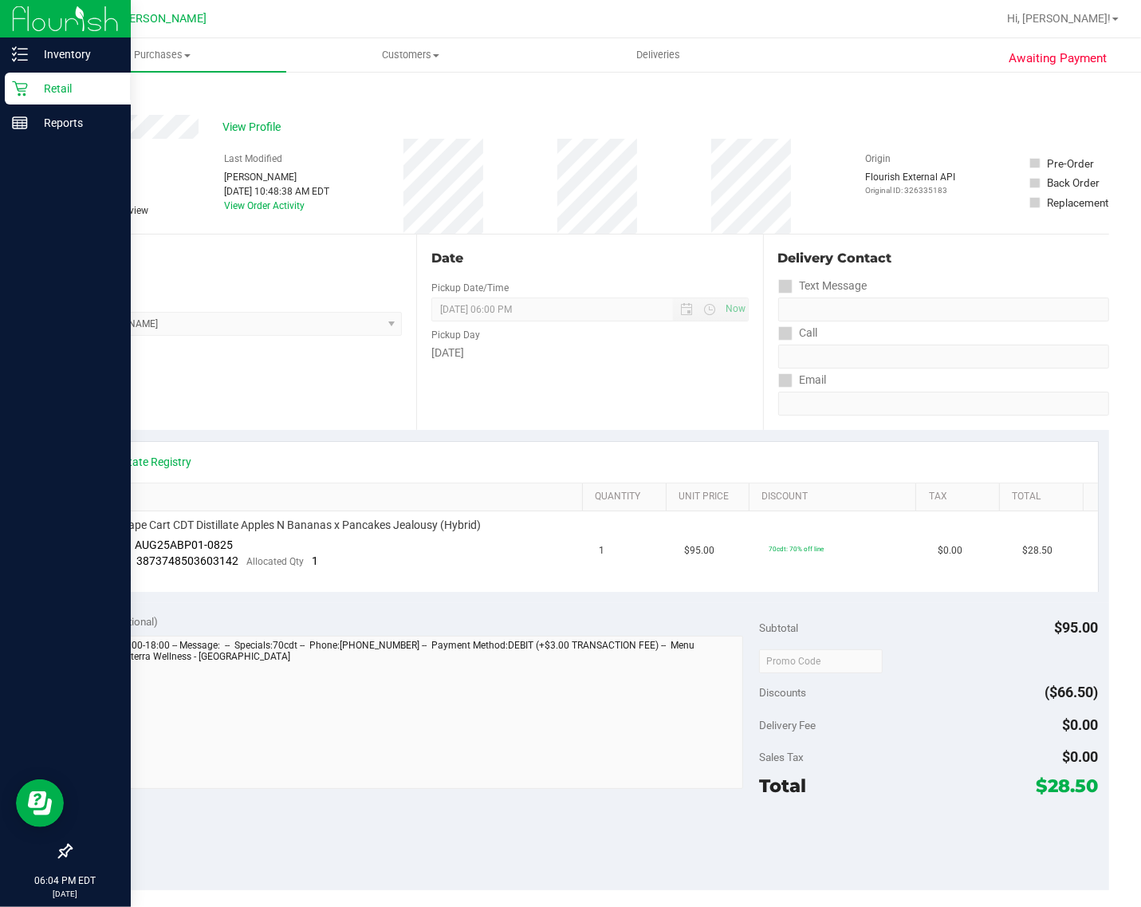
click at [24, 97] on div "Retail" at bounding box center [68, 89] width 126 height 32
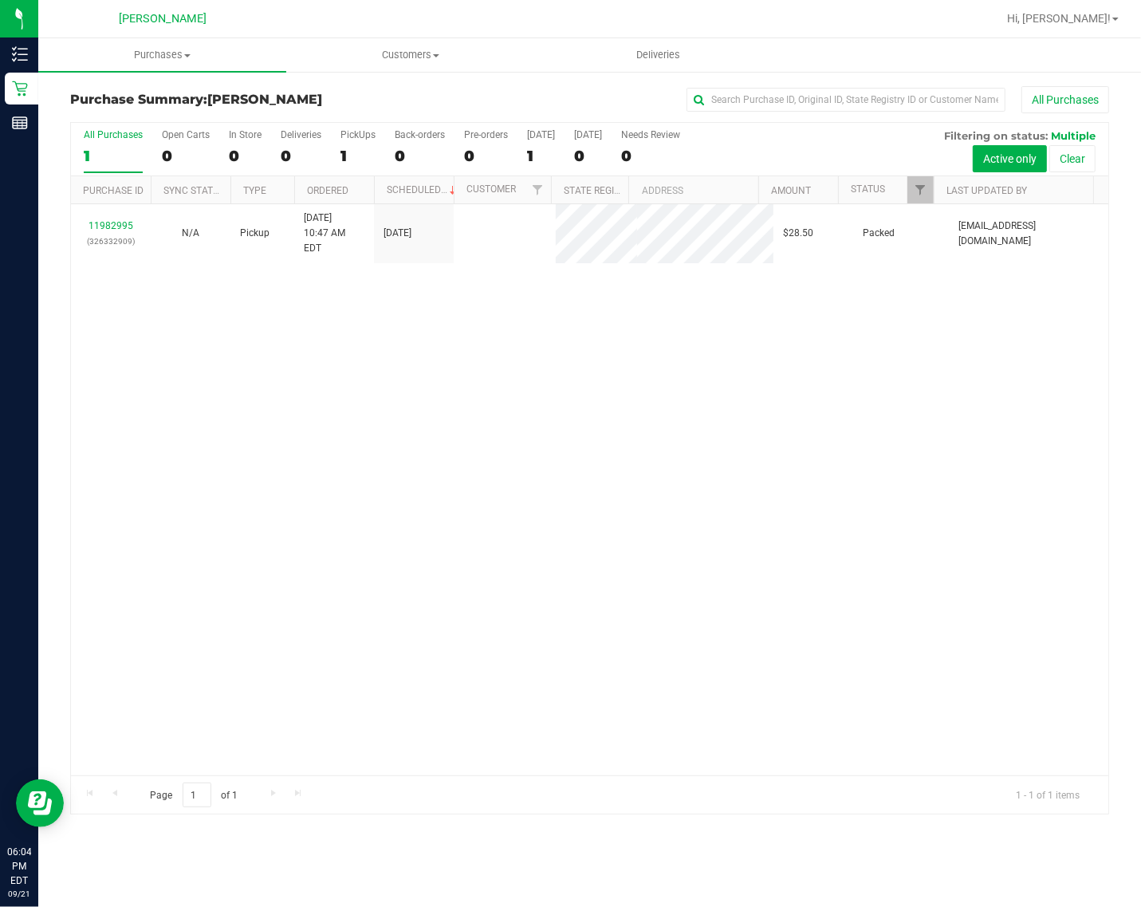
click at [113, 220] on link "11982995" at bounding box center [111, 225] width 45 height 11
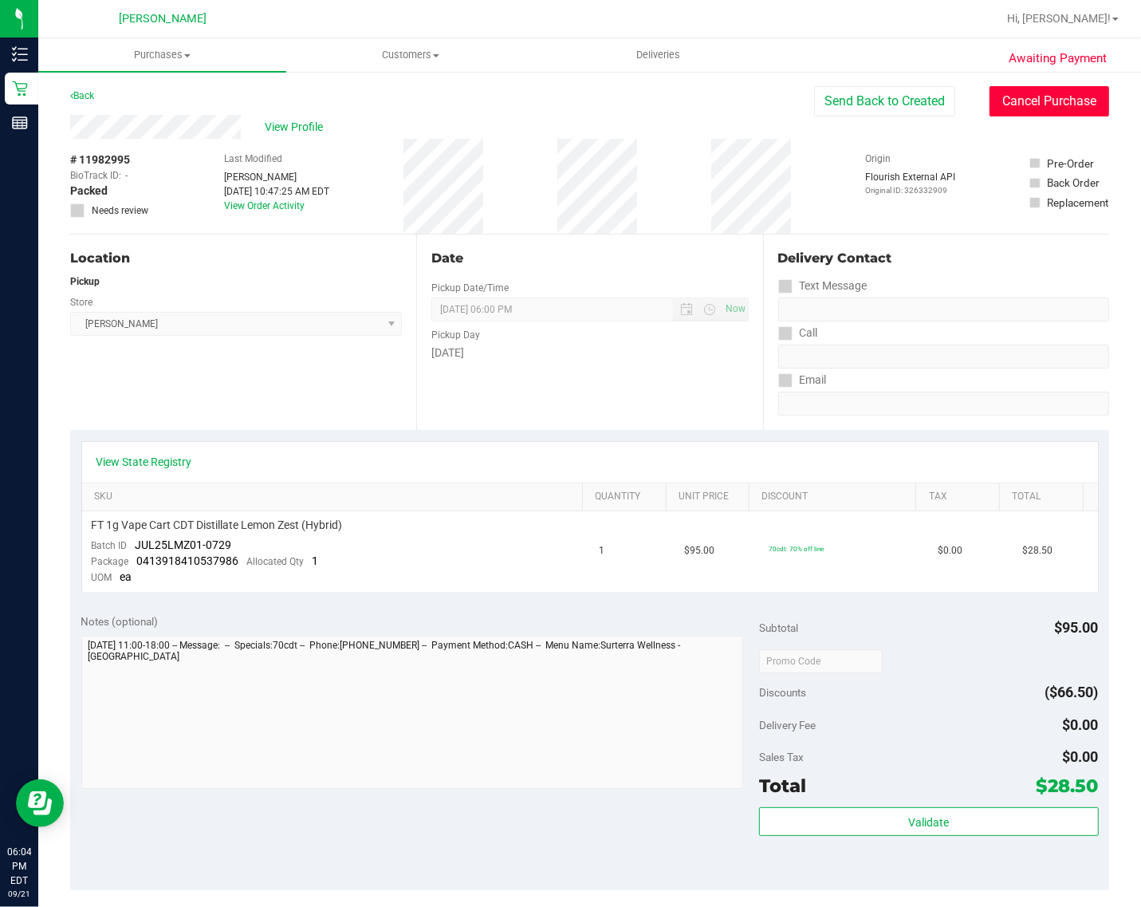
click at [1078, 102] on button "Cancel Purchase" at bounding box center [1049, 101] width 120 height 30
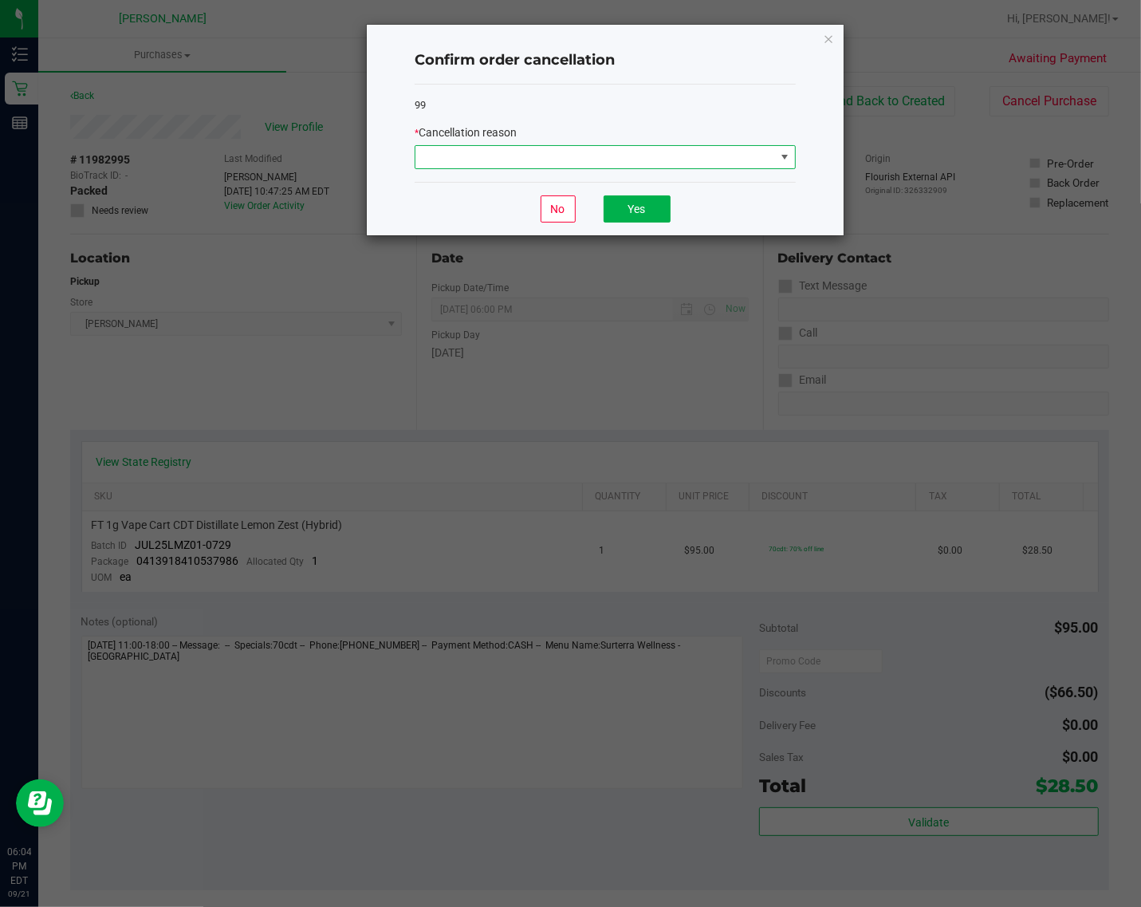
click at [655, 152] on span at bounding box center [595, 157] width 360 height 22
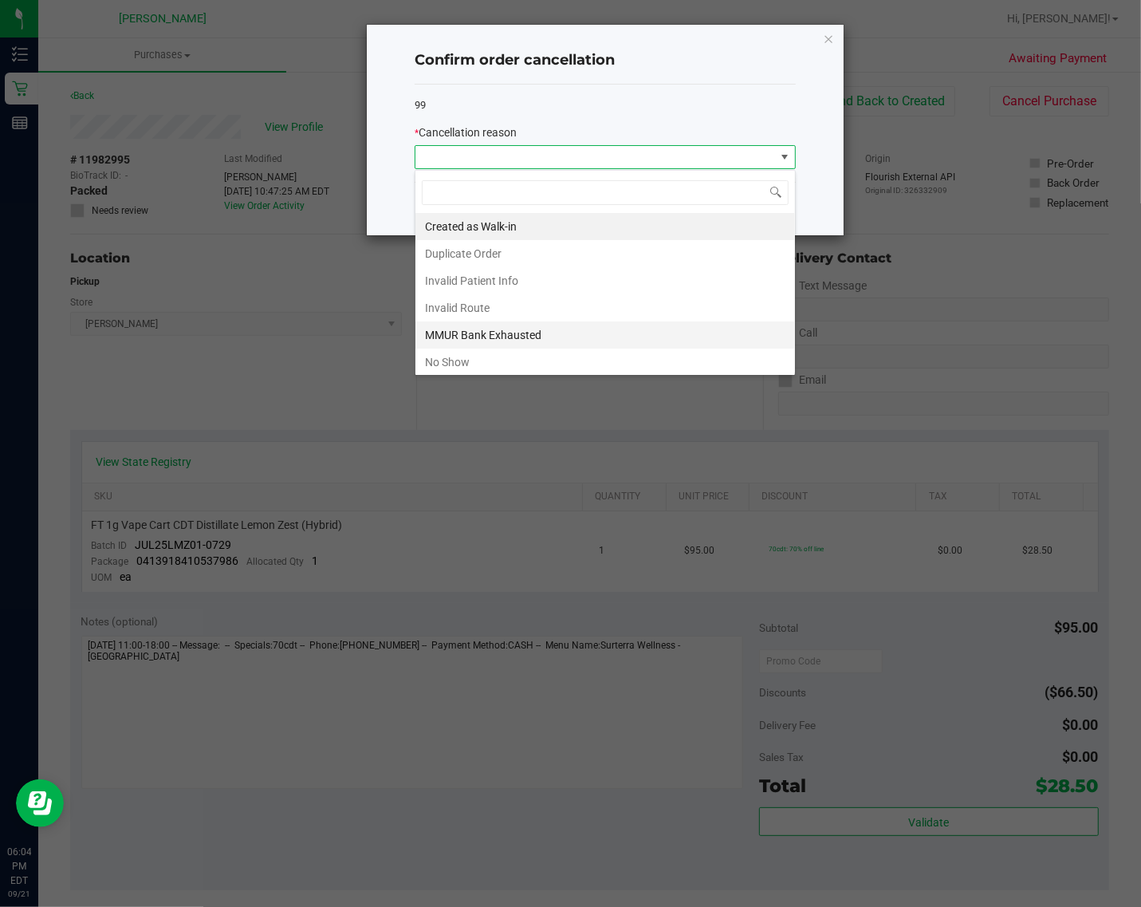
scroll to position [25, 380]
click at [485, 356] on li "No Show" at bounding box center [605, 361] width 380 height 27
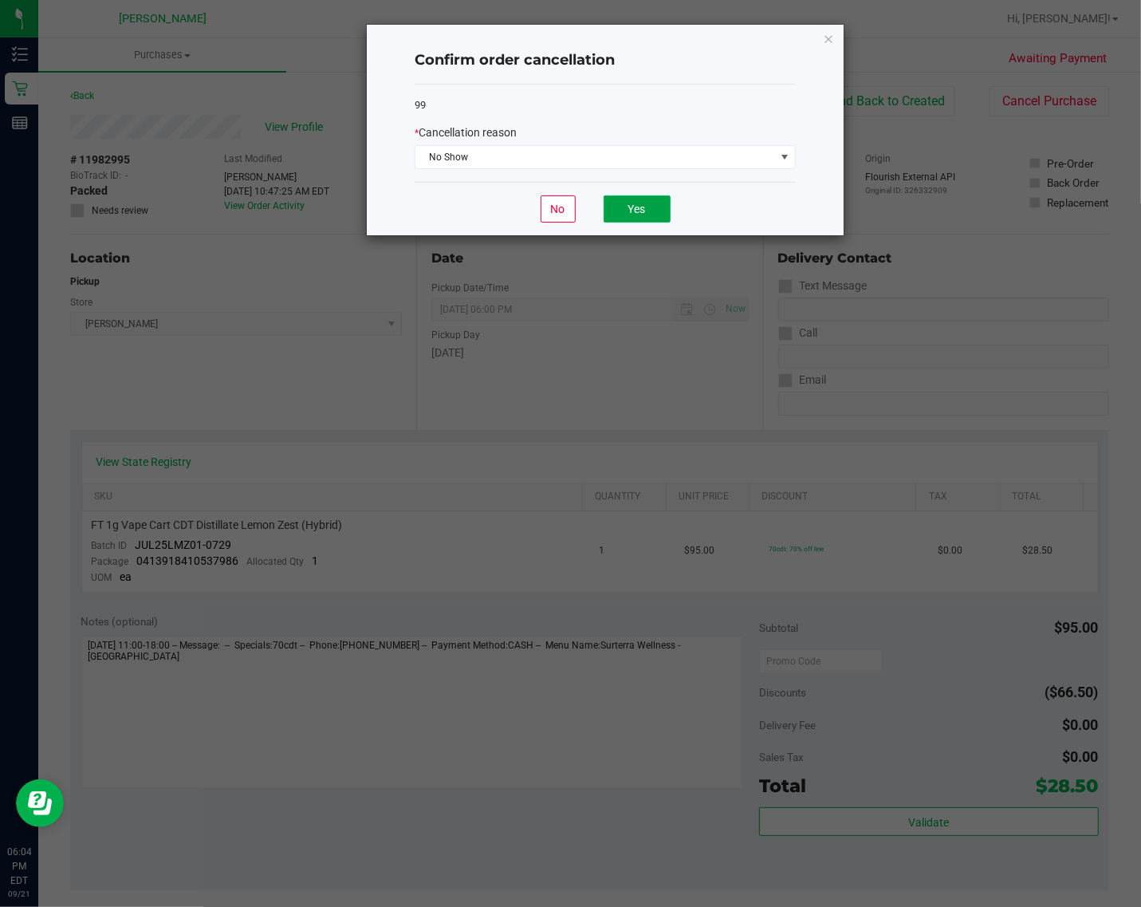
click at [651, 216] on button "Yes" at bounding box center [637, 208] width 67 height 27
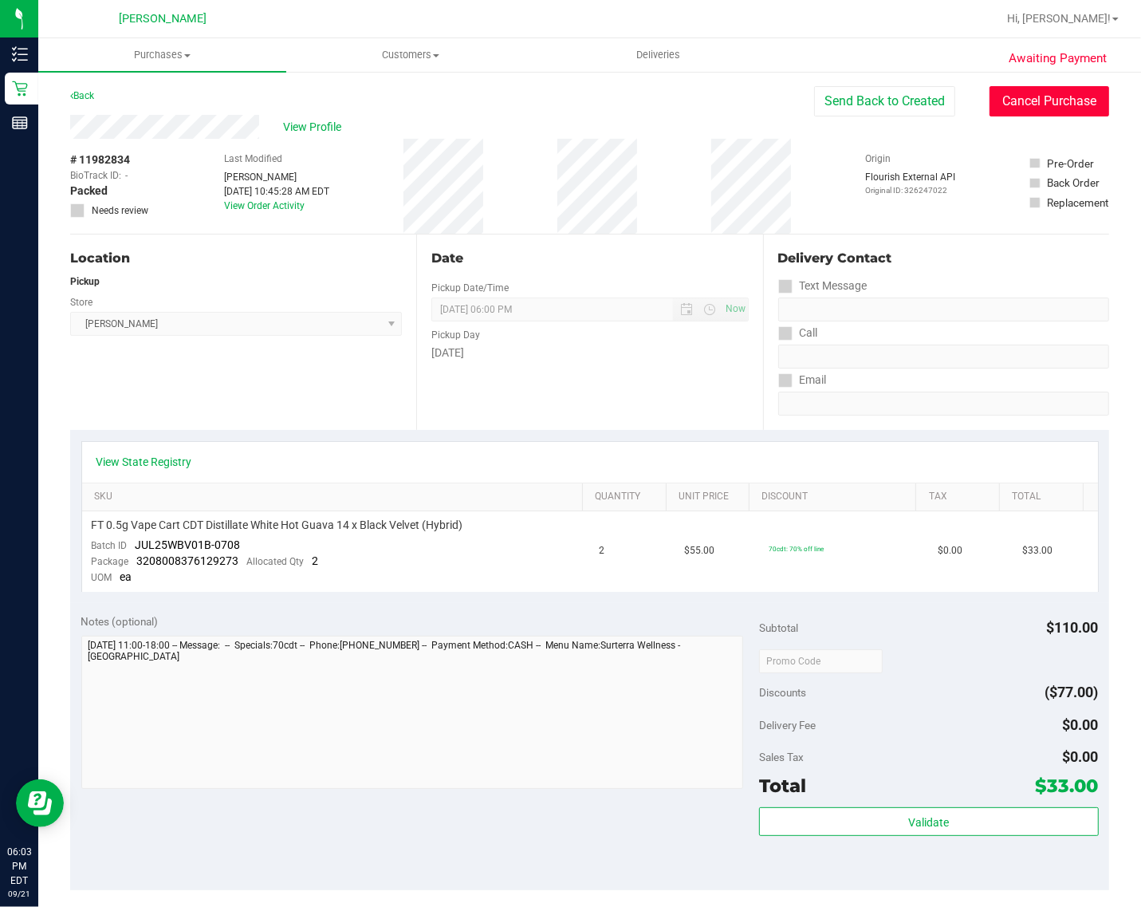
click at [1027, 100] on button "Cancel Purchase" at bounding box center [1049, 101] width 120 height 30
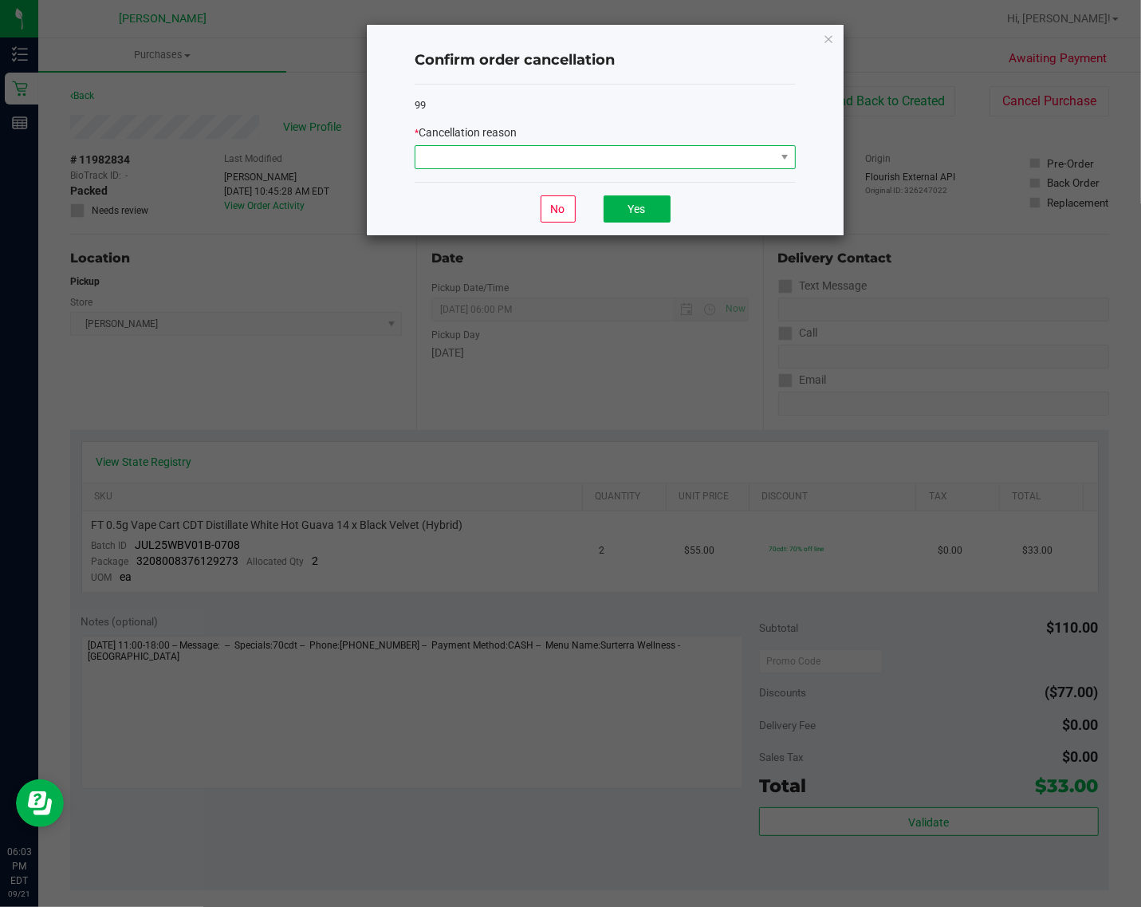
click at [695, 154] on span at bounding box center [595, 157] width 360 height 22
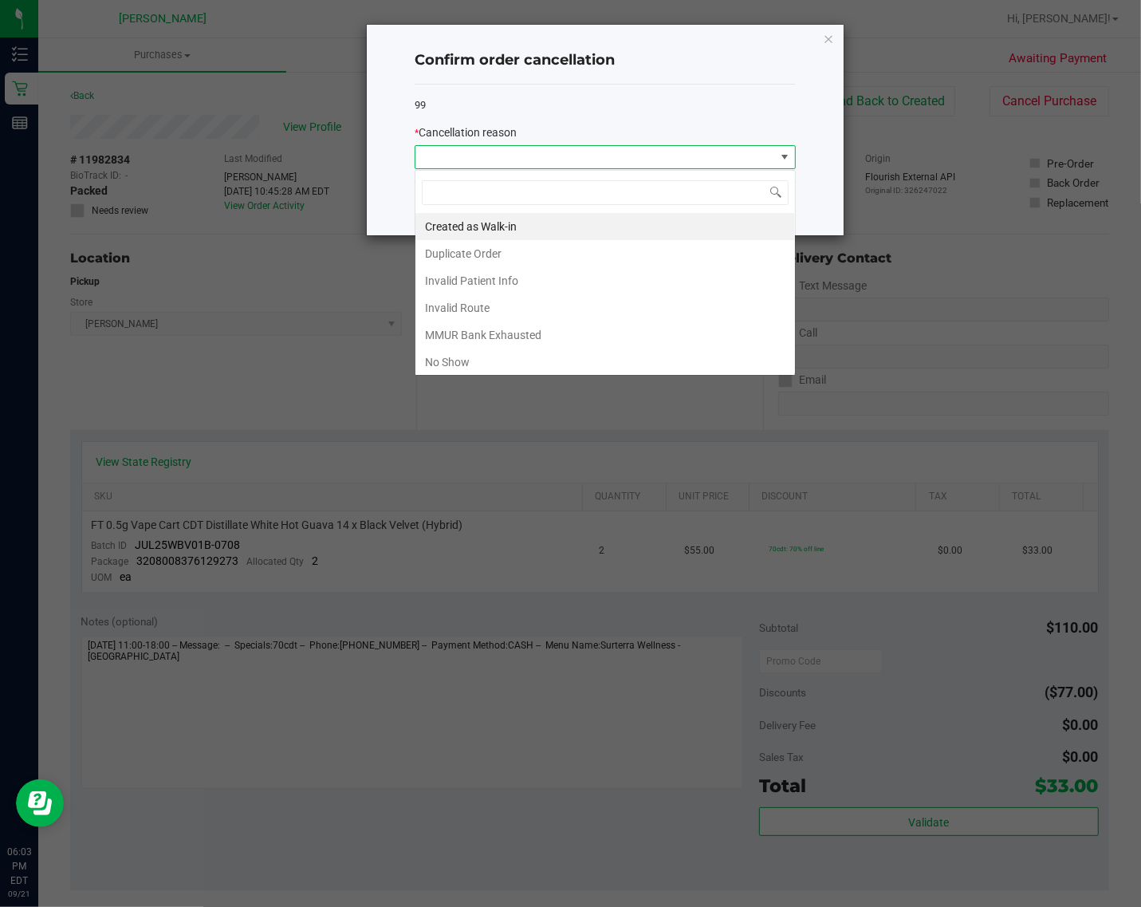
scroll to position [25, 380]
click at [576, 353] on li "No Show" at bounding box center [605, 361] width 380 height 27
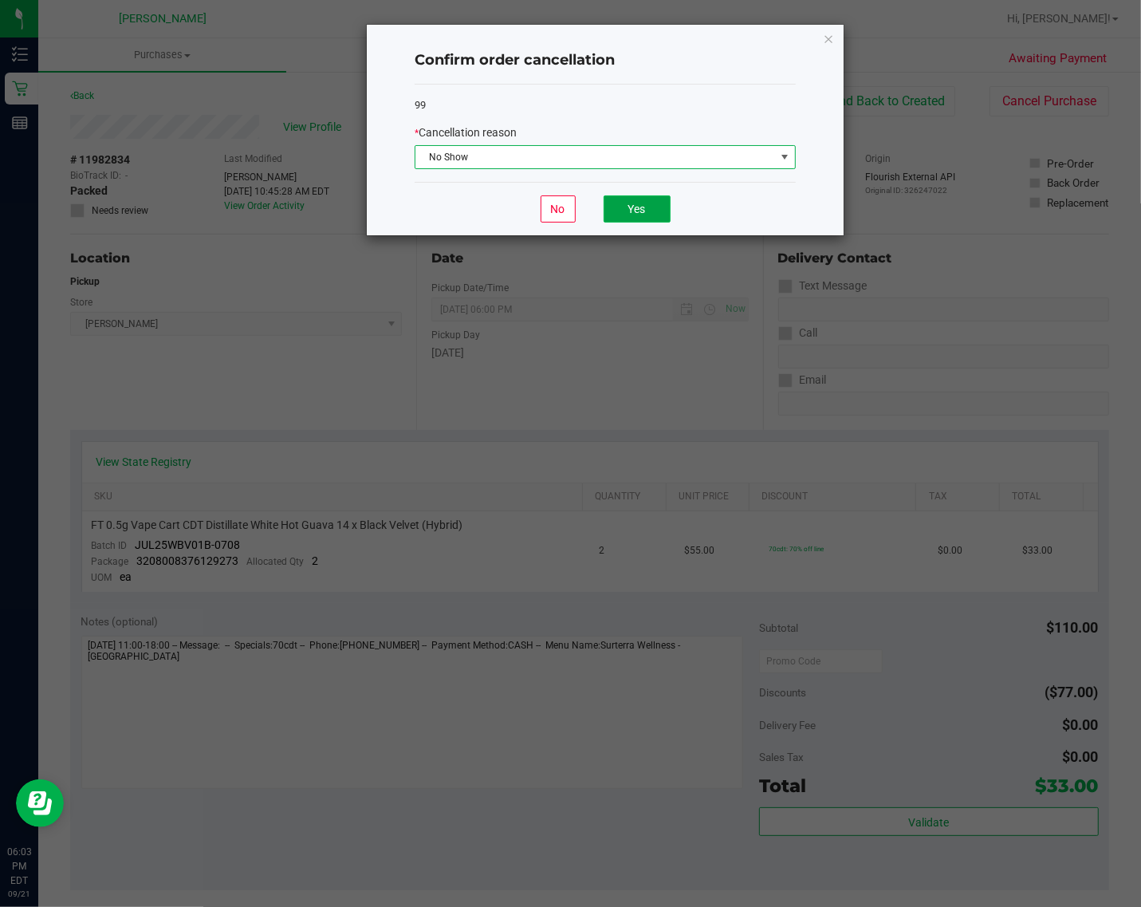
click at [642, 211] on button "Yes" at bounding box center [637, 208] width 67 height 27
